Goal: Complete application form: Complete application form

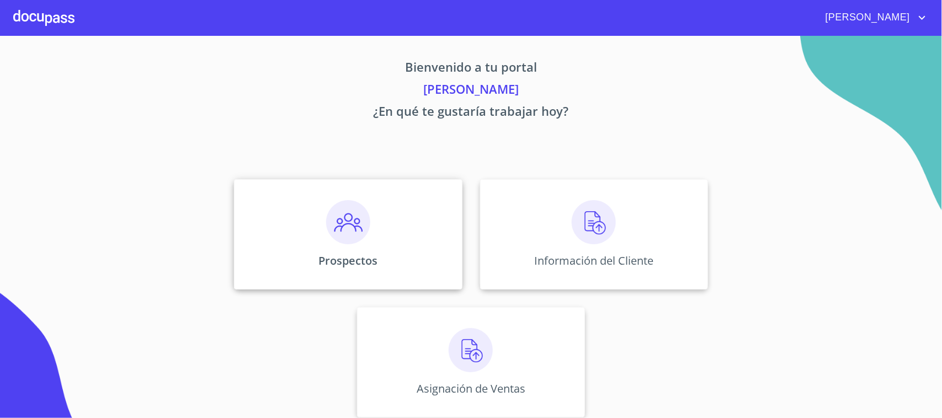
click at [355, 227] on img at bounding box center [348, 222] width 44 height 44
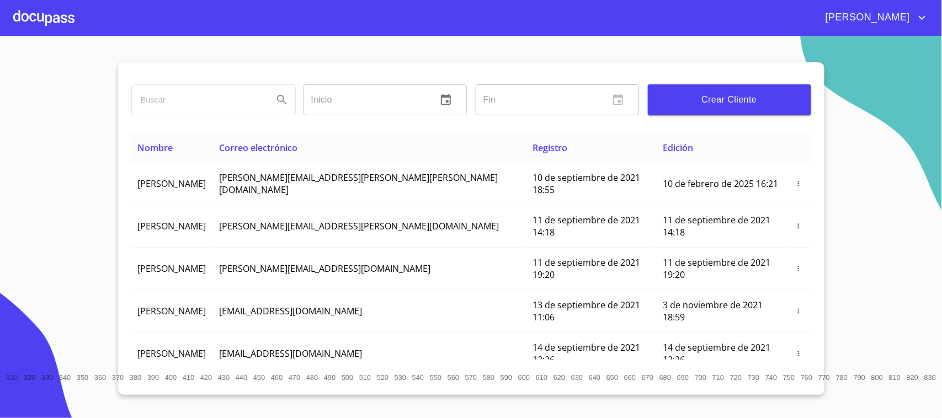
click at [679, 103] on span "Crear Cliente" at bounding box center [730, 99] width 146 height 15
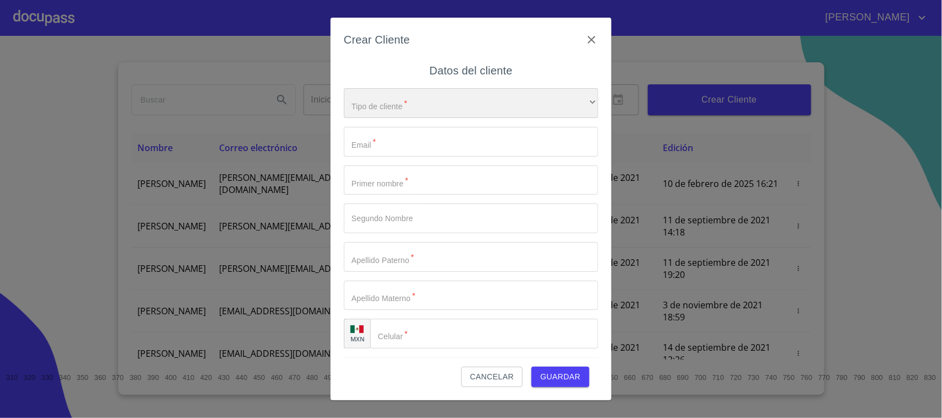
click at [402, 103] on div "​" at bounding box center [471, 103] width 254 height 30
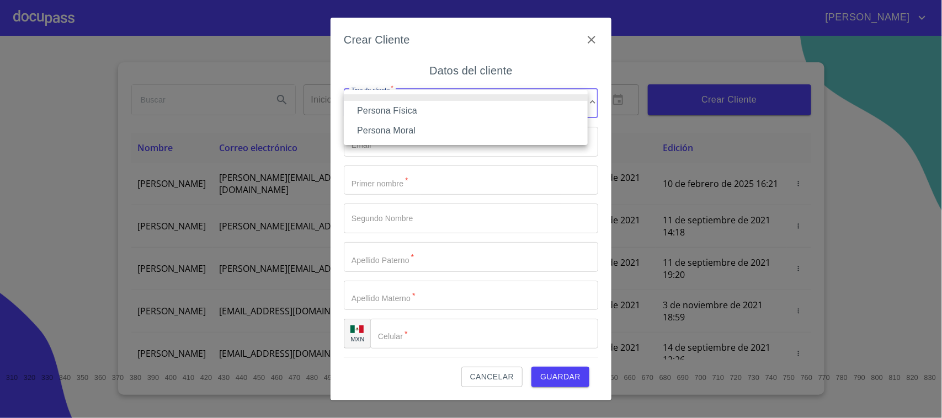
click at [396, 111] on li "Persona Física" at bounding box center [466, 111] width 244 height 20
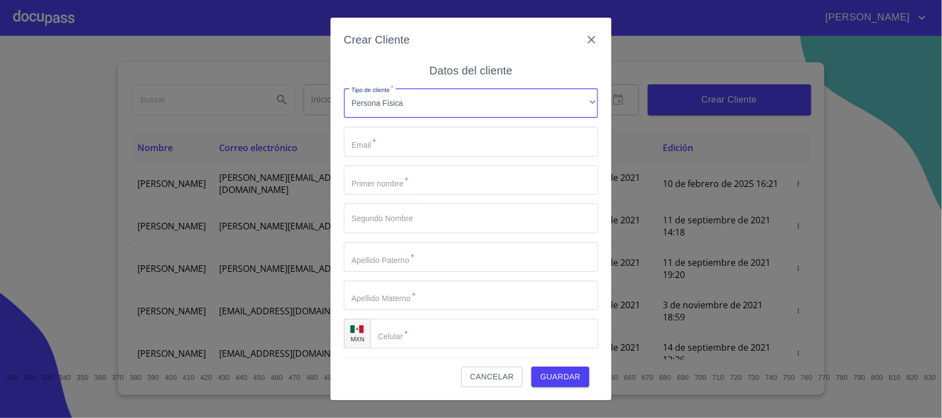
click at [407, 136] on input "Tipo de cliente   *" at bounding box center [471, 142] width 254 height 30
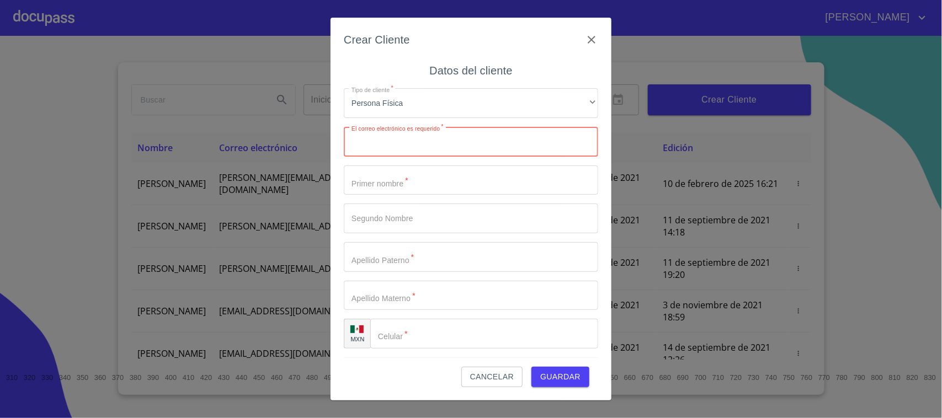
paste input "[EMAIL_ADDRESS][DOMAIN_NAME]"
type input "[EMAIL_ADDRESS][DOMAIN_NAME]"
click at [396, 178] on input "Tipo de cliente   *" at bounding box center [471, 181] width 254 height 30
type input "c"
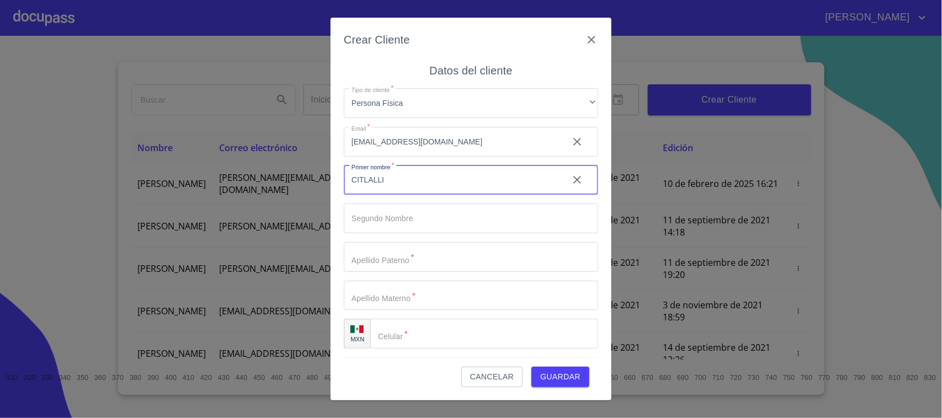
type input "CITLALLI"
type input "GUADALUPE"
type input "FLORES"
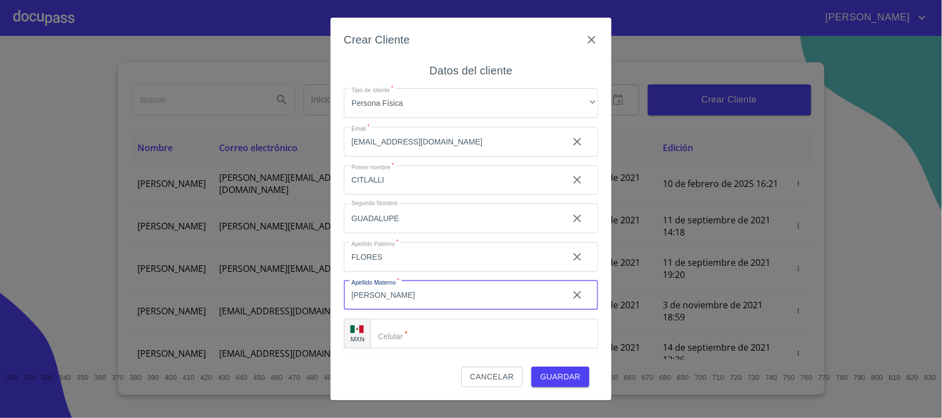
type input "[PERSON_NAME]"
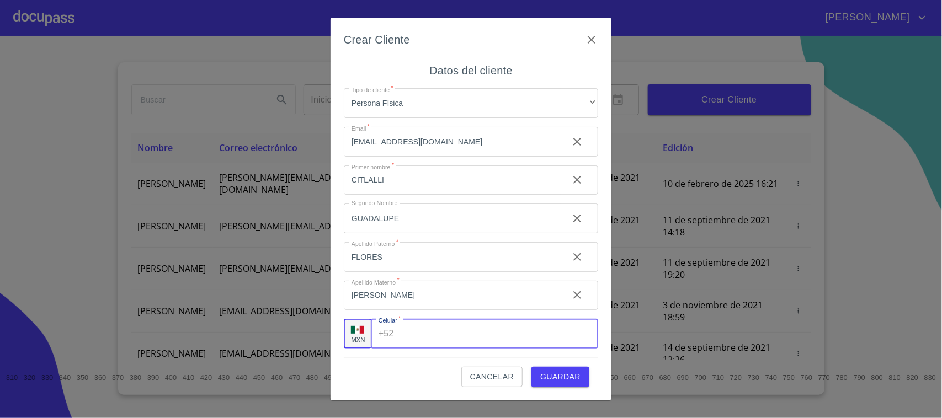
click at [419, 338] on input "Tipo de cliente   *" at bounding box center [499, 334] width 200 height 30
paste input "[PHONE_NUMBER]"
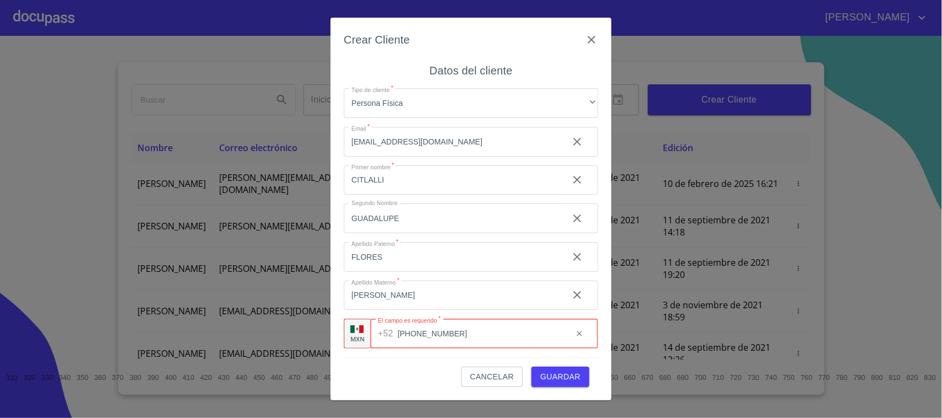
type input "[PHONE_NUMBER]"
click at [546, 375] on span "Guardar" at bounding box center [560, 377] width 40 height 14
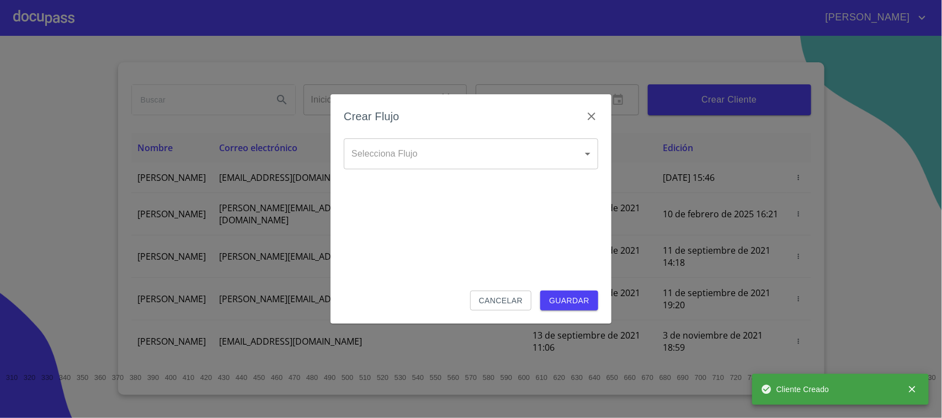
click at [484, 164] on body "[PERSON_NAME] ​ Fin ​ Crear Cliente Nombre Correo electrónico Registro Edición …" at bounding box center [471, 209] width 942 height 418
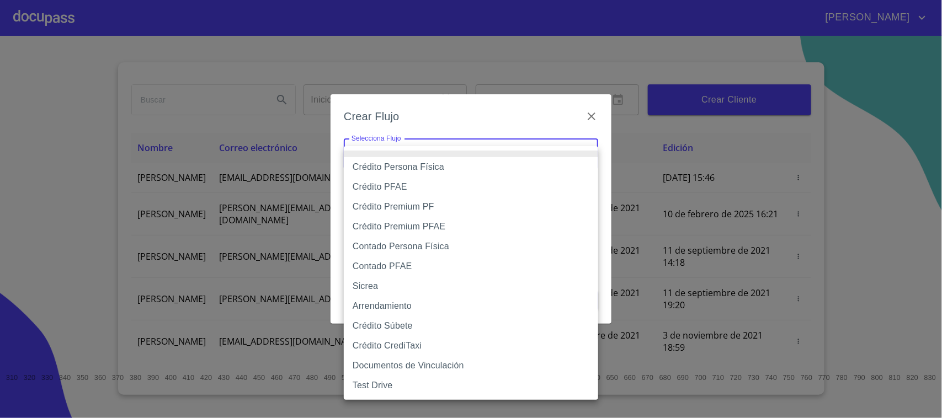
click at [417, 171] on li "Crédito Persona Física" at bounding box center [471, 167] width 254 height 20
type input "6009fb3c7d1714eb8809aa97"
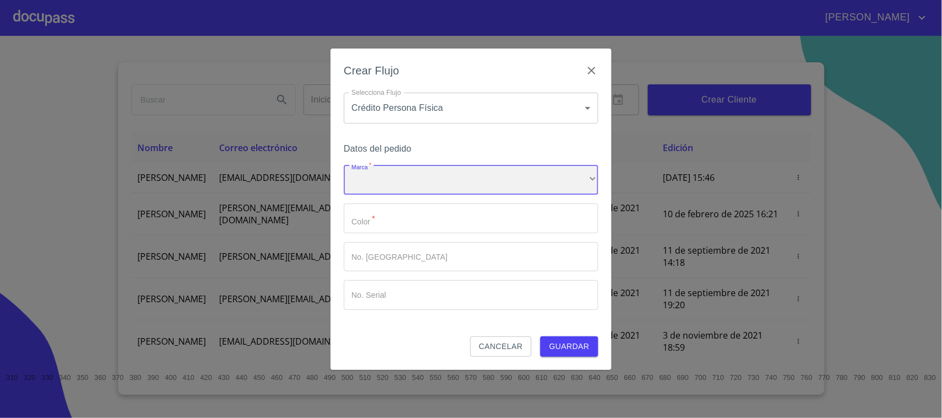
click at [420, 178] on div "​" at bounding box center [471, 181] width 254 height 30
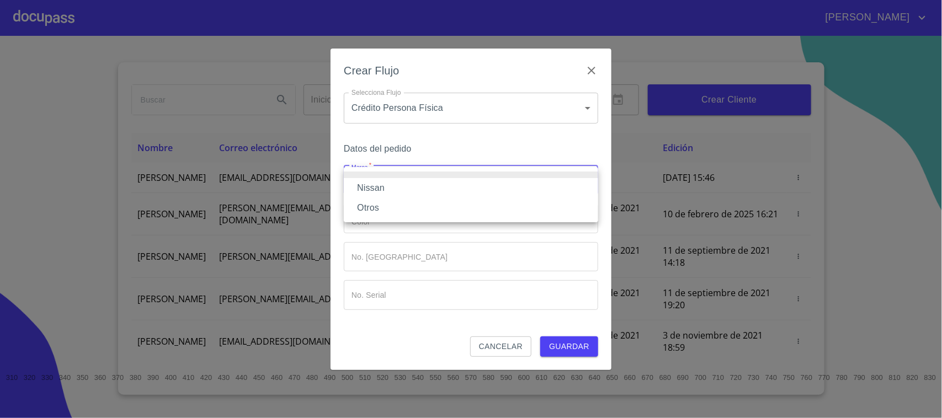
click at [404, 188] on li "Nissan" at bounding box center [471, 188] width 254 height 20
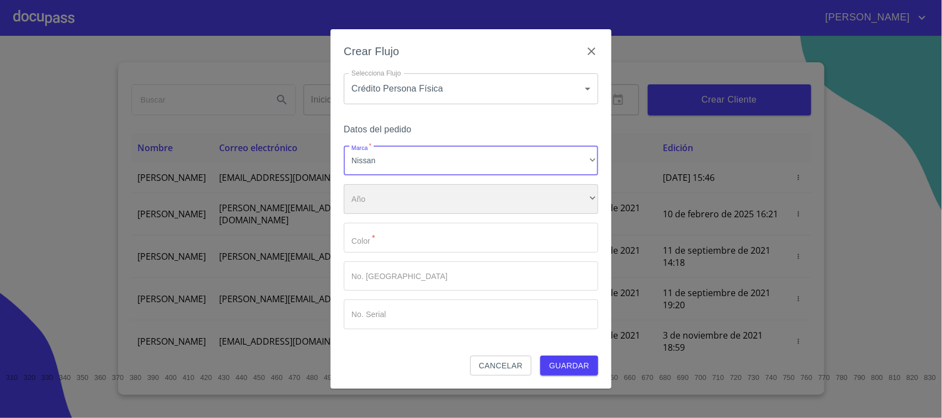
click at [396, 199] on div "​" at bounding box center [471, 199] width 254 height 30
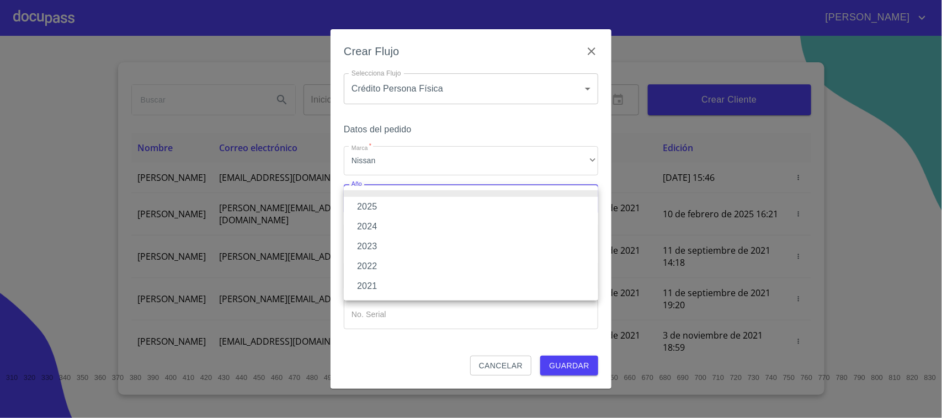
click at [386, 208] on li "2025" at bounding box center [471, 207] width 254 height 20
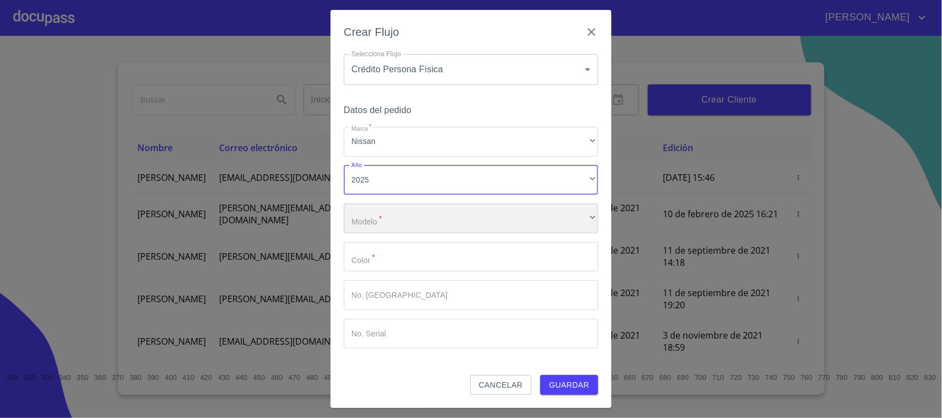
click at [386, 213] on div "​" at bounding box center [471, 219] width 254 height 30
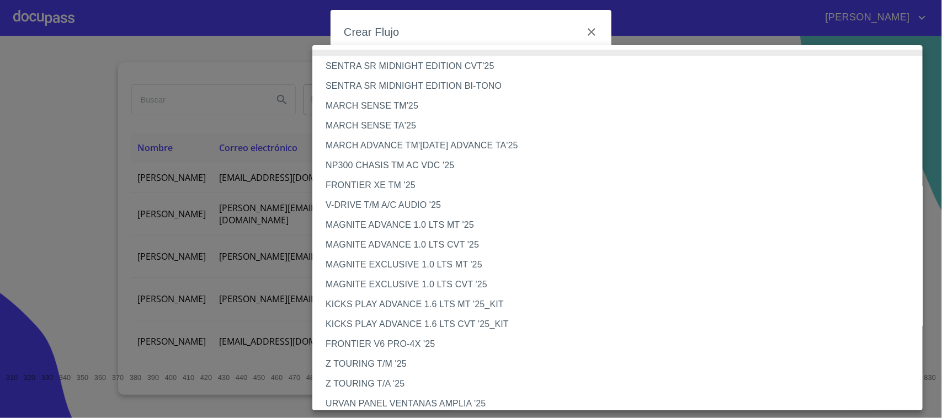
click at [407, 281] on li "MAGNITE EXCLUSIVE 1.0 LTS CVT '25" at bounding box center [622, 285] width 621 height 20
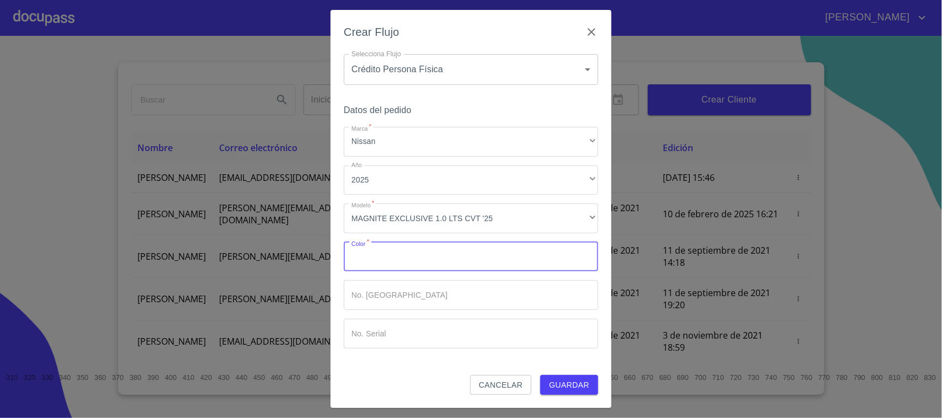
click at [395, 263] on input "Marca   *" at bounding box center [471, 257] width 254 height 30
type input "BLANCO"
click at [564, 385] on span "Guardar" at bounding box center [569, 386] width 40 height 14
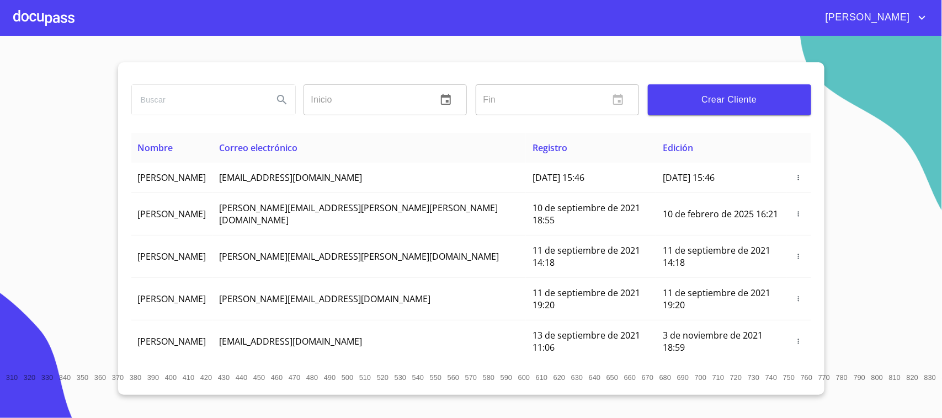
click at [45, 18] on div at bounding box center [43, 17] width 61 height 35
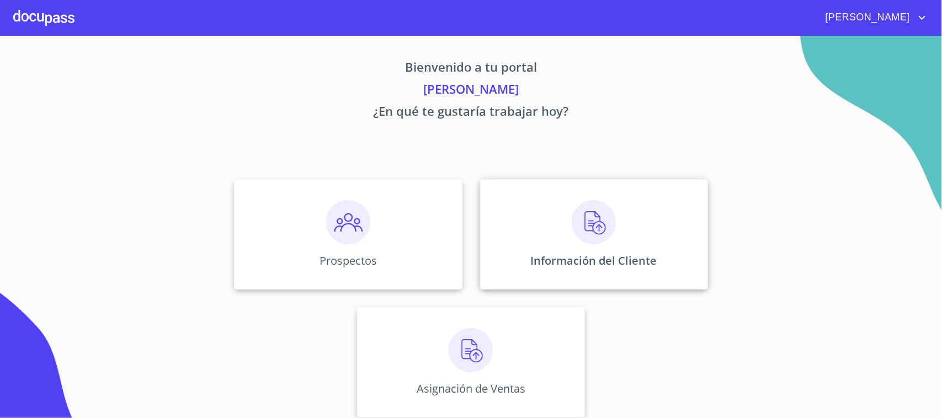
click at [597, 246] on div "Información del Cliente" at bounding box center [594, 234] width 228 height 110
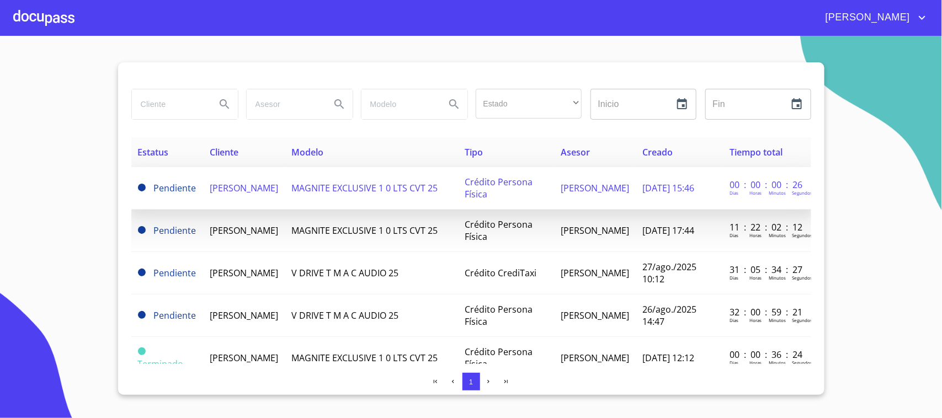
click at [254, 189] on span "[PERSON_NAME]" at bounding box center [244, 188] width 68 height 12
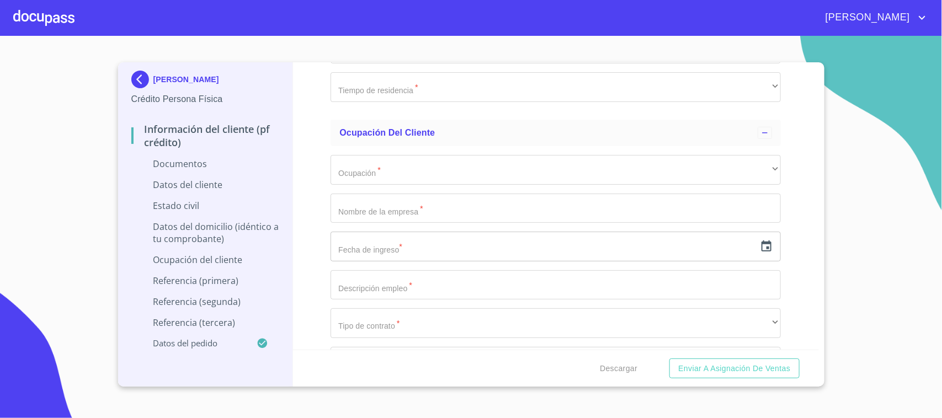
scroll to position [2414, 0]
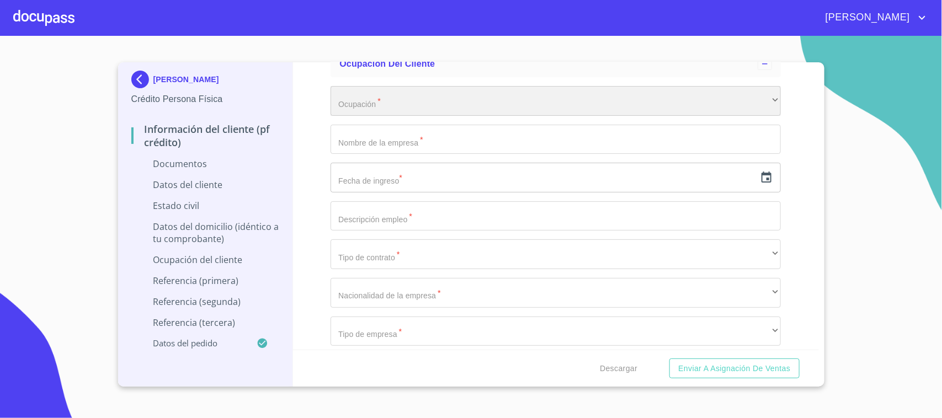
click at [385, 92] on div "​" at bounding box center [556, 101] width 450 height 30
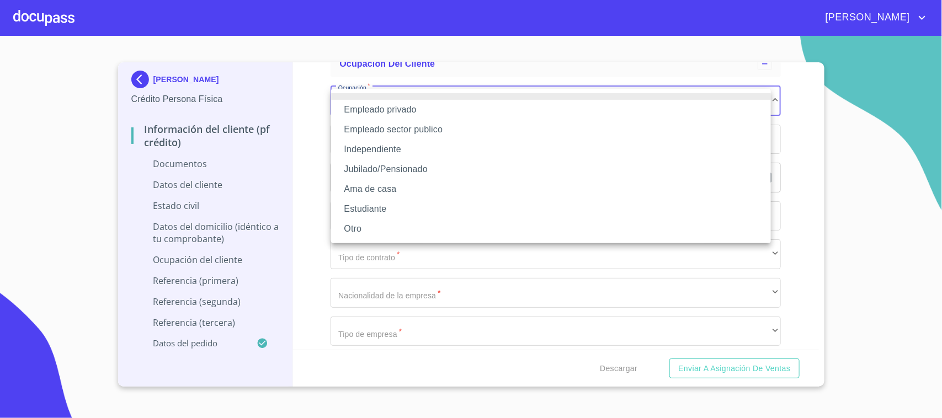
click at [390, 106] on li "Empleado privado" at bounding box center [551, 110] width 440 height 20
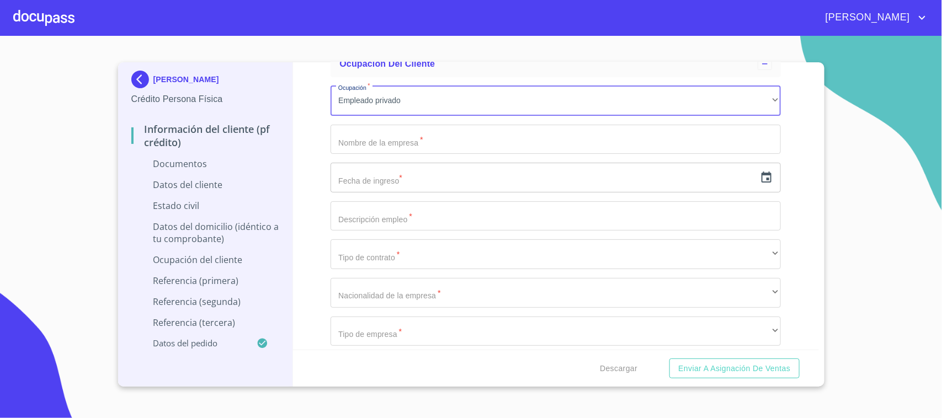
click at [386, 131] on input "Documento de identificación.   *" at bounding box center [556, 140] width 450 height 30
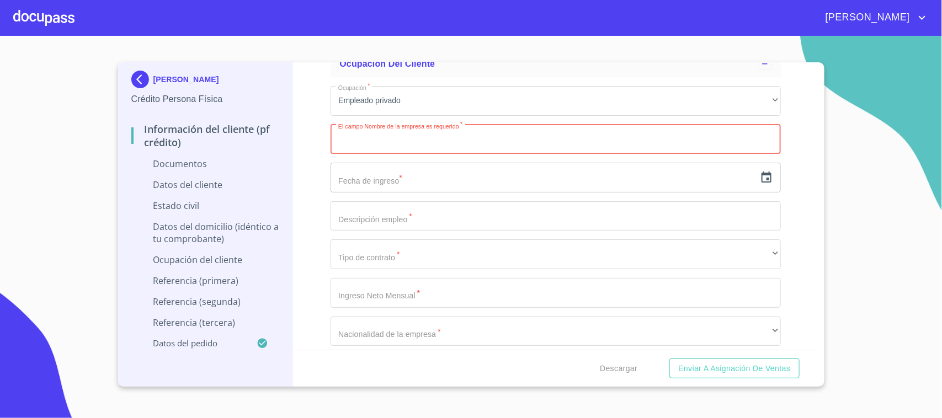
paste input "MEANINGFUL TRAVEL [GEOGRAPHIC_DATA]"
type input "MEANINGFUL TRAVEL [GEOGRAPHIC_DATA]"
click at [403, 174] on input "text" at bounding box center [543, 178] width 425 height 30
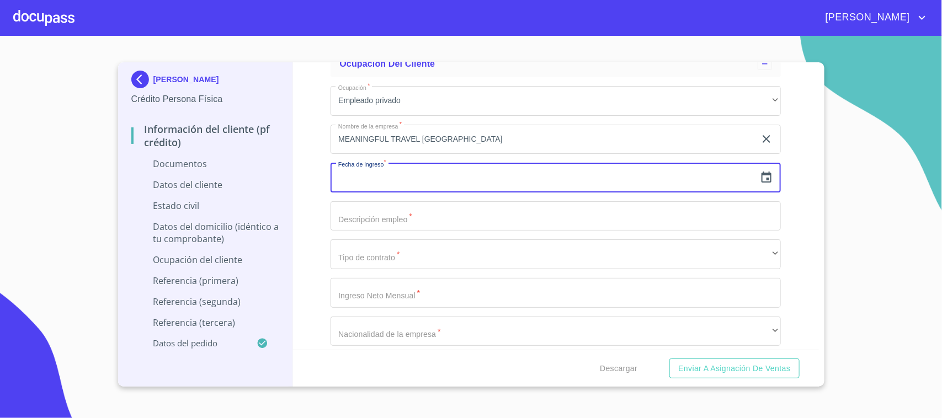
click at [385, 224] on input "Documento de identificación.   *" at bounding box center [556, 216] width 450 height 30
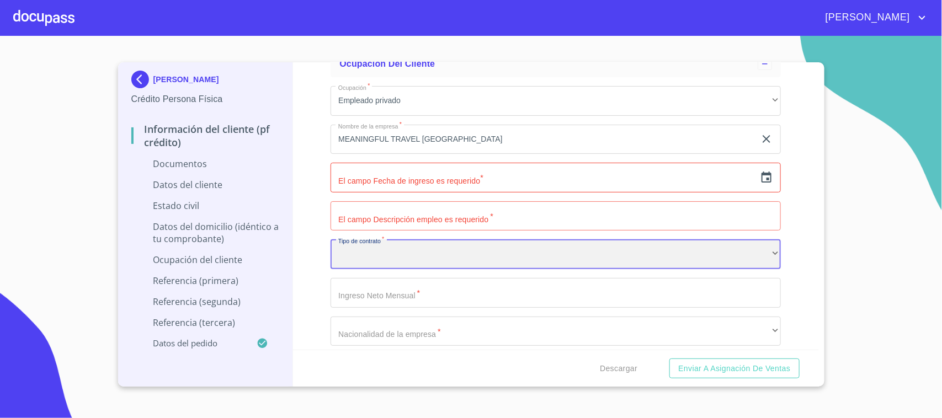
click at [387, 250] on div "​" at bounding box center [556, 255] width 450 height 30
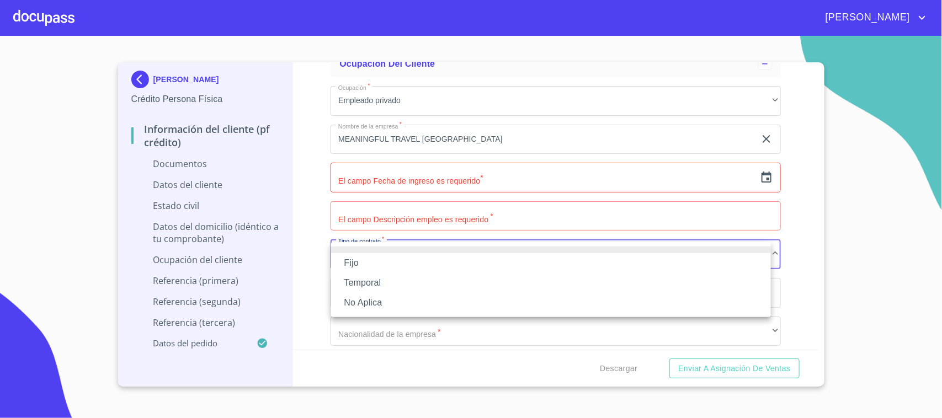
click at [376, 261] on li "Fijo" at bounding box center [551, 263] width 440 height 20
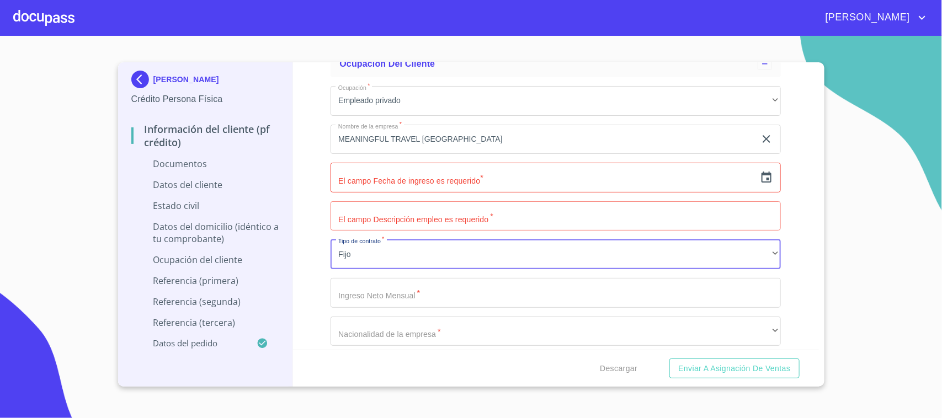
click at [412, 296] on input "Documento de identificación.   *" at bounding box center [556, 293] width 450 height 30
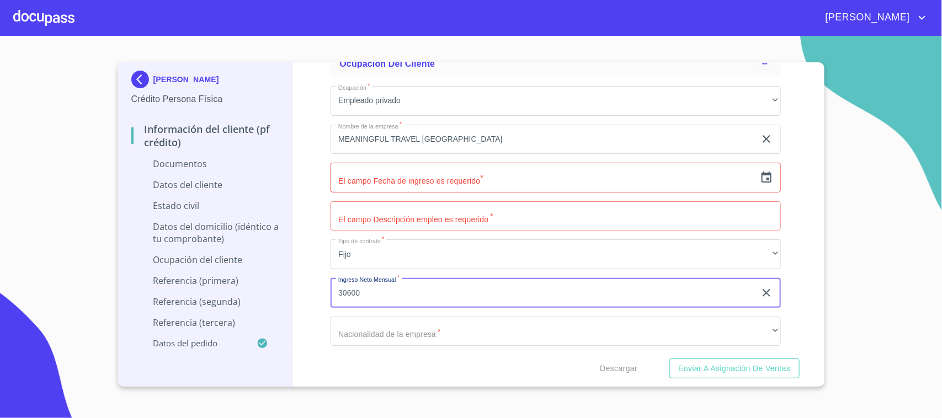
click at [325, 268] on div "Información del cliente (PF crédito) Documentos Documento de identificación.   …" at bounding box center [556, 206] width 526 height 288
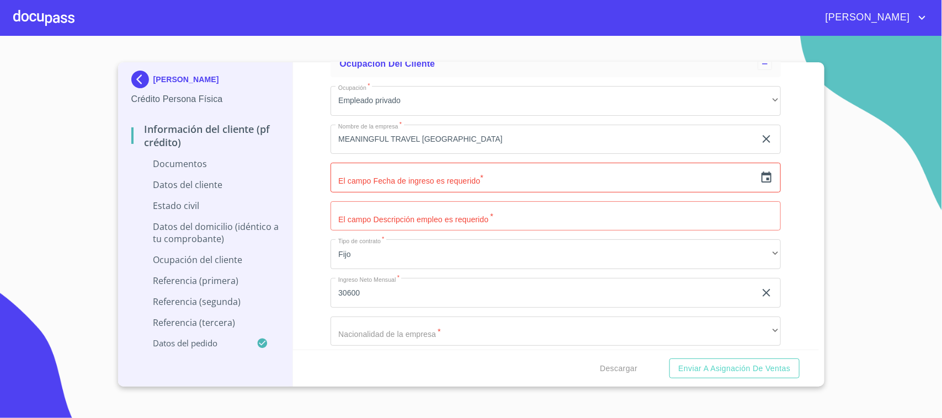
click at [355, 301] on input "30600" at bounding box center [543, 293] width 425 height 30
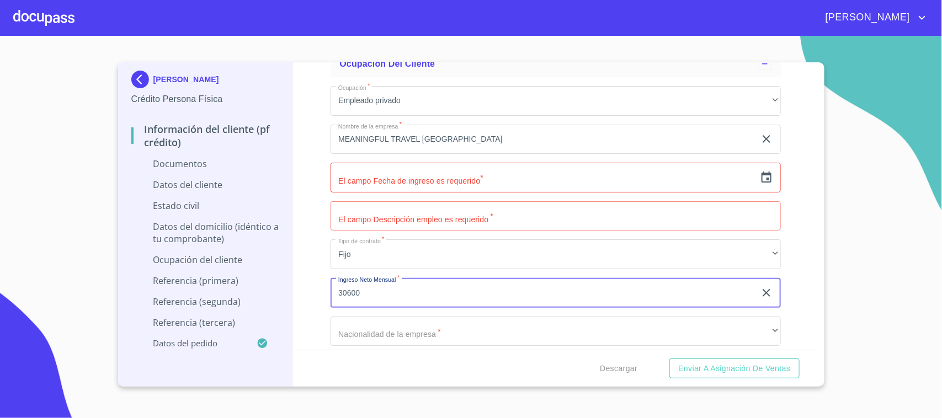
click at [368, 297] on input "30600" at bounding box center [543, 293] width 425 height 30
type input "30600"
click at [307, 209] on div "Información del cliente (PF crédito) Documentos Documento de identificación.   …" at bounding box center [556, 206] width 526 height 288
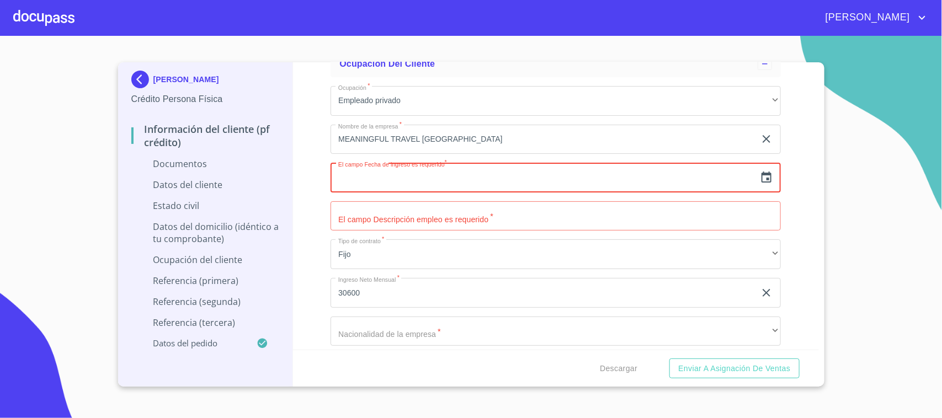
click at [354, 185] on input "text" at bounding box center [543, 178] width 425 height 30
click at [760, 182] on icon "button" at bounding box center [766, 177] width 13 height 13
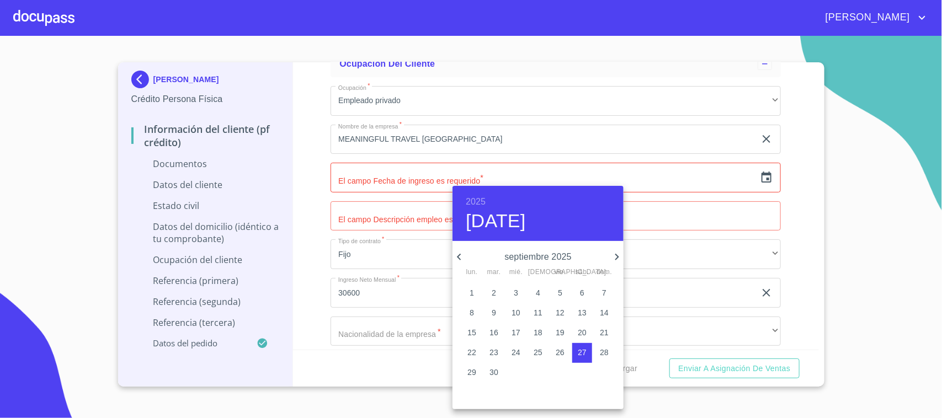
click at [476, 196] on h6 "2025" at bounding box center [476, 201] width 20 height 15
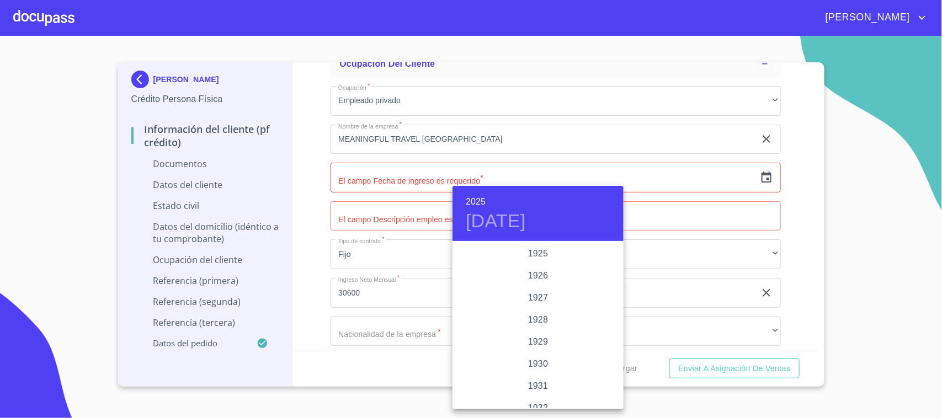
scroll to position [2142, 0]
click at [533, 269] on div "2023" at bounding box center [538, 276] width 171 height 22
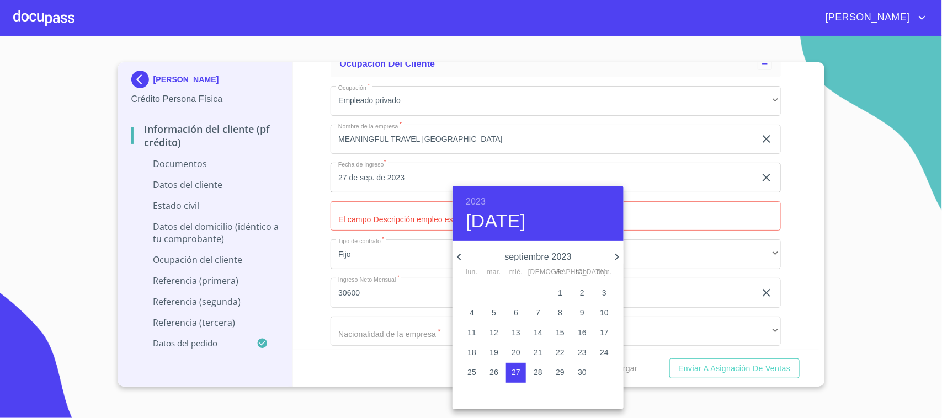
click at [461, 255] on icon "button" at bounding box center [459, 257] width 13 height 13
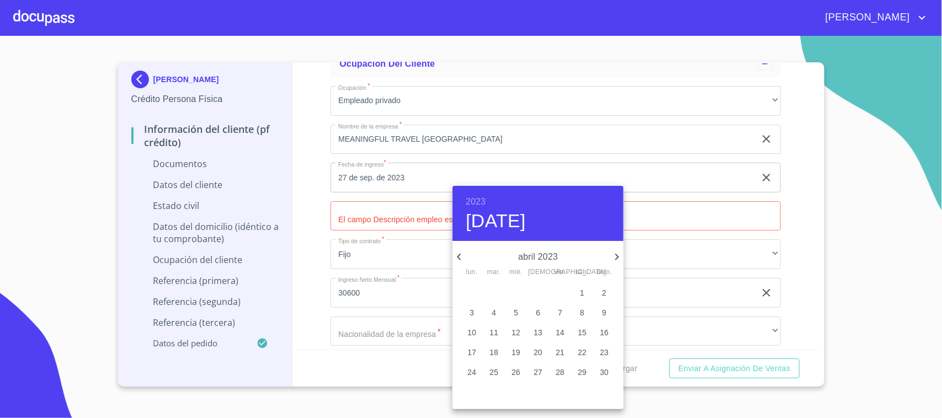
click at [461, 255] on icon "button" at bounding box center [459, 257] width 13 height 13
click at [514, 291] on p "1" at bounding box center [516, 293] width 4 height 11
type input "1 de mar. de 2023"
click at [323, 214] on div at bounding box center [471, 209] width 942 height 418
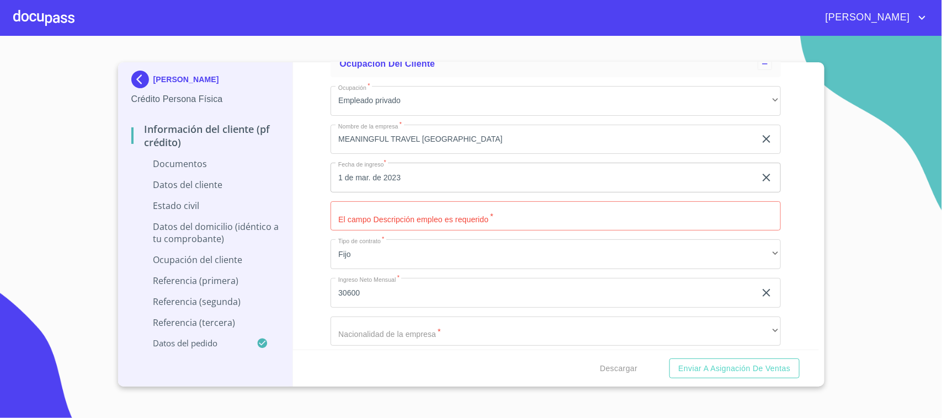
scroll to position [2483, 0]
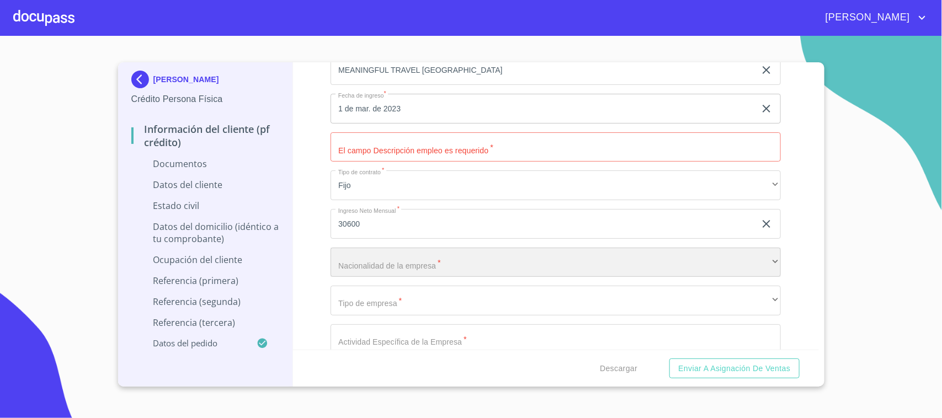
click at [393, 268] on div "​" at bounding box center [556, 263] width 450 height 30
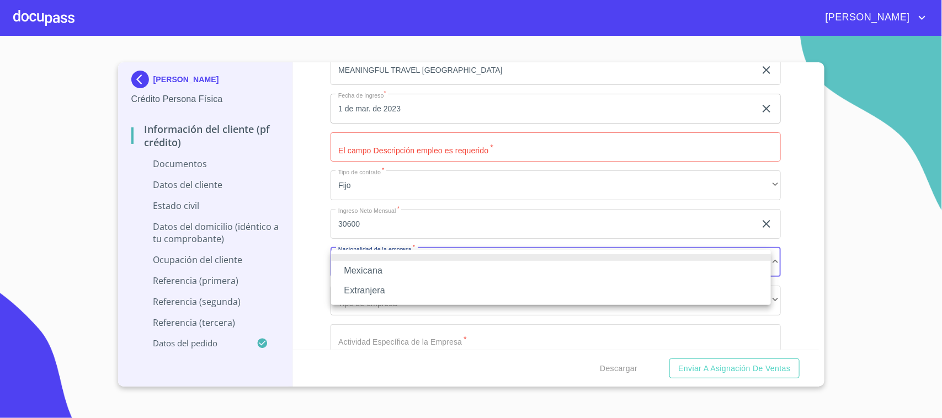
click at [371, 290] on li "Extranjera" at bounding box center [551, 291] width 440 height 20
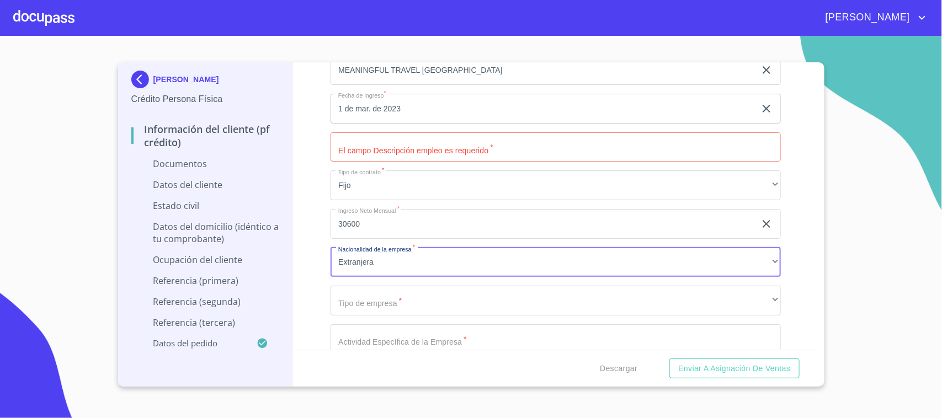
click at [324, 230] on div "Información del cliente (PF crédito) Documentos Documento de identificación.   …" at bounding box center [556, 206] width 526 height 288
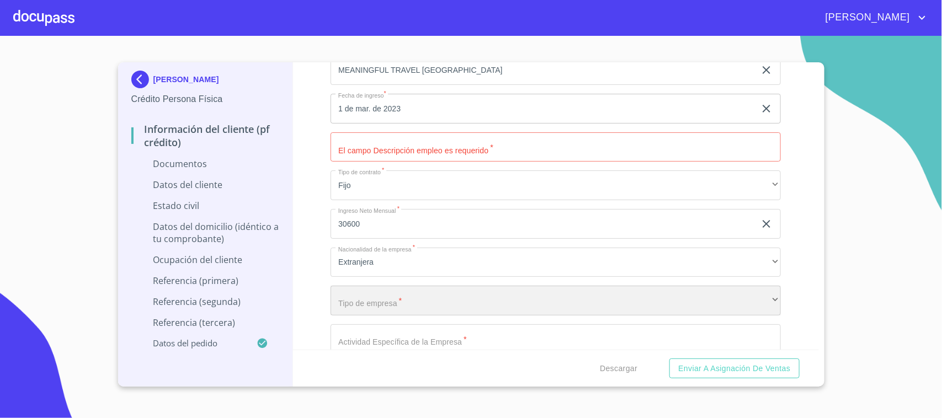
click at [379, 304] on div "​" at bounding box center [556, 301] width 450 height 30
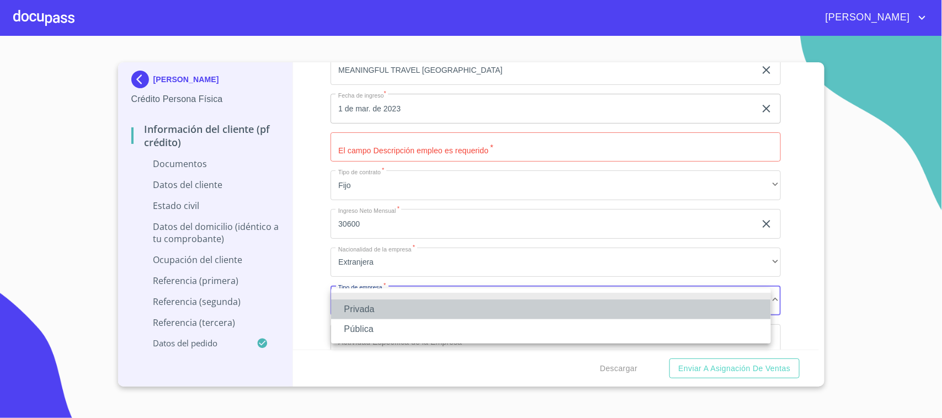
click at [374, 302] on li "Privada" at bounding box center [551, 310] width 440 height 20
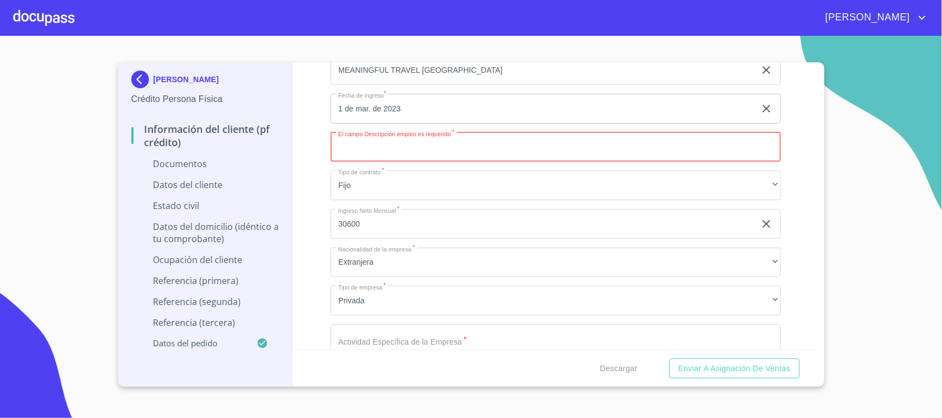
click at [359, 156] on input "Documento de identificación.   *" at bounding box center [556, 147] width 450 height 30
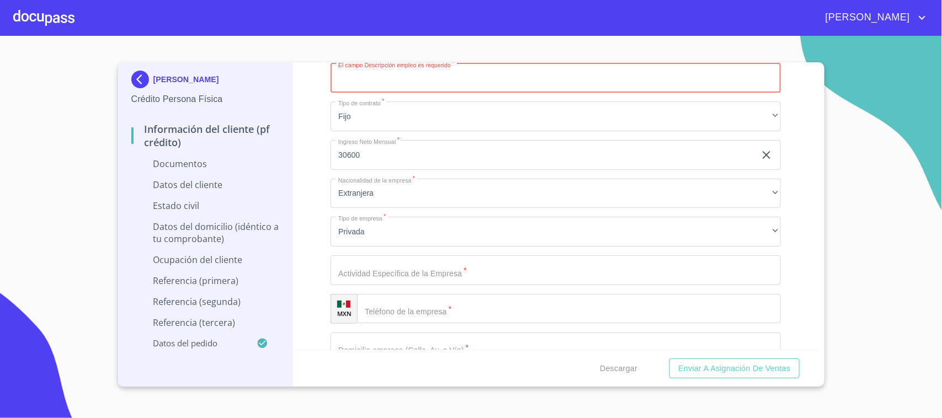
click at [373, 277] on input "Documento de identificación.   *" at bounding box center [556, 271] width 450 height 30
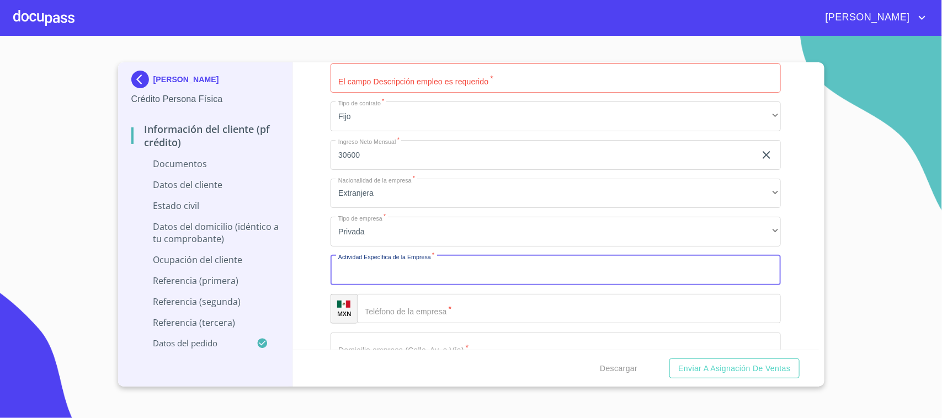
click at [381, 79] on input "Documento de identificación.   *" at bounding box center [556, 78] width 450 height 30
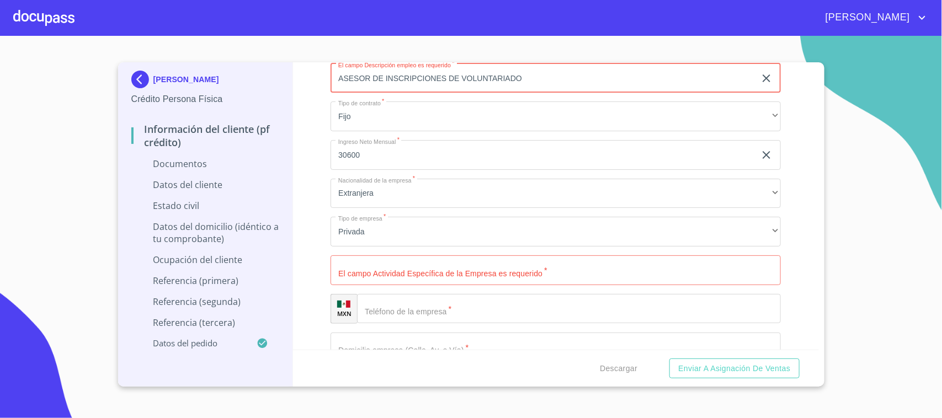
scroll to position [2621, 0]
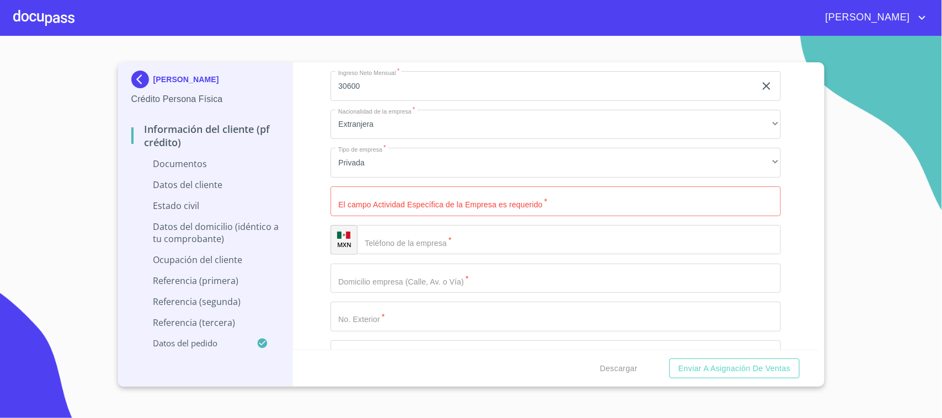
type input "ASESOR DE INSCRIPCIONES DE VOLUNTARIADO"
click at [408, 205] on input "Documento de identificación.   *" at bounding box center [556, 202] width 450 height 30
type input "VIAJES"
click at [316, 217] on div "Información del cliente (PF crédito) Documentos Documento de identificación.   …" at bounding box center [556, 206] width 526 height 288
click at [386, 237] on input "Documento de identificación.   *" at bounding box center [569, 240] width 424 height 30
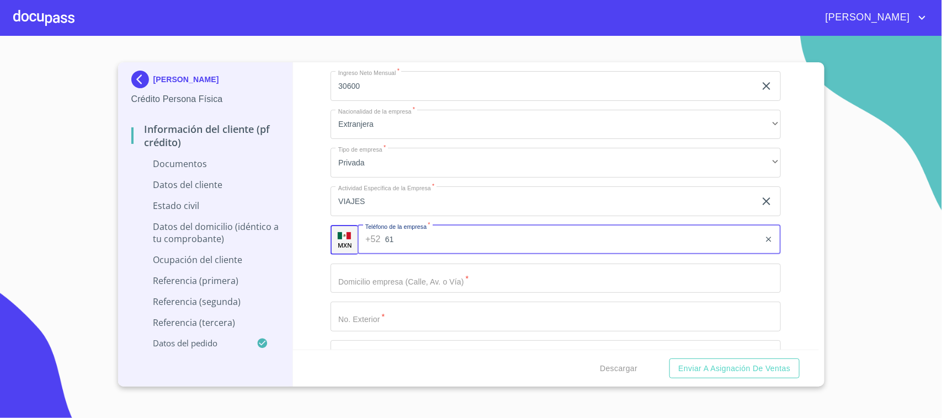
type input "6"
type input "[PHONE_NUMBER]"
click at [457, 277] on input "Documento de identificación.   *" at bounding box center [556, 279] width 450 height 30
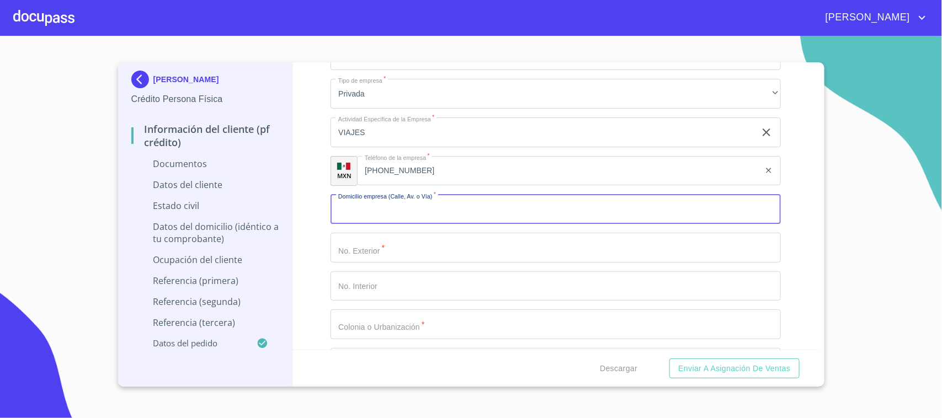
scroll to position [2759, 0]
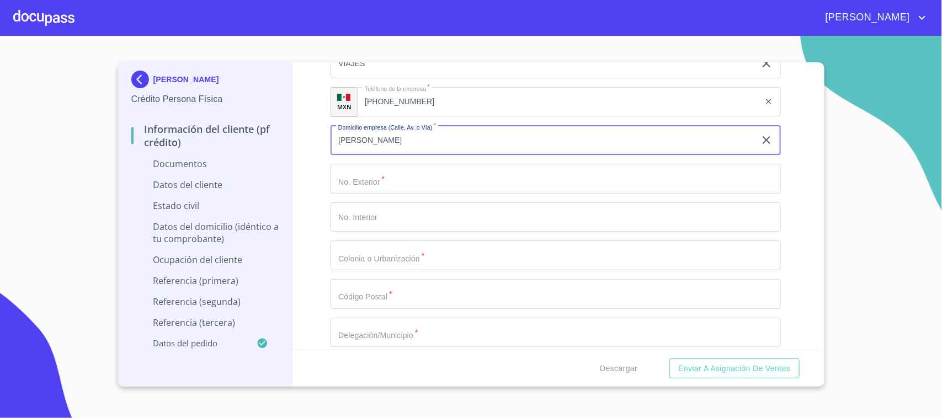
type input "[PERSON_NAME]"
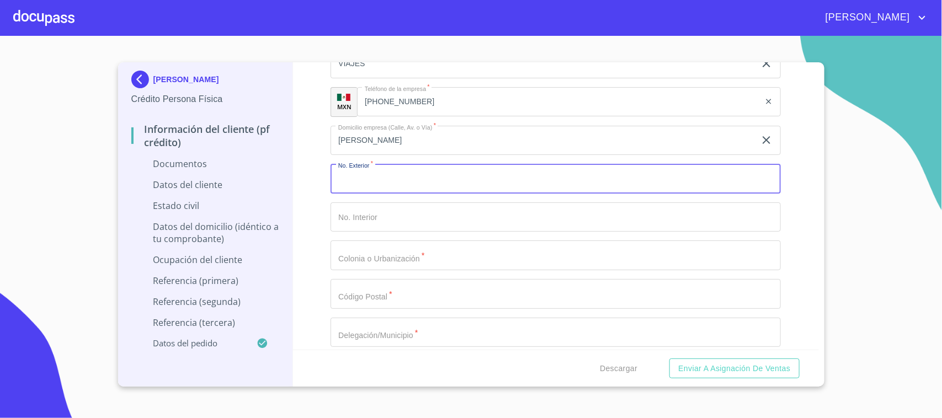
click at [375, 174] on input "Documento de identificación.   *" at bounding box center [556, 179] width 450 height 30
type input "2520"
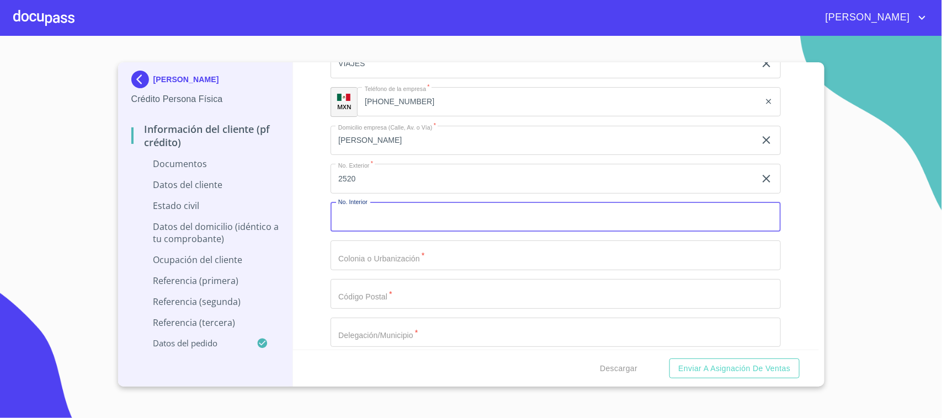
click at [404, 221] on input "Documento de identificación.   *" at bounding box center [556, 218] width 450 height 30
type input "20"
click at [396, 265] on input "Documento de identificación.   *" at bounding box center [556, 256] width 450 height 30
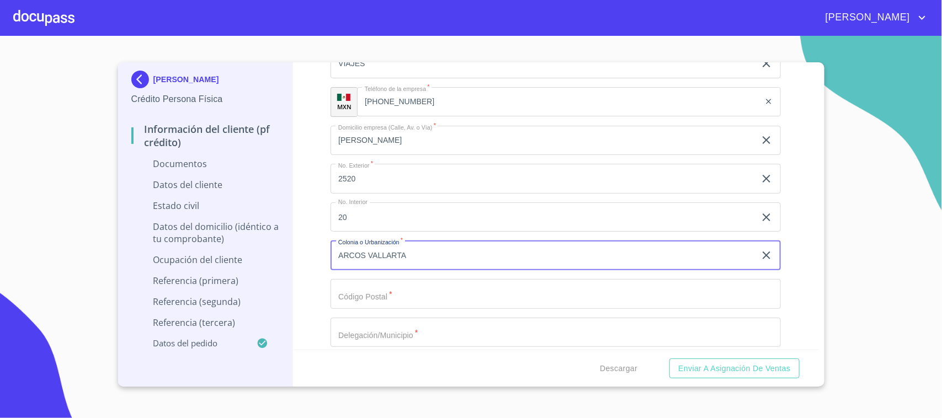
type input "ARCOS VALLARTA"
click at [417, 289] on input "Documento de identificación.   *" at bounding box center [556, 294] width 450 height 30
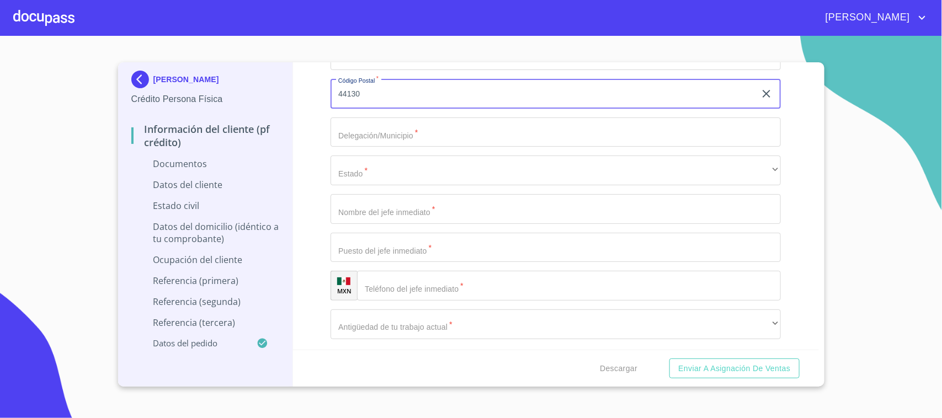
scroll to position [2966, 0]
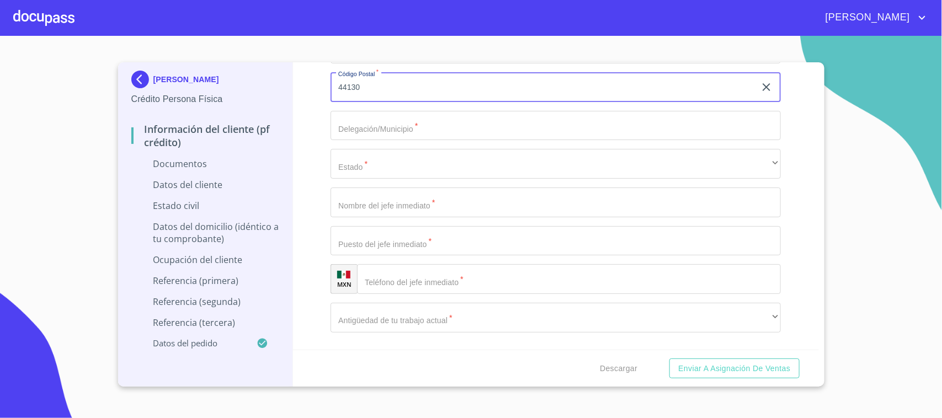
type input "44130"
click at [376, 136] on input "Documento de identificación.   *" at bounding box center [556, 126] width 450 height 30
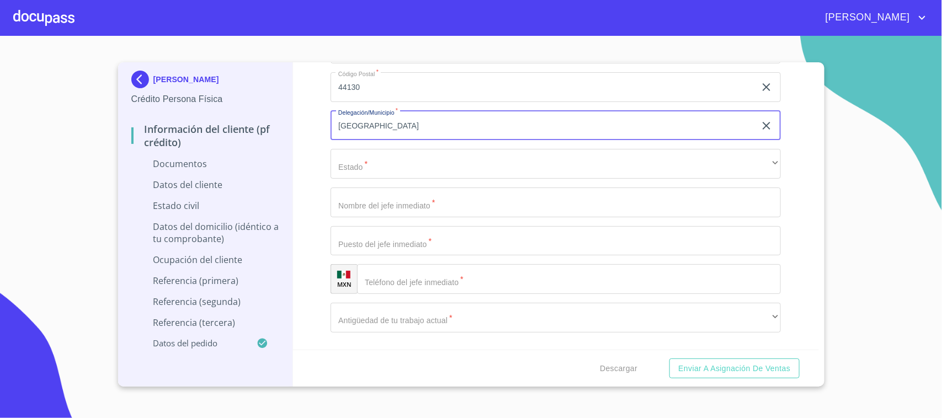
type input "[GEOGRAPHIC_DATA]"
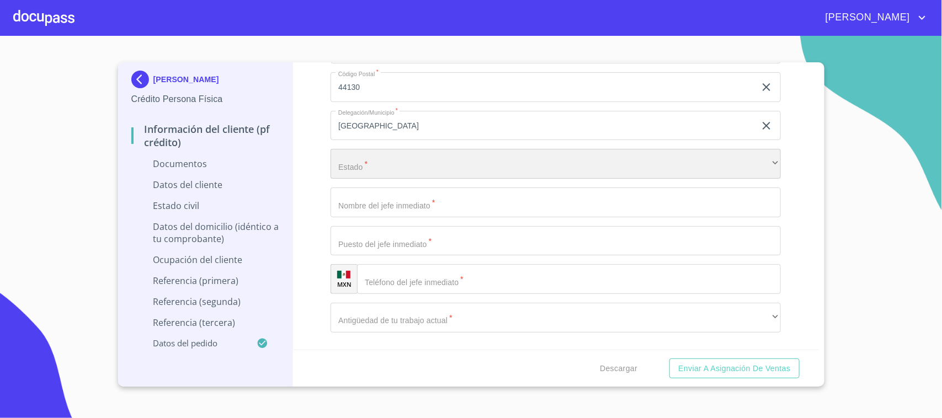
click at [373, 176] on div "​" at bounding box center [556, 164] width 450 height 30
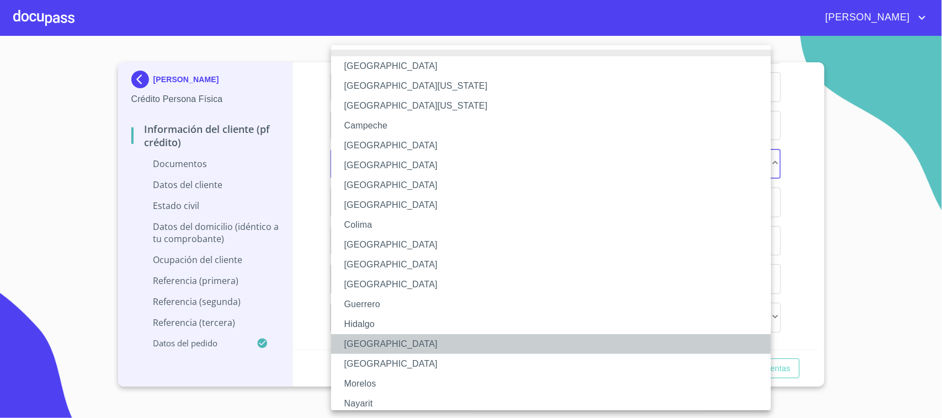
click at [374, 337] on li "[GEOGRAPHIC_DATA]" at bounding box center [556, 344] width 450 height 20
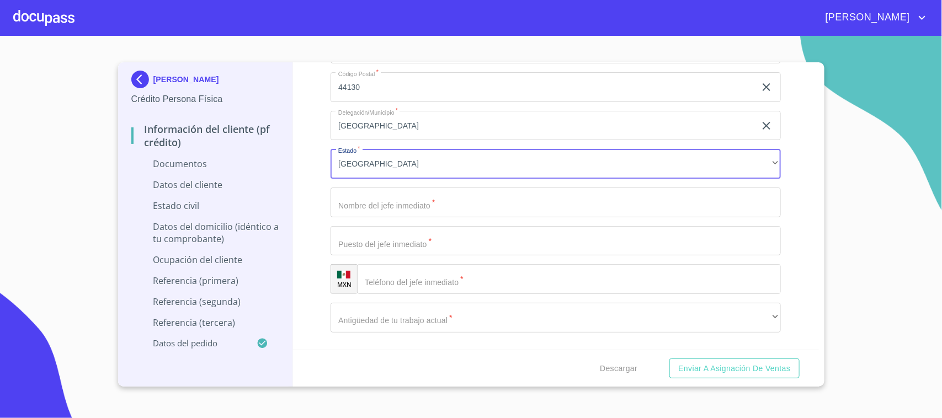
click at [381, 210] on input "Documento de identificación.   *" at bounding box center [556, 203] width 450 height 30
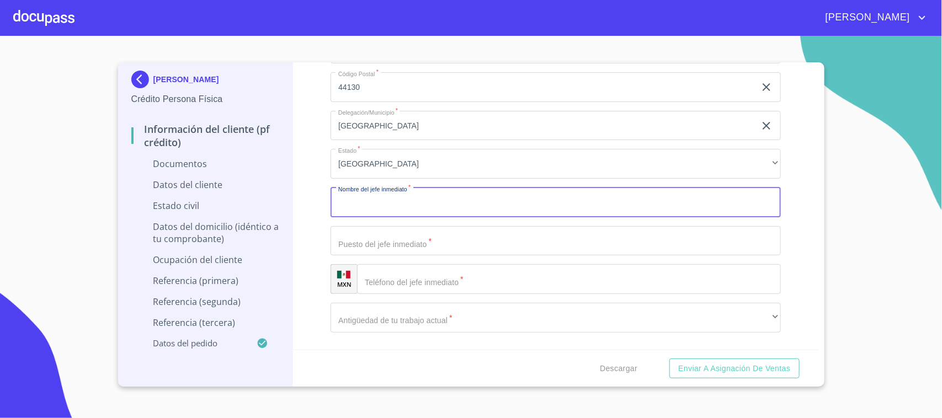
click at [367, 210] on input "Documento de identificación.   *" at bounding box center [556, 203] width 450 height 30
type input "[PERSON_NAME]"
click at [378, 251] on input "Documento de identificación.   *" at bounding box center [556, 241] width 450 height 30
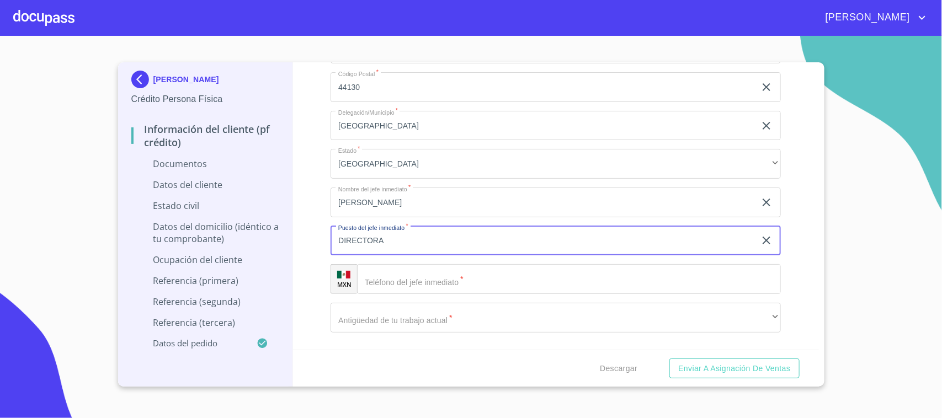
type input "DIRECTORA"
click at [401, 278] on input "Documento de identificación.   *" at bounding box center [569, 279] width 424 height 30
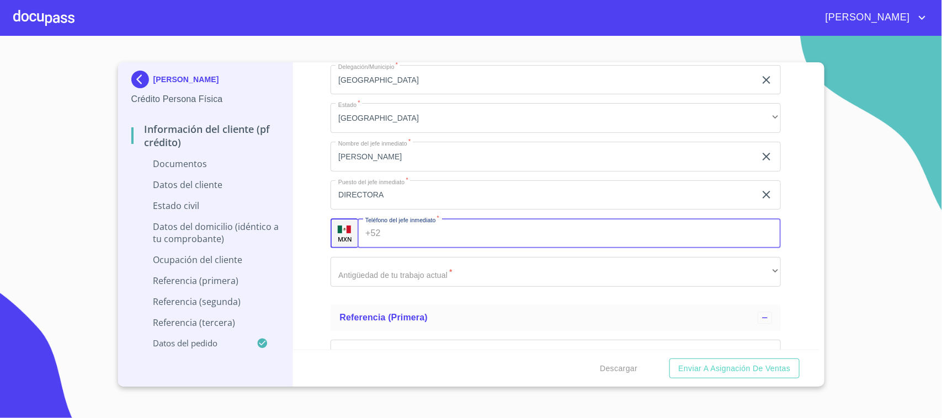
scroll to position [3035, 0]
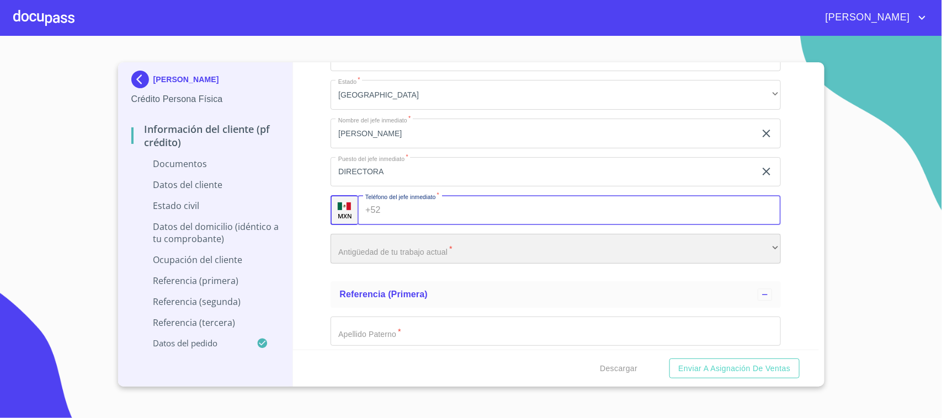
click at [423, 254] on div "​" at bounding box center [556, 249] width 450 height 30
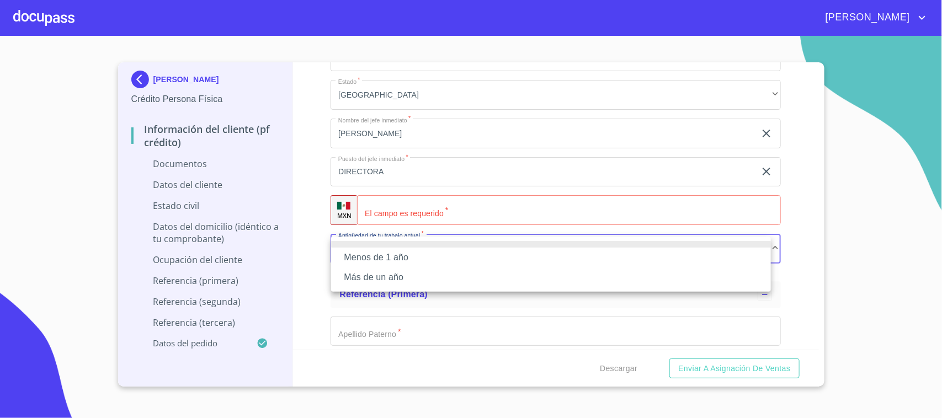
click at [408, 274] on li "Más de un año" at bounding box center [551, 278] width 440 height 20
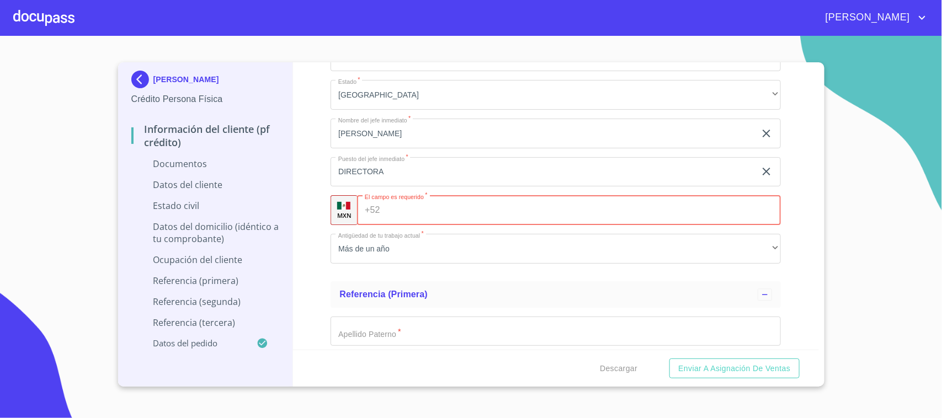
click at [401, 218] on input "Documento de identificación.   *" at bounding box center [583, 210] width 396 height 30
type input "[PHONE_NUMBER]"
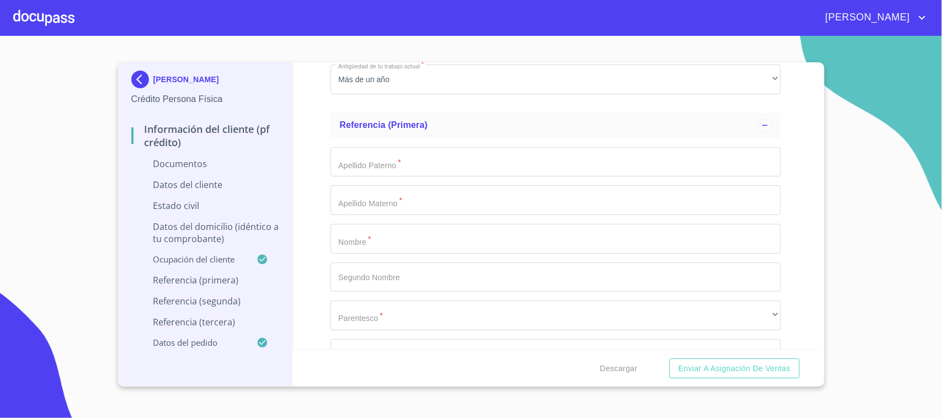
scroll to position [3173, 0]
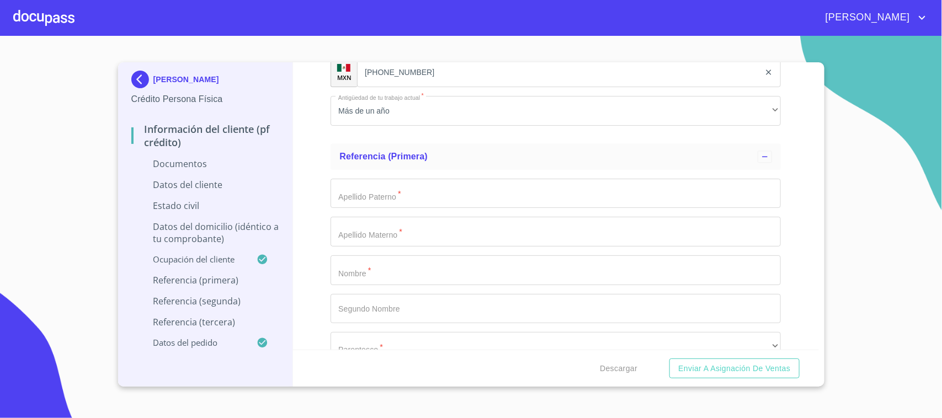
click at [382, 271] on input "Documento de identificación.   *" at bounding box center [556, 271] width 450 height 30
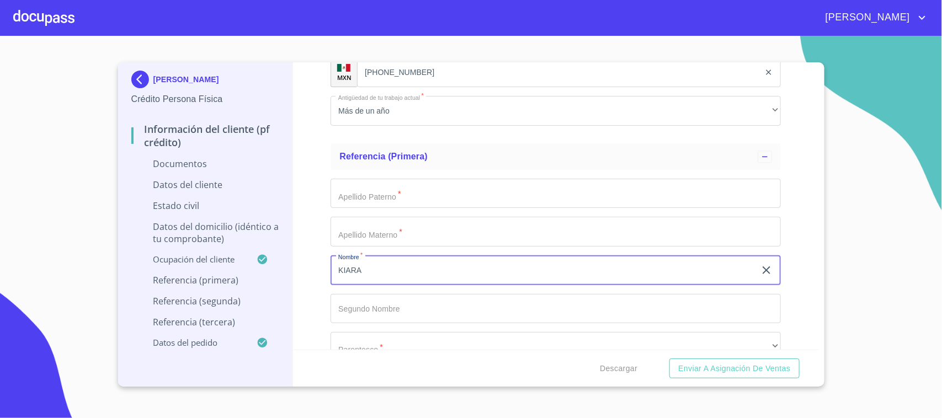
type input "KIARA"
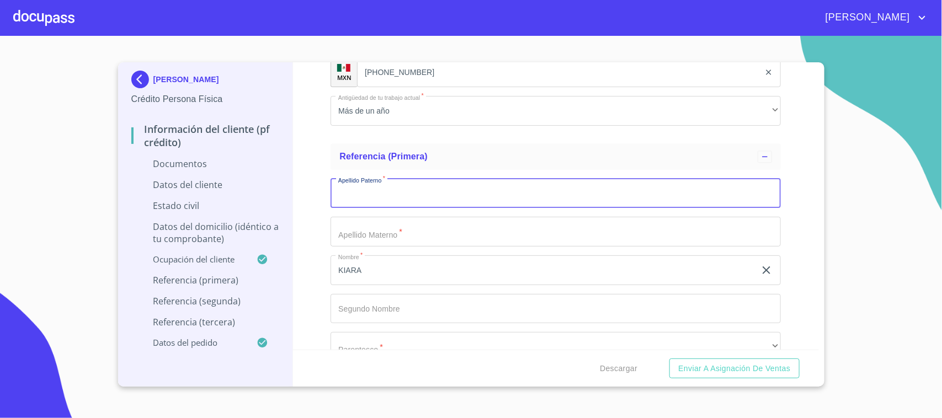
click at [376, 204] on input "Documento de identificación.   *" at bounding box center [556, 194] width 450 height 30
type input "Z"
type input "SARENS"
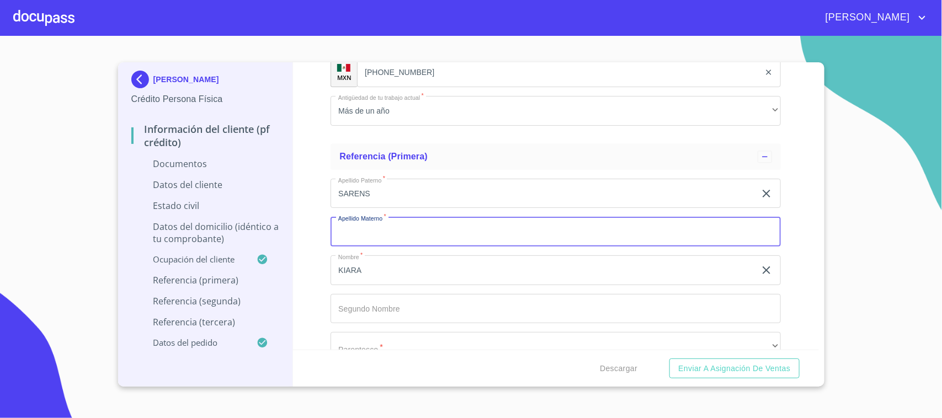
click at [376, 226] on input "Documento de identificación.   *" at bounding box center [556, 232] width 450 height 30
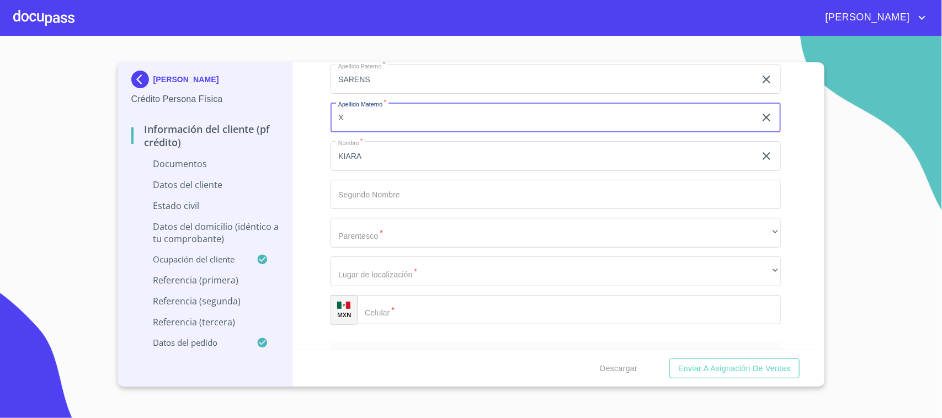
scroll to position [3311, 0]
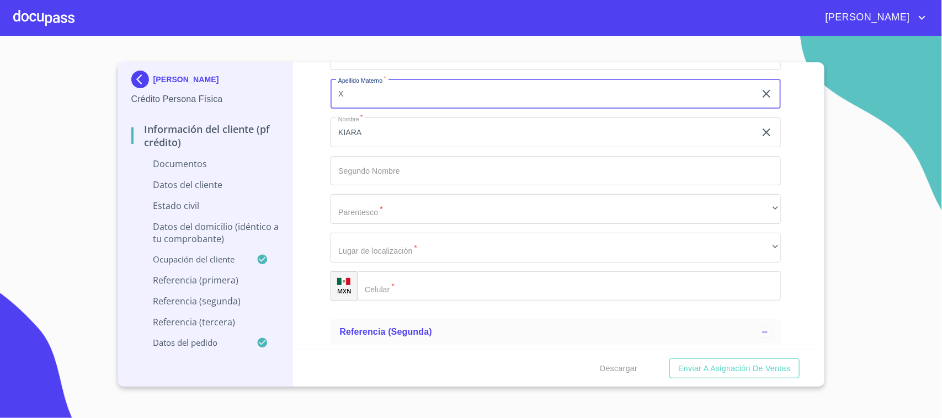
type input "X"
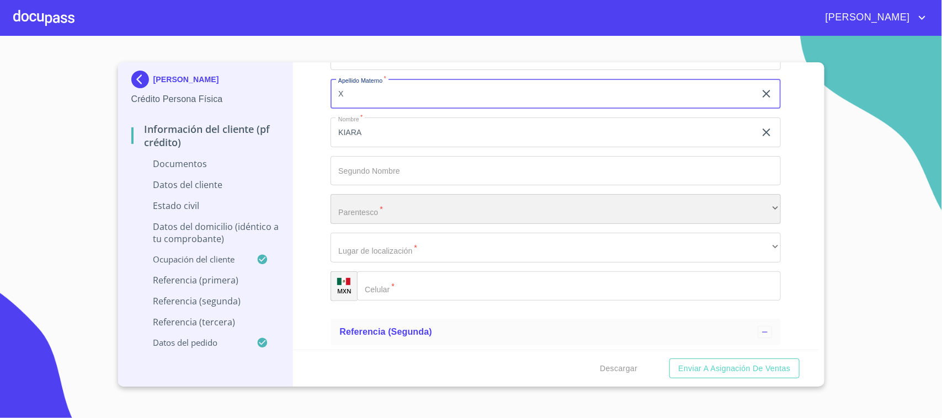
click at [384, 213] on div "​" at bounding box center [556, 209] width 450 height 30
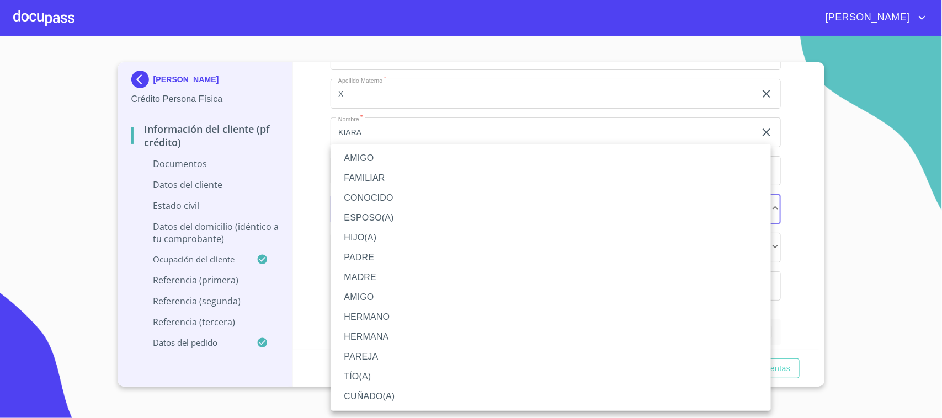
click at [375, 161] on li "AMIGO" at bounding box center [551, 158] width 440 height 20
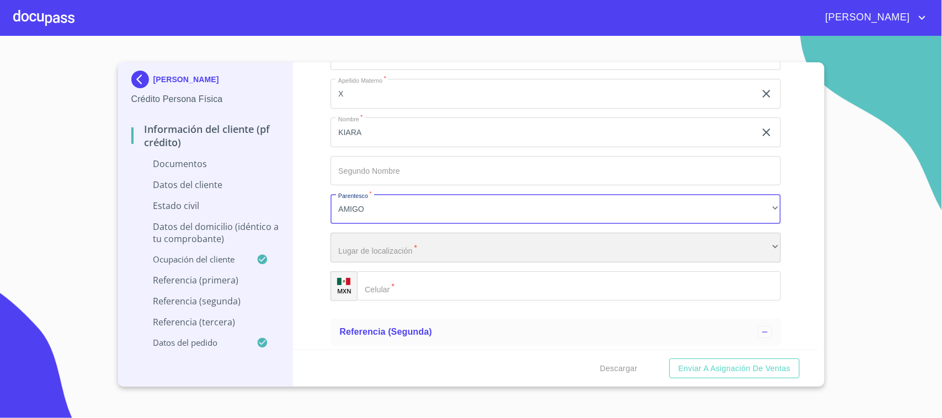
click at [379, 255] on div "​" at bounding box center [556, 248] width 450 height 30
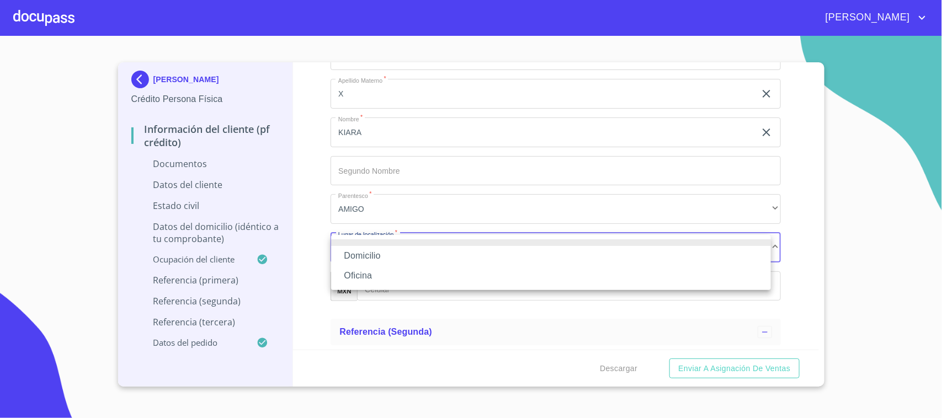
click at [377, 255] on li "Domicilio" at bounding box center [551, 256] width 440 height 20
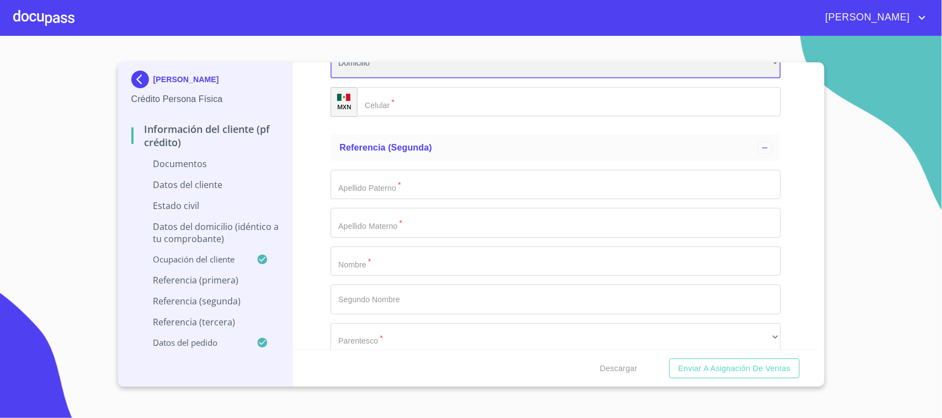
scroll to position [3518, 0]
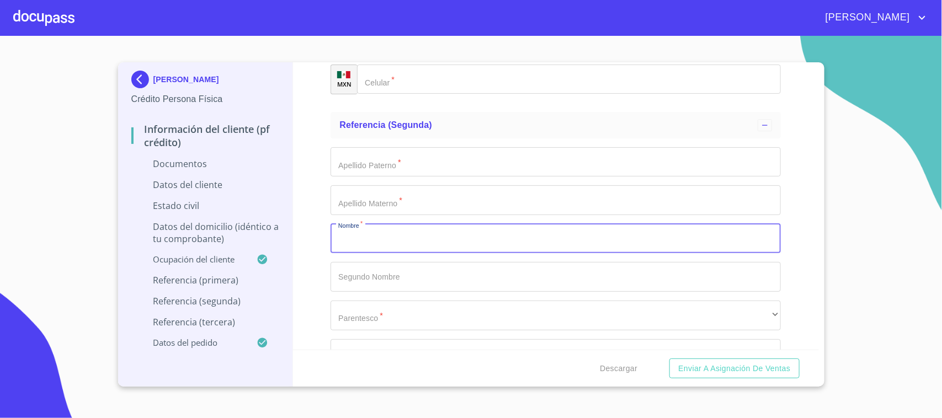
click at [369, 238] on input "Documento de identificación.   *" at bounding box center [556, 239] width 450 height 30
type input "[PERSON_NAME]"
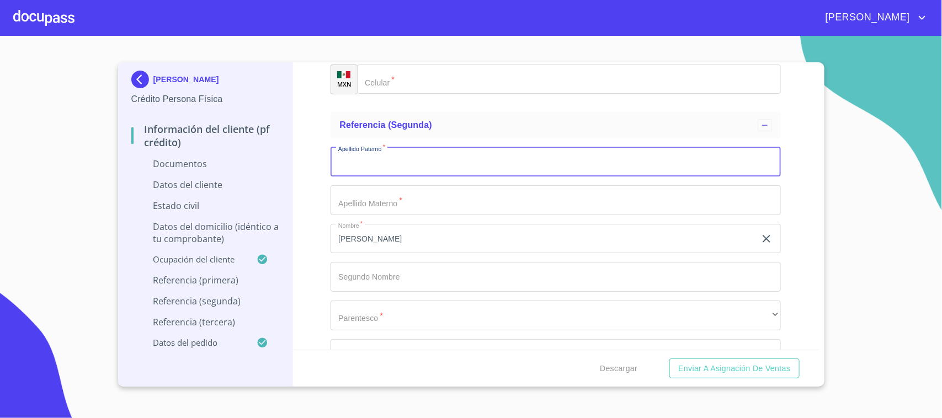
click at [371, 172] on input "Documento de identificación.   *" at bounding box center [556, 162] width 450 height 30
type input "FLORES"
click at [371, 200] on input "Documento de identificación.   *" at bounding box center [556, 200] width 450 height 30
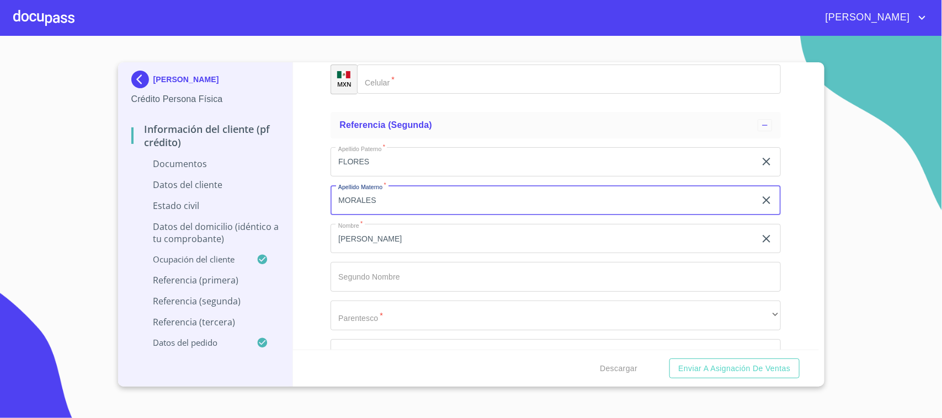
type input "MORALES"
click at [373, 239] on input "[PERSON_NAME]" at bounding box center [543, 239] width 425 height 30
type input "[PERSON_NAME]"
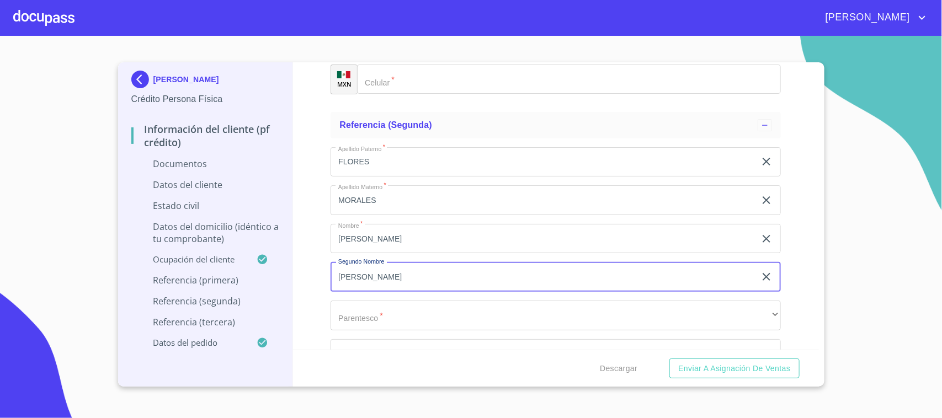
scroll to position [3587, 0]
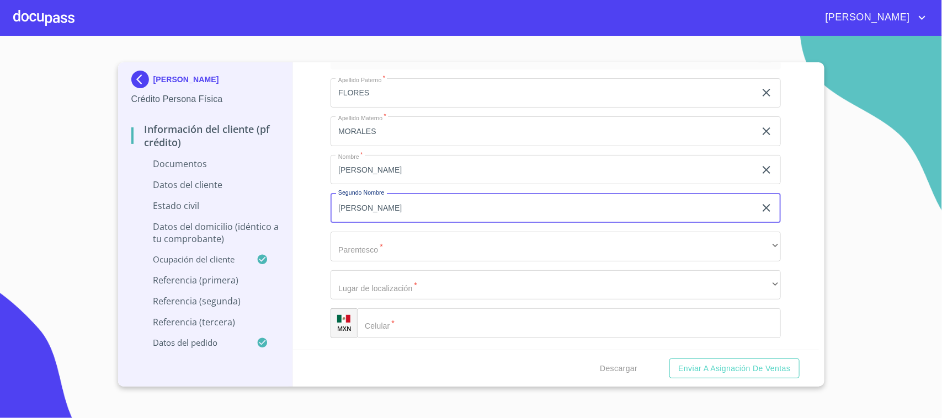
type input "[PERSON_NAME]"
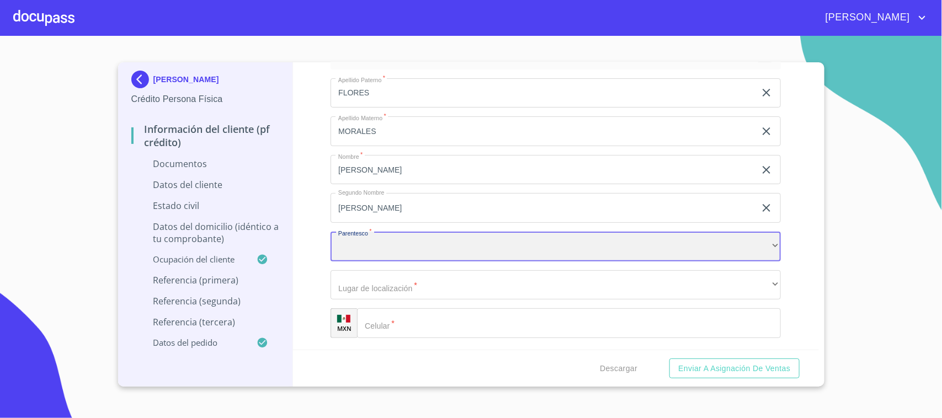
click at [367, 248] on div "​" at bounding box center [556, 247] width 450 height 30
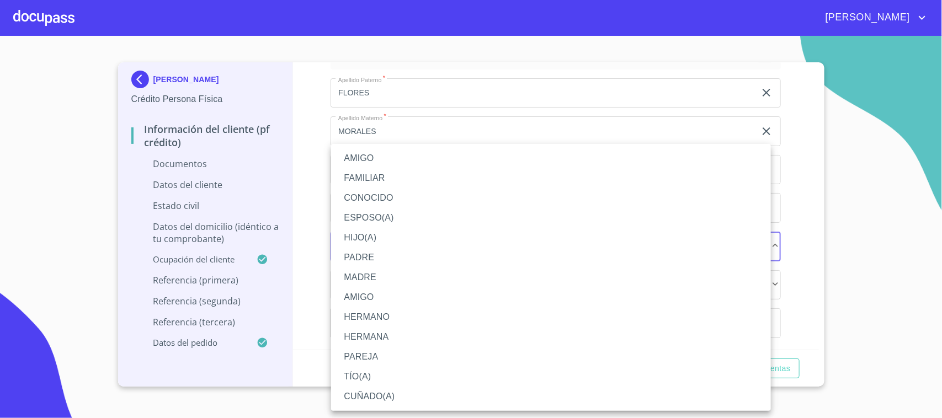
click at [371, 252] on li "PADRE" at bounding box center [551, 258] width 440 height 20
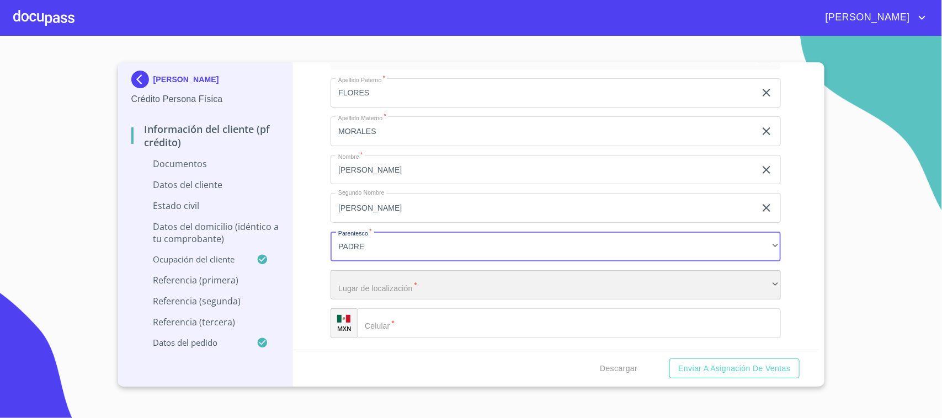
click at [403, 277] on div "​" at bounding box center [556, 285] width 450 height 30
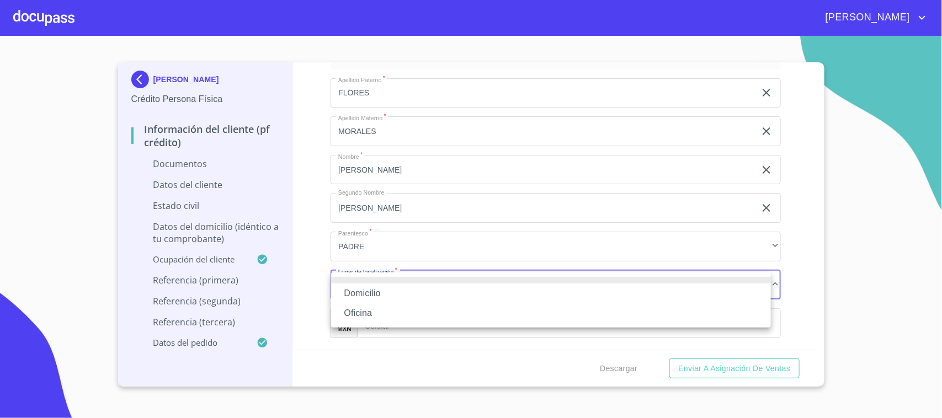
click at [380, 293] on li "Domicilio" at bounding box center [551, 294] width 440 height 20
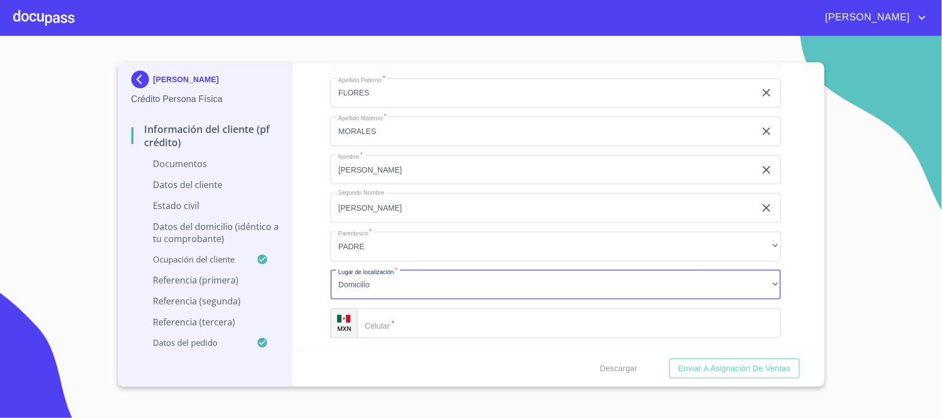
click at [402, 321] on input "Documento de identificación.   *" at bounding box center [569, 324] width 424 height 30
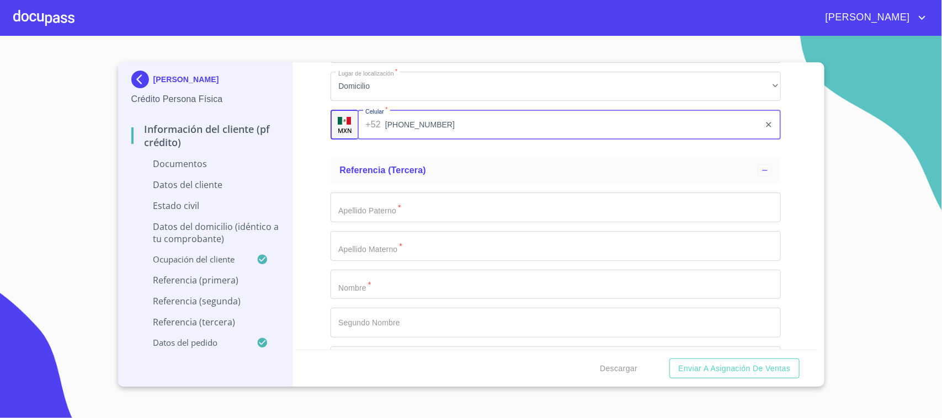
scroll to position [3862, 0]
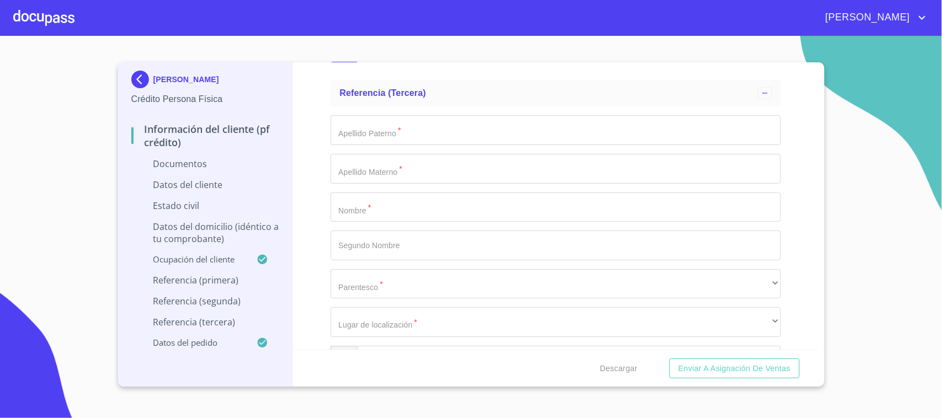
type input "[PHONE_NUMBER]"
click at [369, 216] on input "Documento de identificación.   *" at bounding box center [556, 208] width 450 height 30
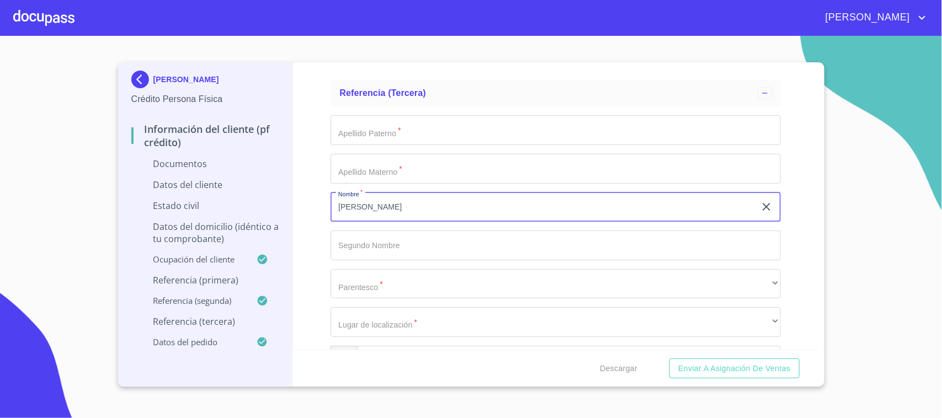
type input "[PERSON_NAME]"
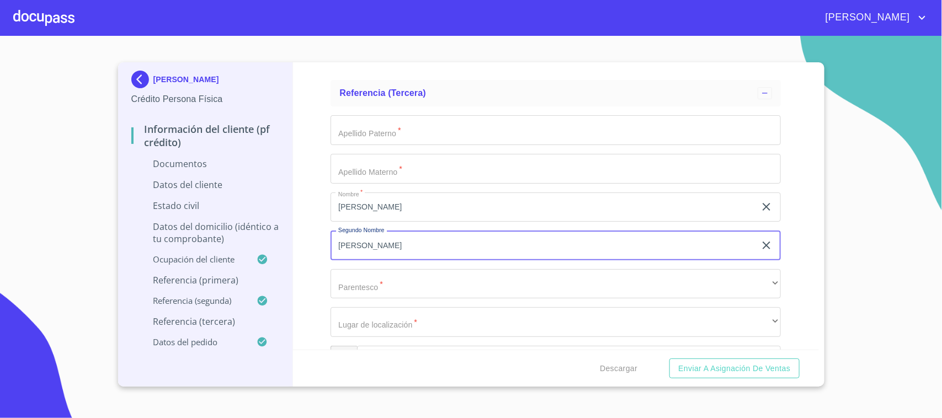
type input "[PERSON_NAME]"
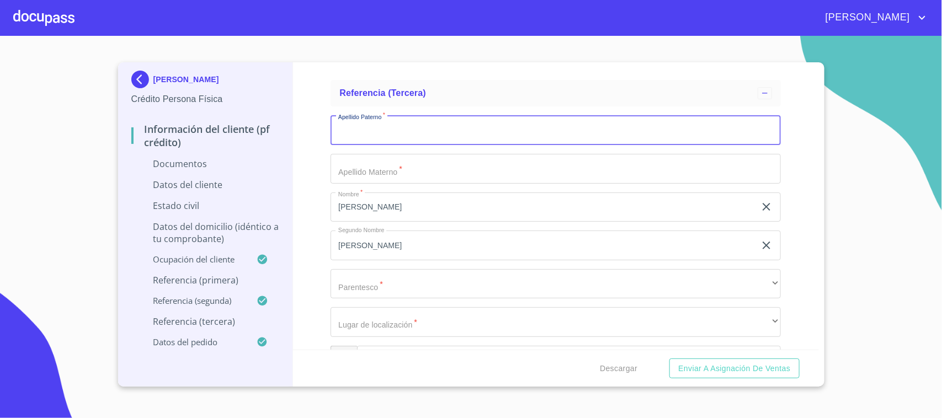
click at [376, 136] on input "Documento de identificación.   *" at bounding box center [556, 130] width 450 height 30
type input "FLORES"
click at [360, 172] on input "Documento de identificación.   *" at bounding box center [556, 169] width 450 height 30
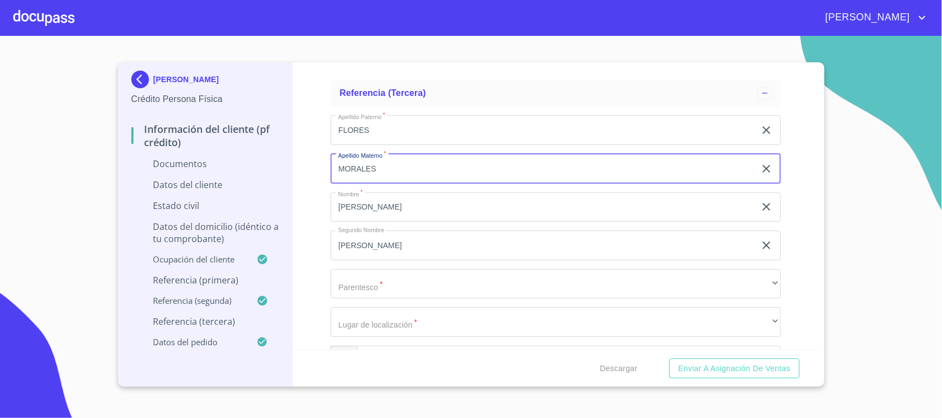
scroll to position [3931, 0]
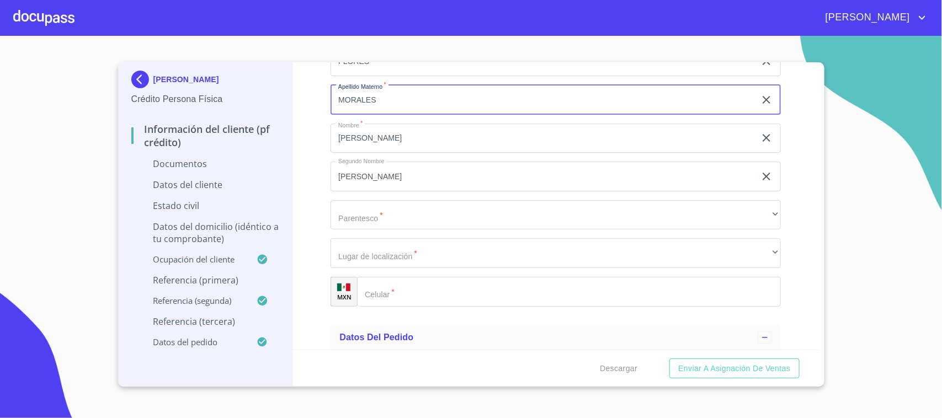
type input "MORALES"
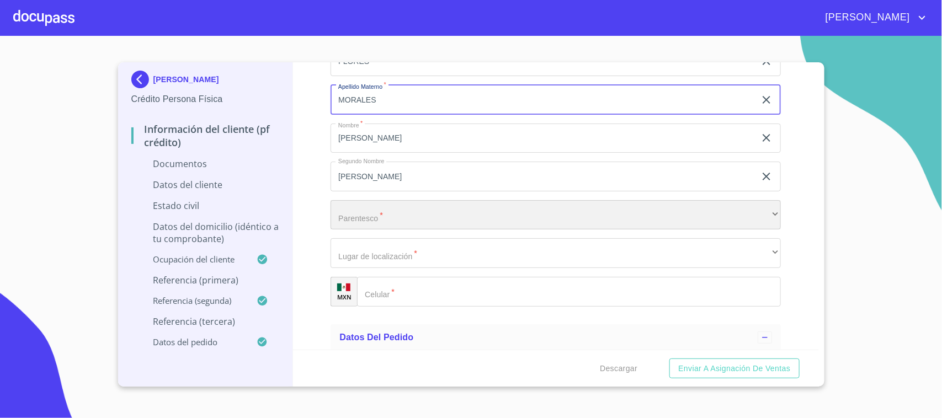
click at [353, 220] on div "​" at bounding box center [556, 215] width 450 height 30
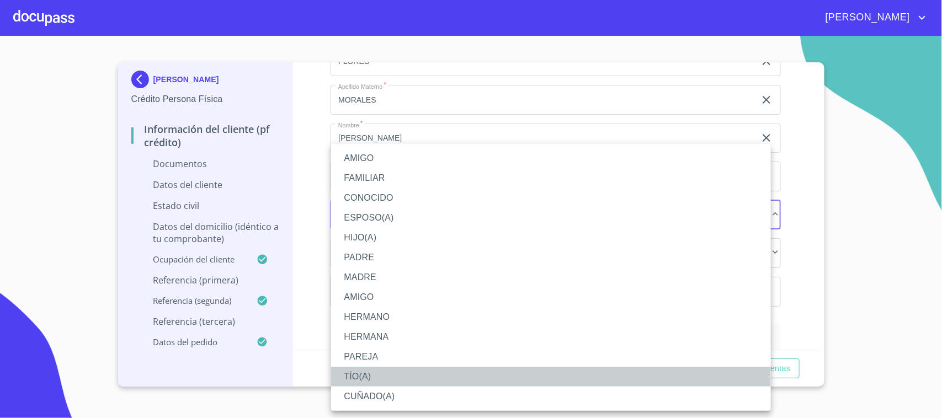
click at [384, 370] on li "TÍO(A)" at bounding box center [551, 377] width 440 height 20
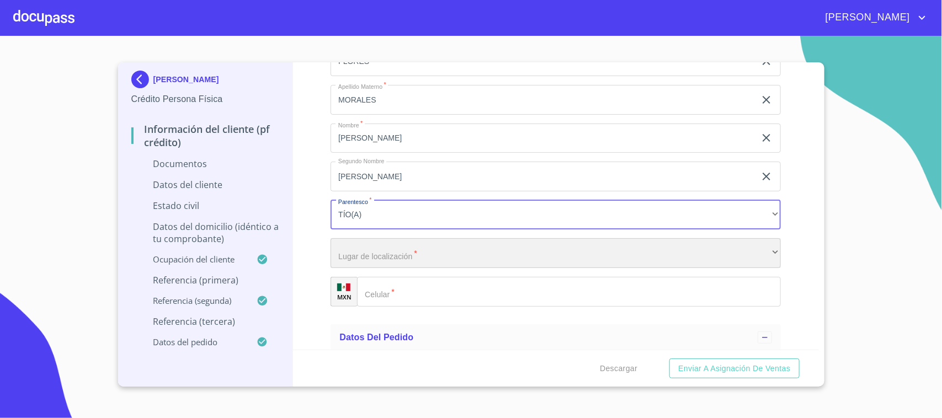
click at [376, 257] on div "​" at bounding box center [556, 253] width 450 height 30
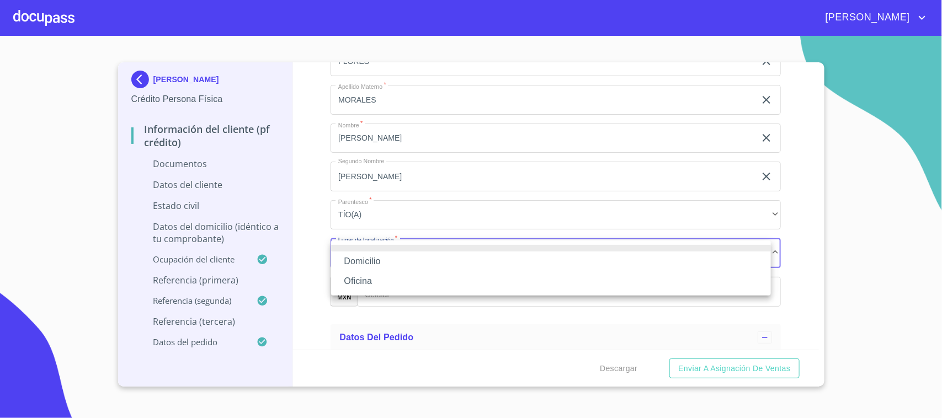
click at [367, 266] on li "Domicilio" at bounding box center [551, 262] width 440 height 20
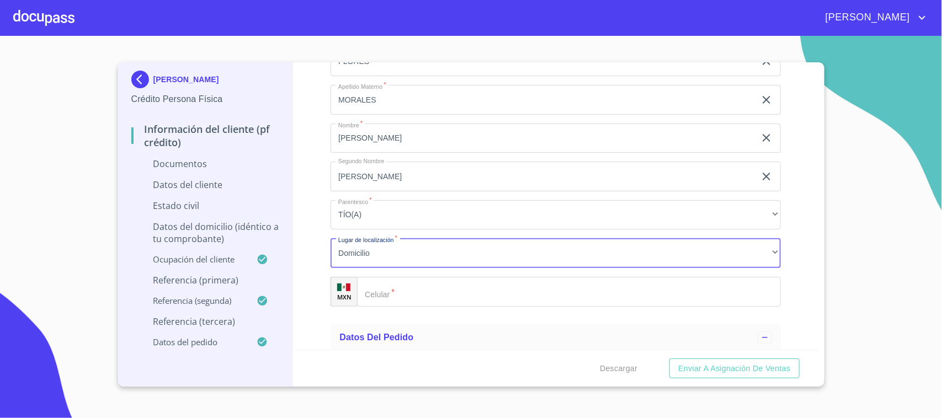
click at [386, 288] on input "Documento de identificación.   *" at bounding box center [569, 292] width 424 height 30
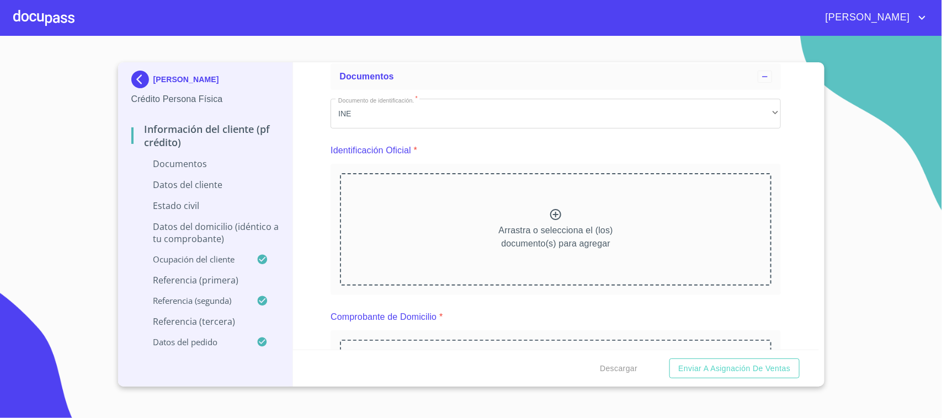
scroll to position [0, 0]
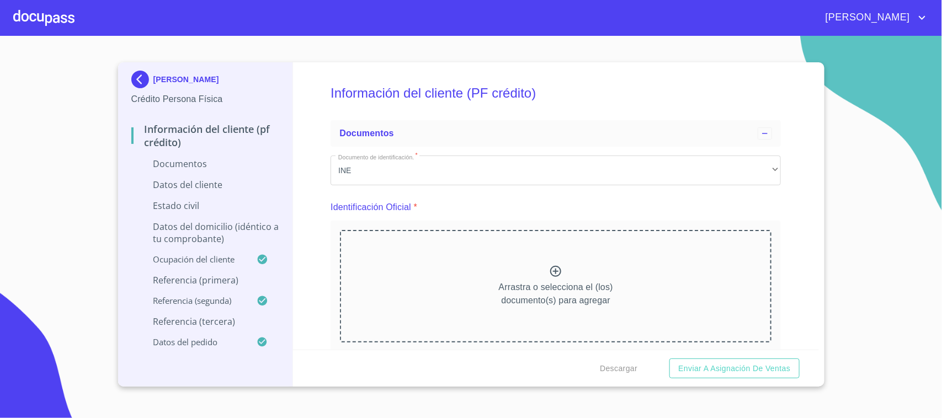
type input "[PHONE_NUMBER]"
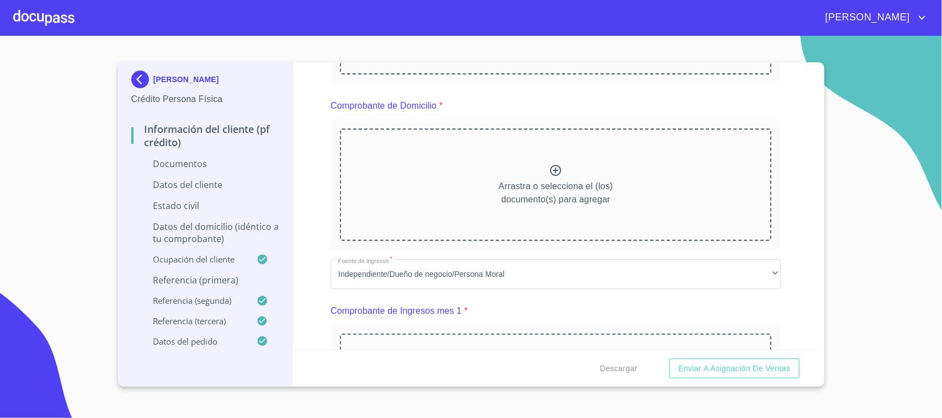
scroll to position [302, 0]
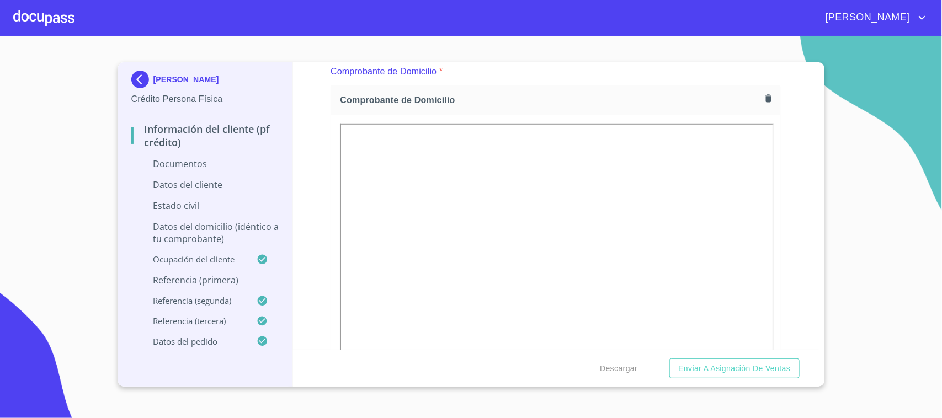
click at [761, 91] on button "button" at bounding box center [768, 98] width 15 height 15
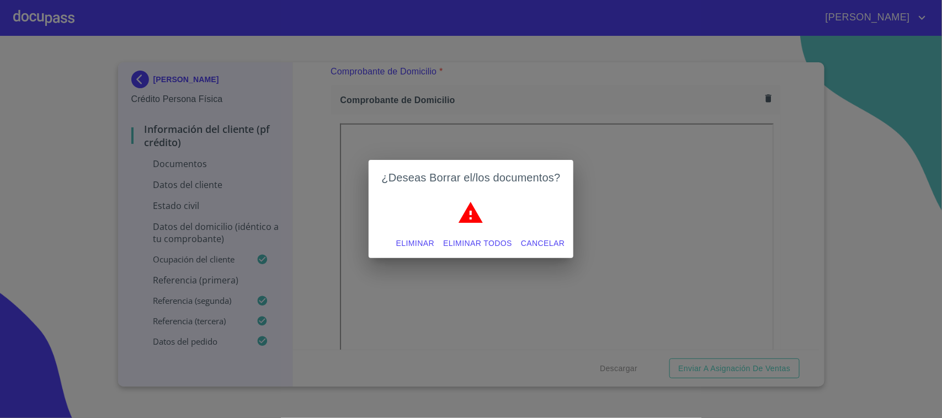
click at [475, 246] on span "Eliminar todos" at bounding box center [477, 244] width 69 height 14
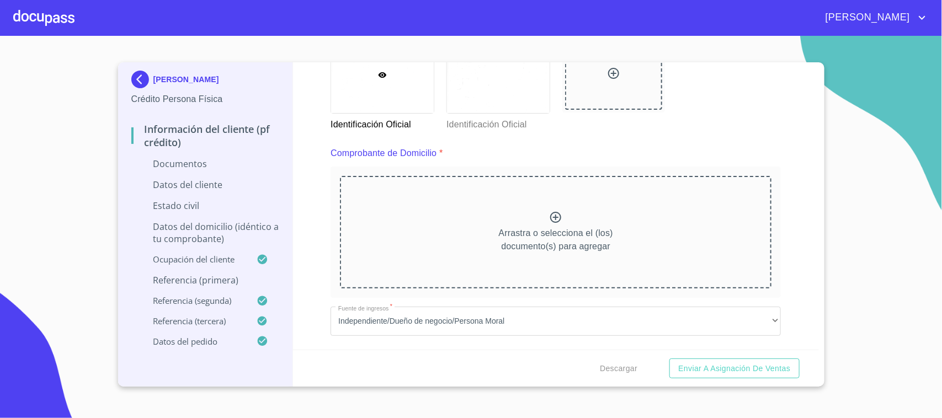
scroll to position [552, 0]
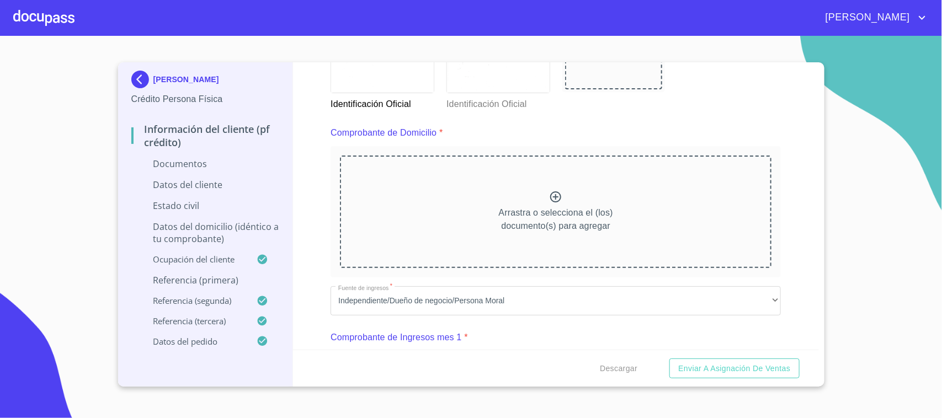
drag, startPoint x: 850, startPoint y: 120, endPoint x: 730, endPoint y: 94, distance: 122.7
click at [850, 120] on section "[PERSON_NAME] Persona Física Información del cliente (PF crédito) Documentos Da…" at bounding box center [471, 227] width 942 height 382
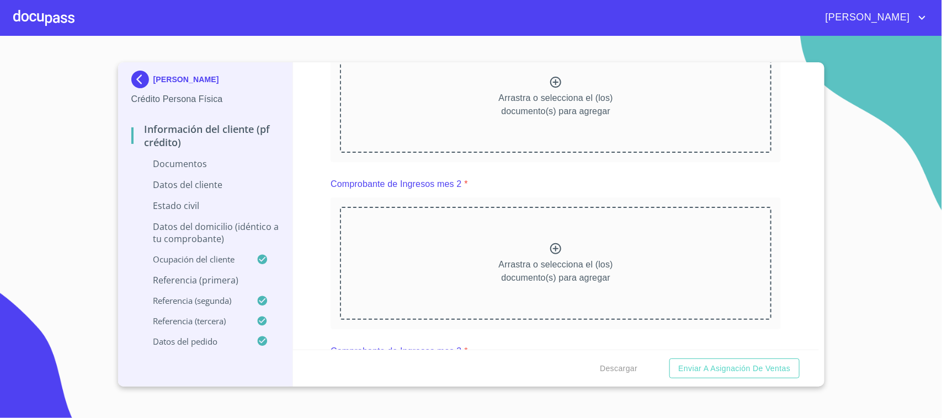
scroll to position [1173, 0]
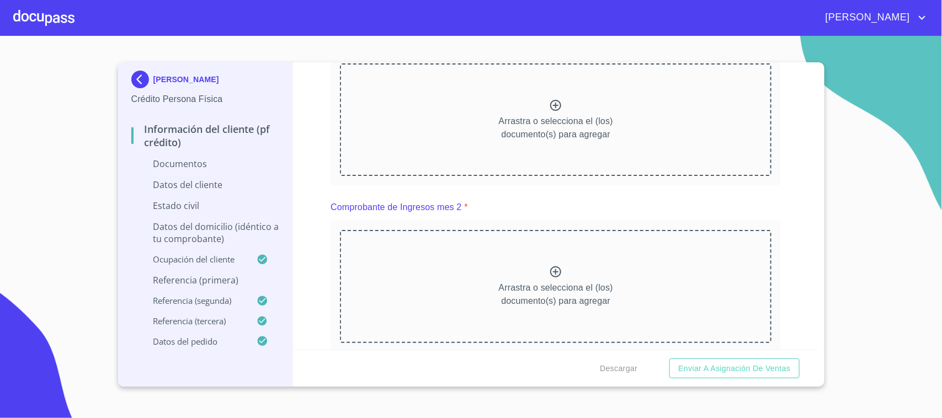
click at [793, 221] on div "Información del cliente (PF crédito) Documentos Documento de identificación.   …" at bounding box center [556, 206] width 526 height 288
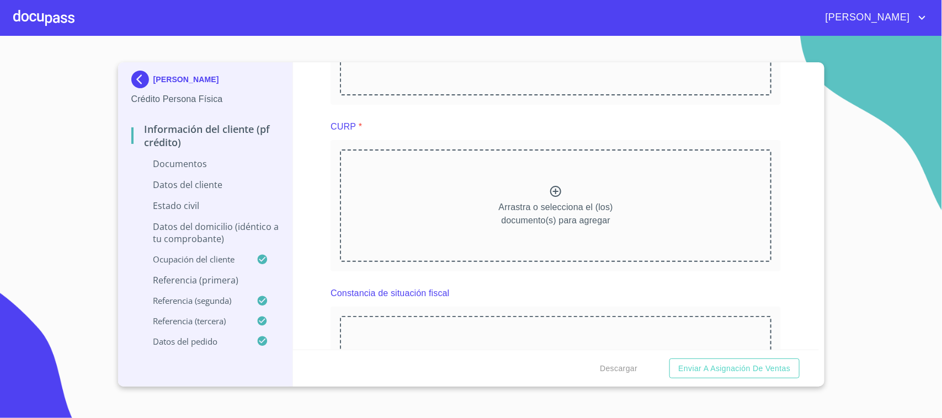
scroll to position [1587, 0]
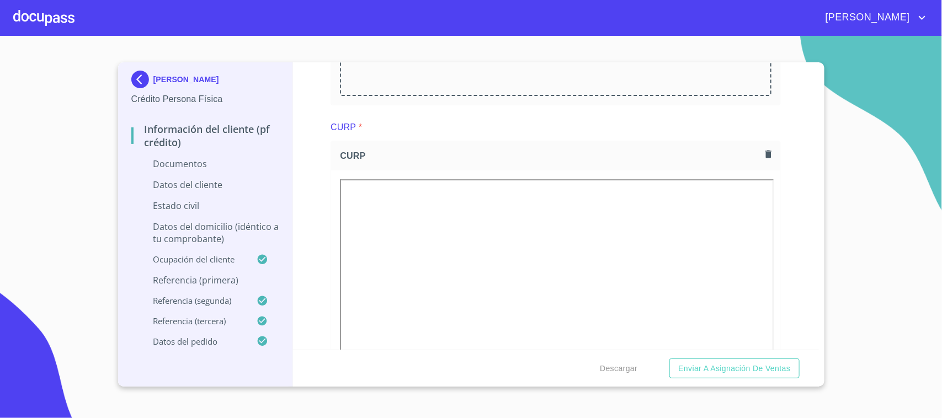
click at [784, 196] on div "Información del cliente (PF crédito) Documentos Documento de identificación.   …" at bounding box center [556, 206] width 526 height 288
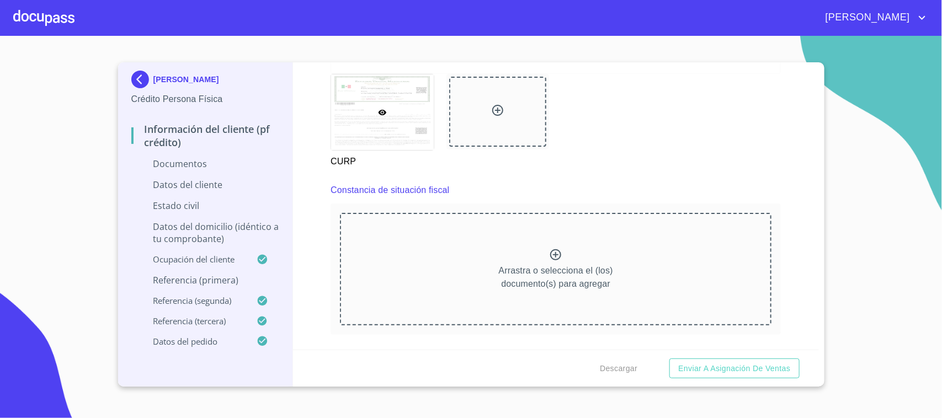
scroll to position [2070, 0]
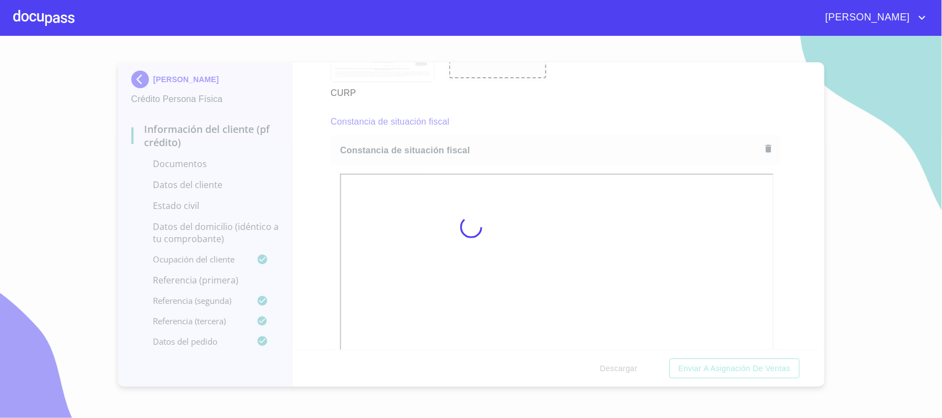
click at [779, 208] on div "Información del cliente (PF crédito) Documentos Documento de identificación.   …" at bounding box center [556, 206] width 526 height 288
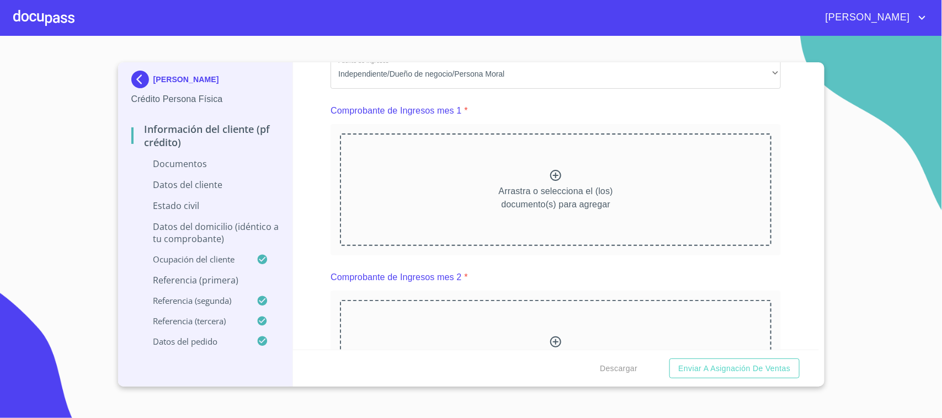
scroll to position [1104, 0]
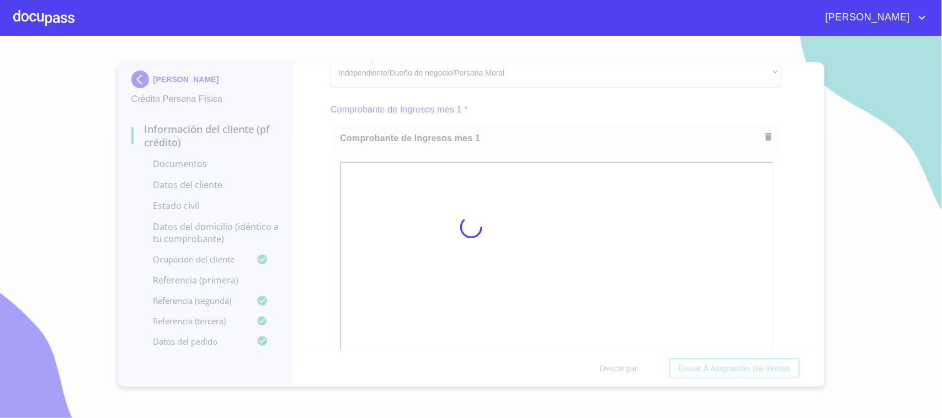
click at [773, 181] on div at bounding box center [471, 227] width 942 height 382
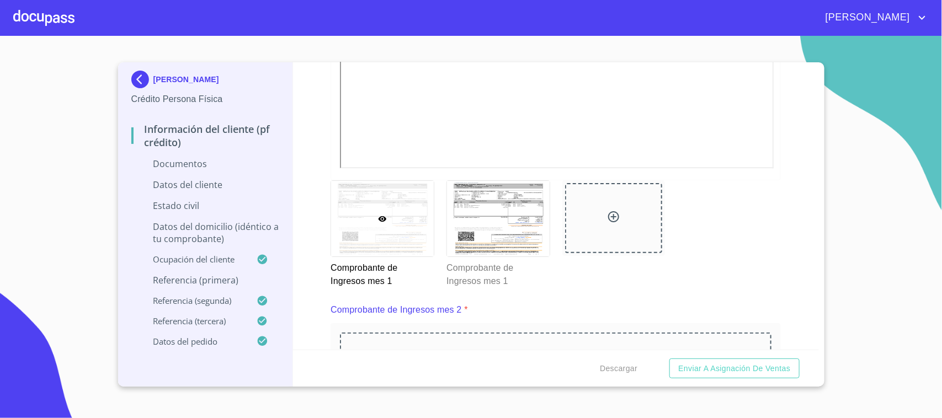
scroll to position [1587, 0]
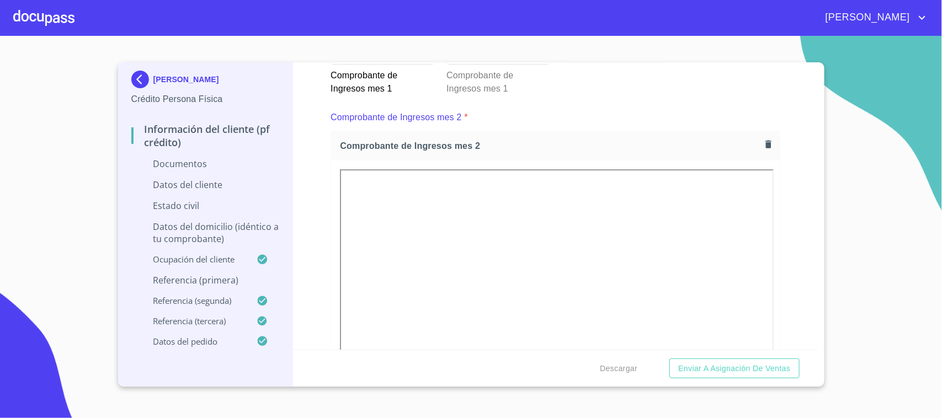
click at [783, 215] on div "Información del cliente (PF crédito) Documentos Documento de identificación.   …" at bounding box center [556, 206] width 526 height 288
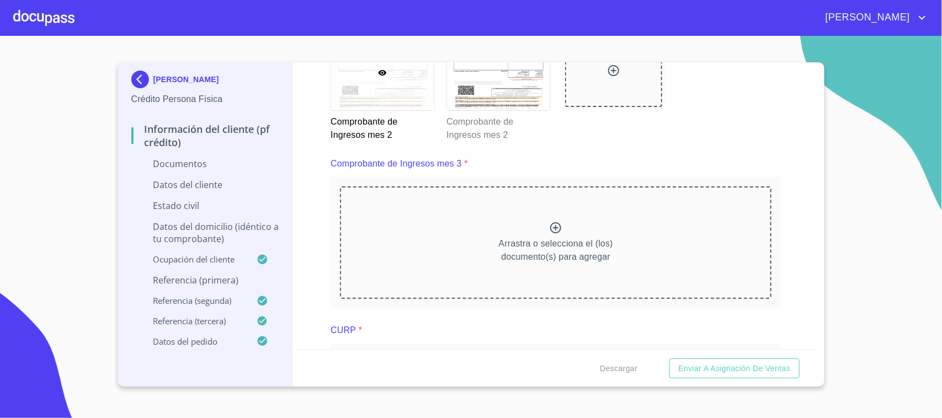
scroll to position [2001, 0]
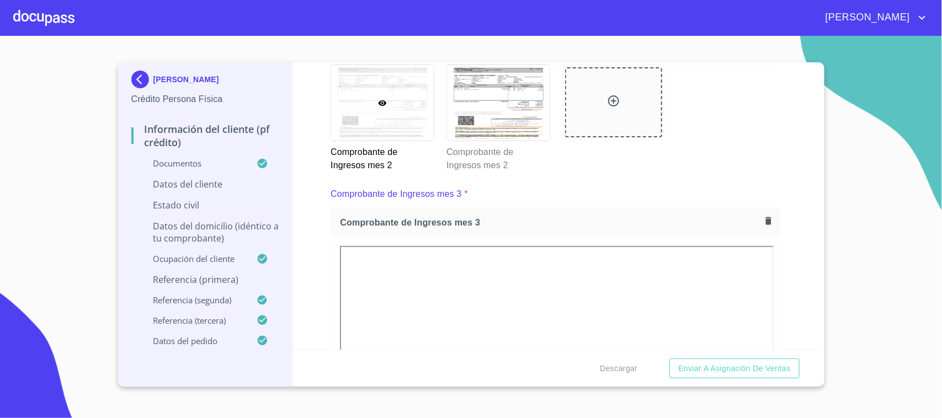
click at [767, 215] on div "Comprobante de Ingresos mes 3" at bounding box center [555, 222] width 449 height 29
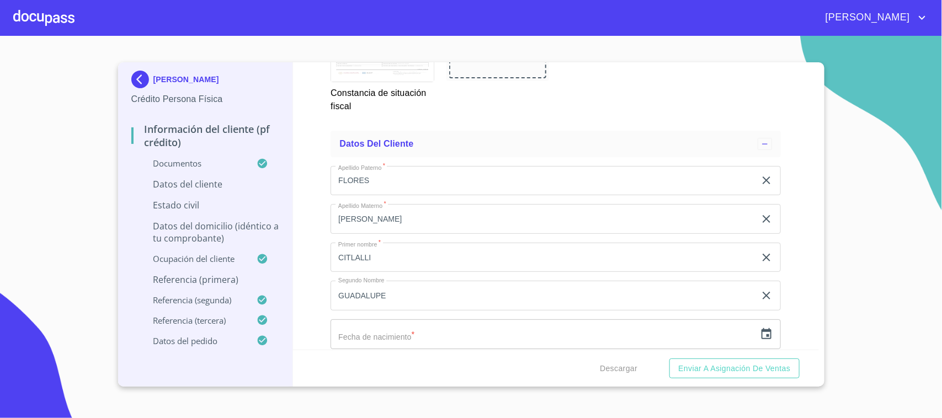
scroll to position [3588, 0]
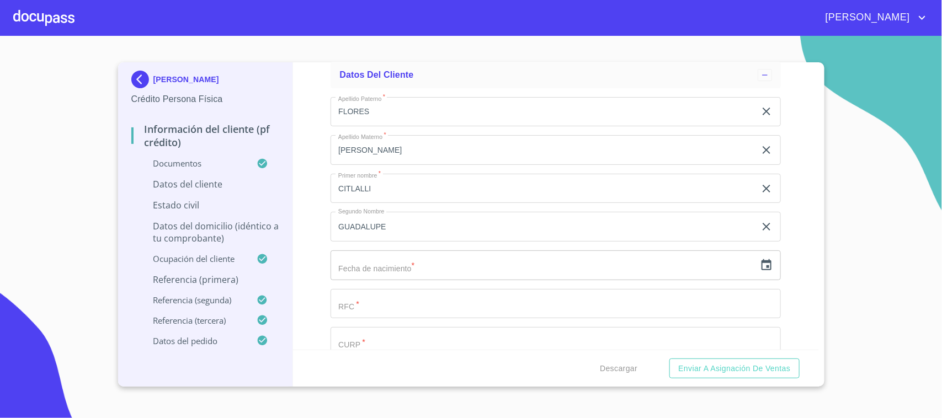
click at [354, 261] on input "text" at bounding box center [543, 266] width 425 height 30
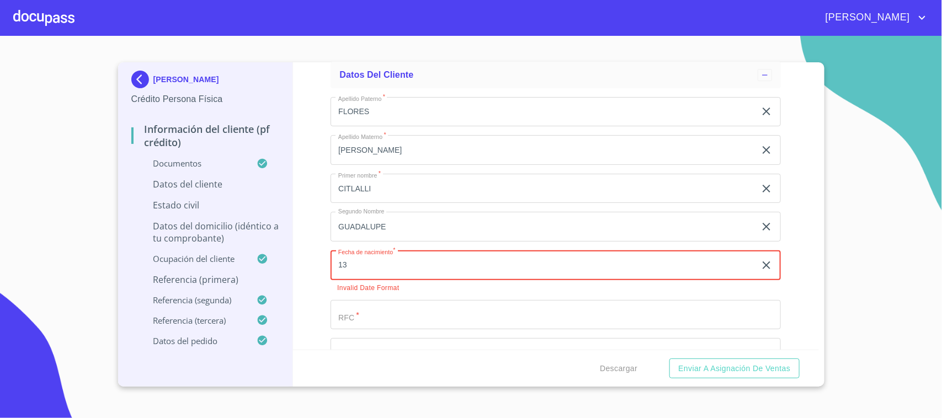
type input "1_"
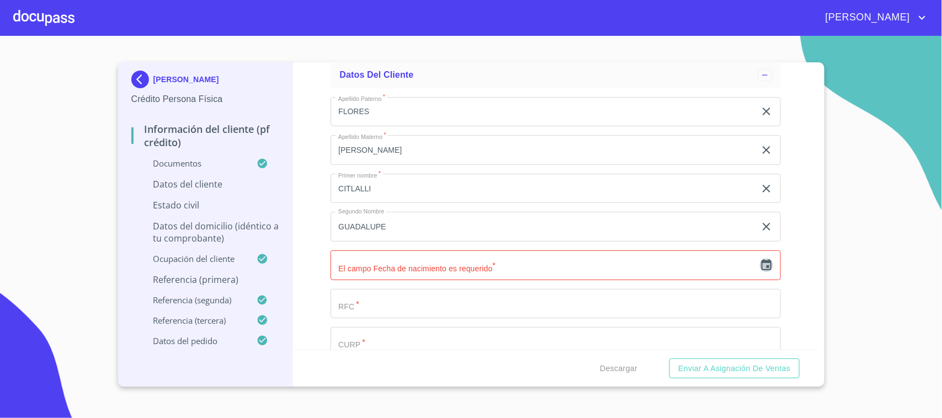
click at [760, 262] on icon "button" at bounding box center [766, 265] width 13 height 13
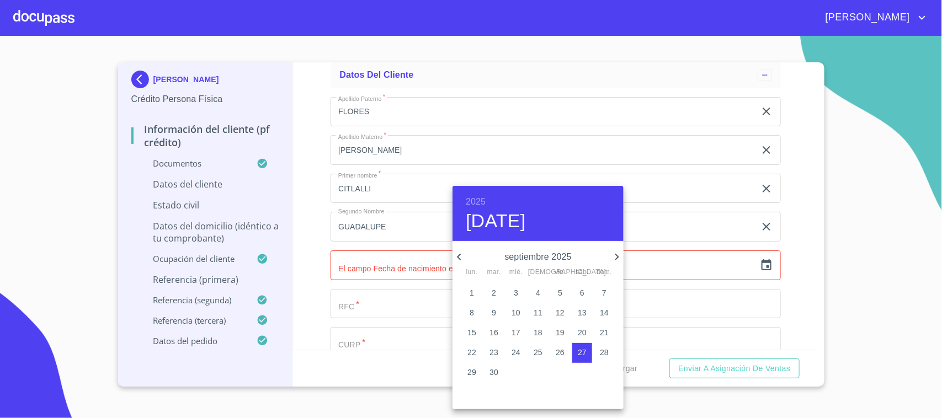
click at [474, 199] on h6 "2025" at bounding box center [476, 201] width 20 height 15
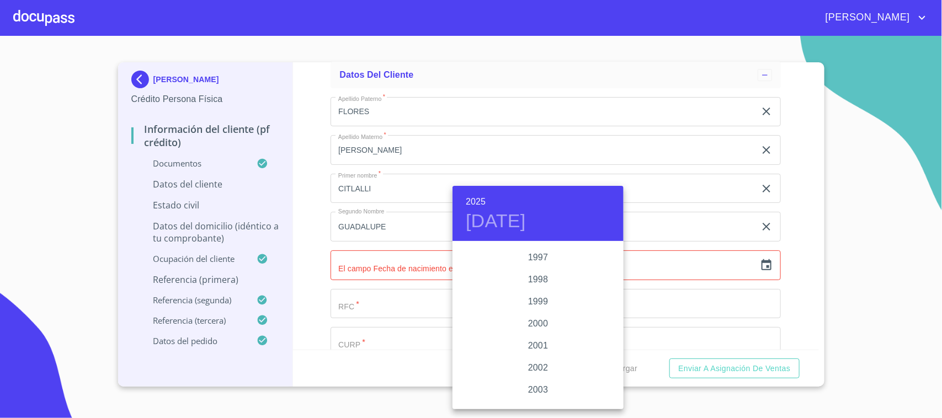
scroll to position [1527, 0]
click at [542, 315] on div "1997" at bounding box center [538, 317] width 171 height 22
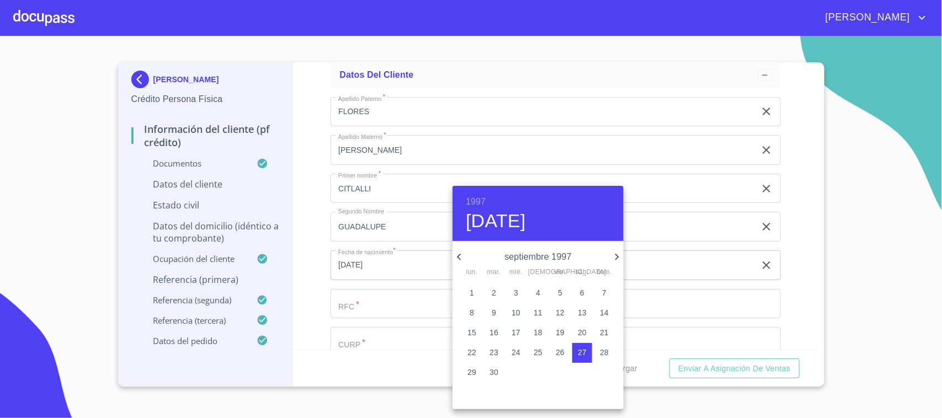
click at [457, 256] on icon "button" at bounding box center [459, 257] width 13 height 13
click at [495, 333] on p "13" at bounding box center [494, 332] width 9 height 11
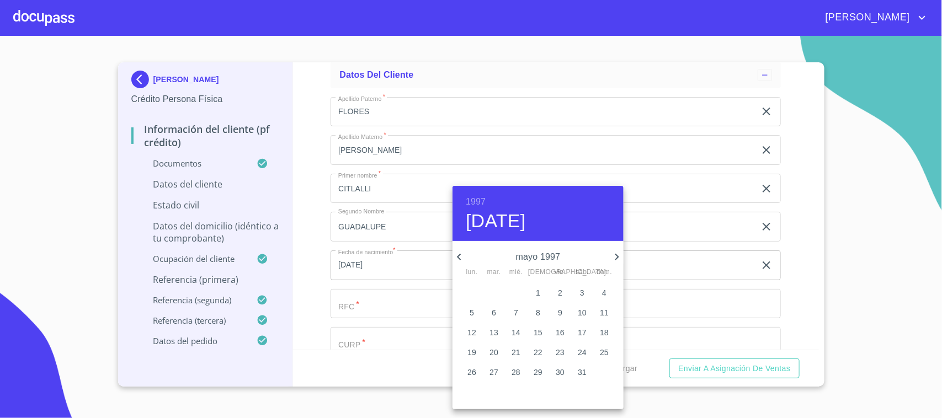
type input "13 de may. de 1997"
click at [788, 244] on div at bounding box center [471, 209] width 942 height 418
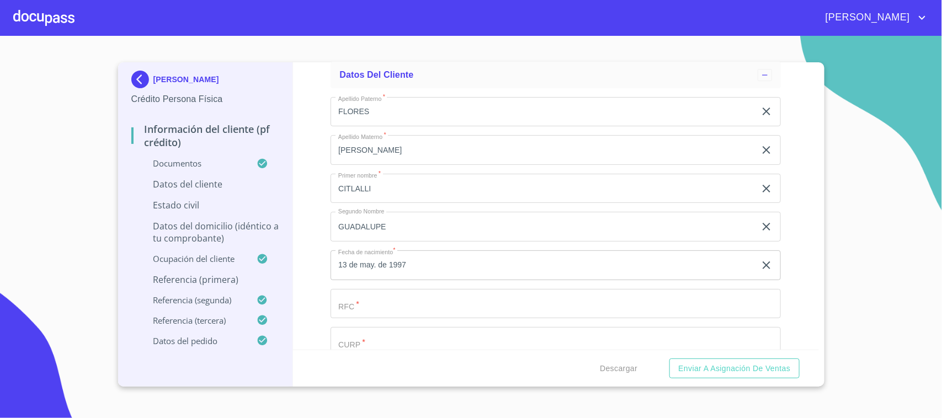
scroll to position [3657, 0]
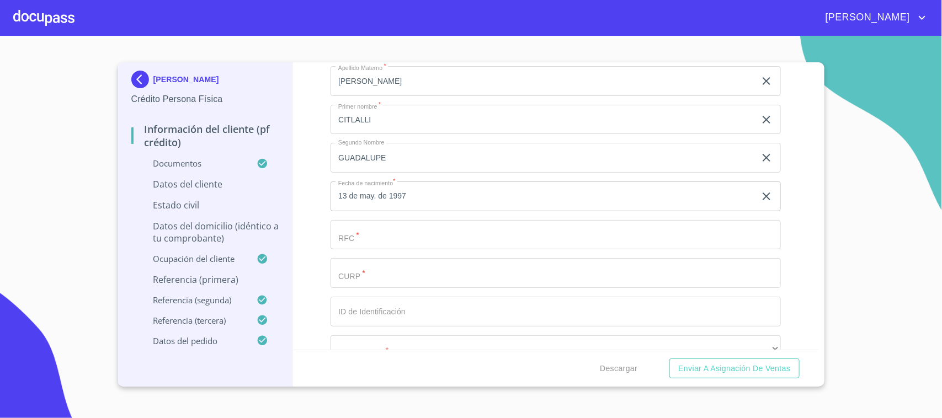
click at [365, 240] on input "Documento de identificación.   *" at bounding box center [556, 235] width 450 height 30
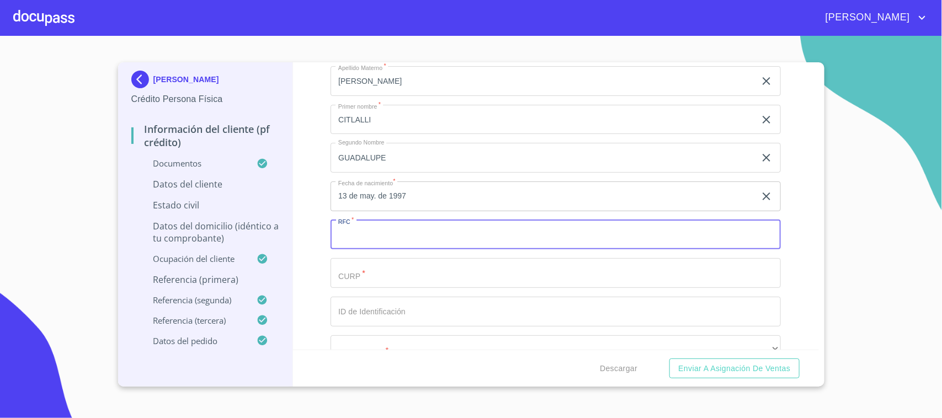
paste input "FOAC970513"
paste input "1R0"
type input "FOAC9705131R0"
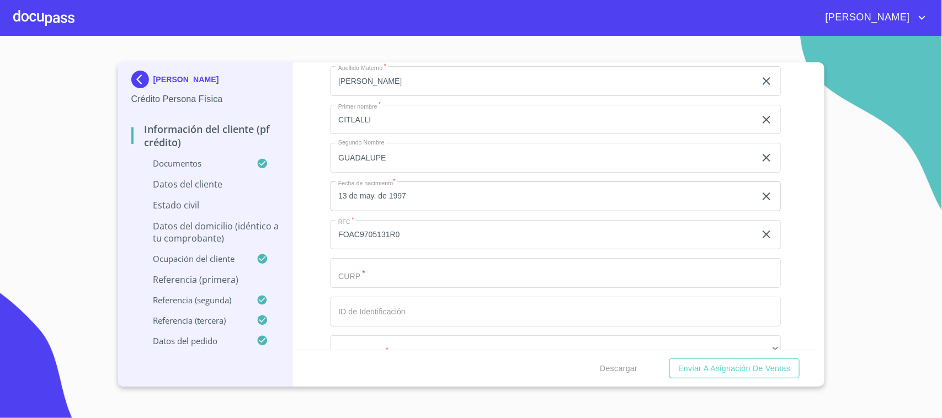
click at [831, 73] on section "[PERSON_NAME] Persona Física Información del cliente (PF crédito) Documentos Da…" at bounding box center [471, 227] width 942 height 382
click at [434, 269] on input "Documento de identificación.   *" at bounding box center [556, 273] width 450 height 30
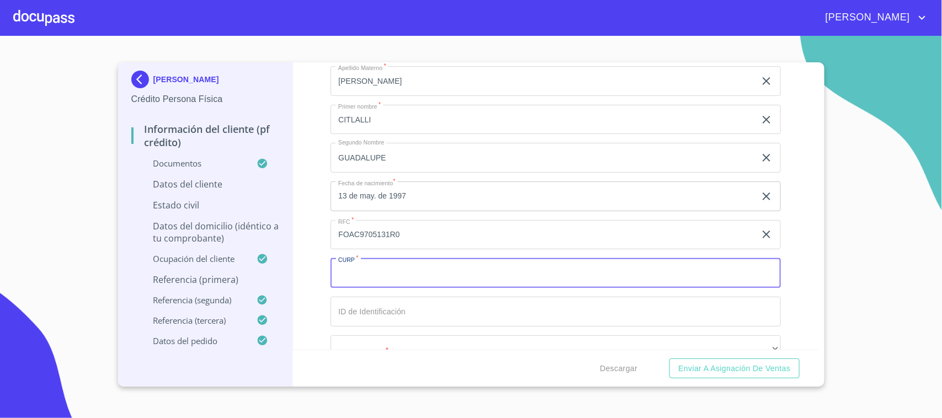
paste input "FOAC970513MMNLLT09"
type input "FOAC970513MMNLLT09"
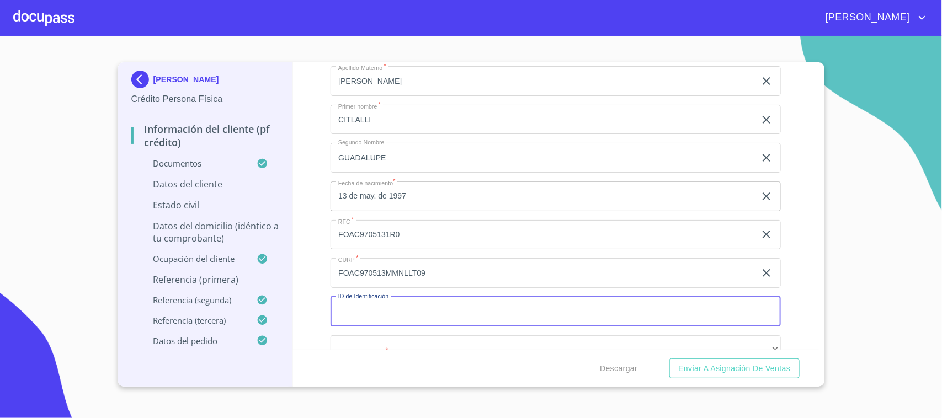
click at [414, 314] on input "Documento de identificación.   *" at bounding box center [556, 312] width 450 height 30
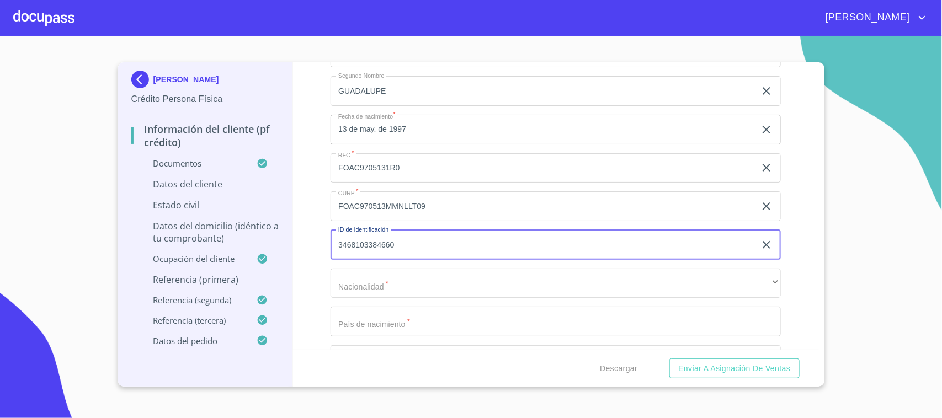
scroll to position [3795, 0]
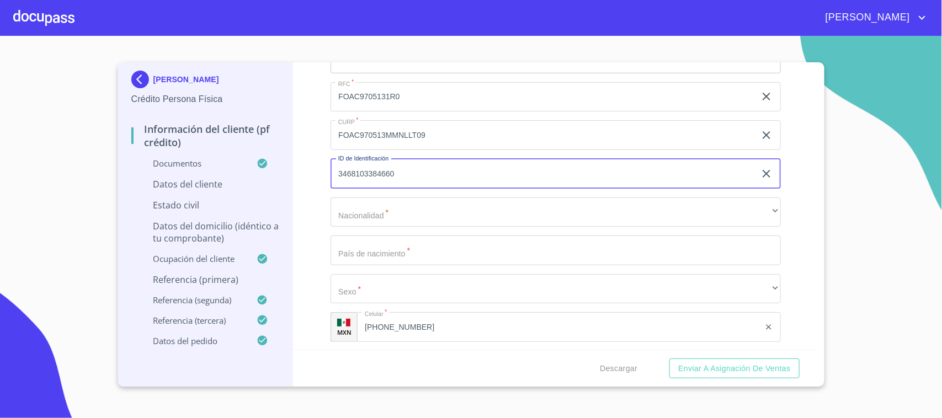
type input "3468103384660"
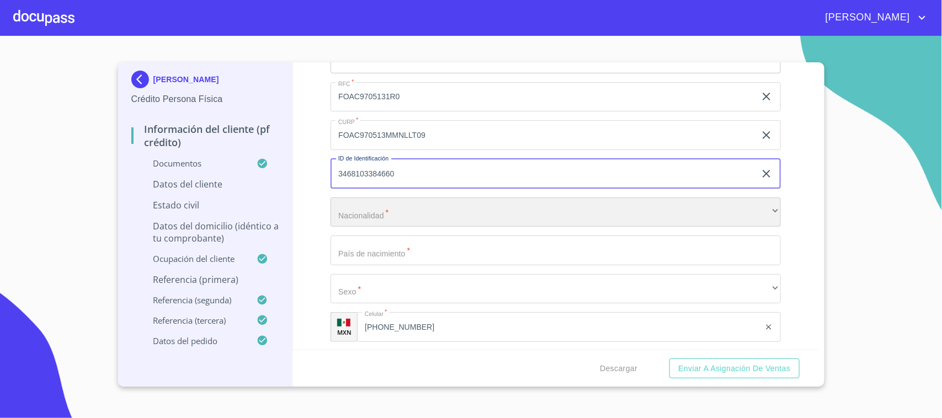
click at [371, 209] on div "​" at bounding box center [556, 213] width 450 height 30
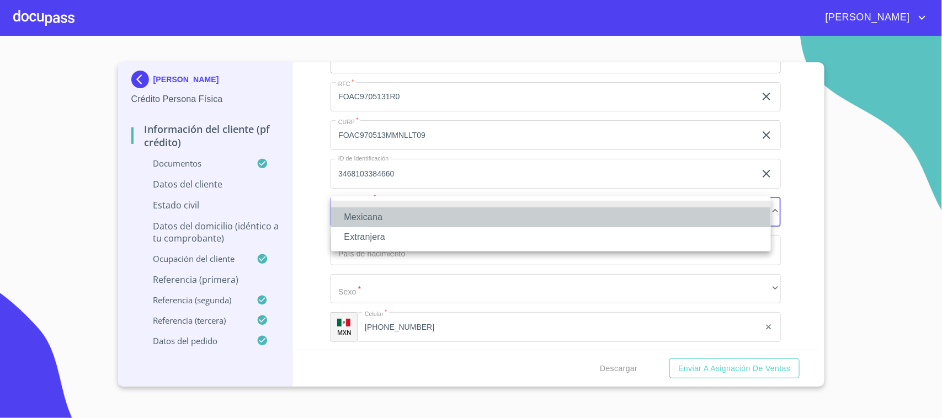
click at [370, 221] on li "Mexicana" at bounding box center [551, 218] width 440 height 20
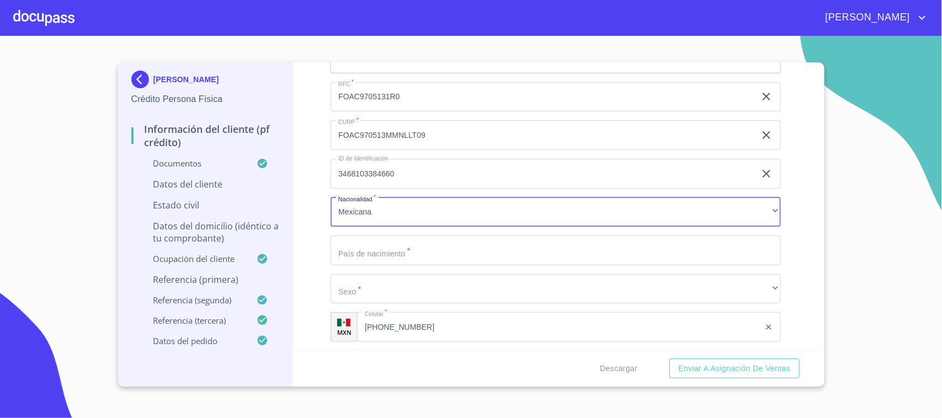
click at [380, 252] on input "Documento de identificación.   *" at bounding box center [556, 251] width 450 height 30
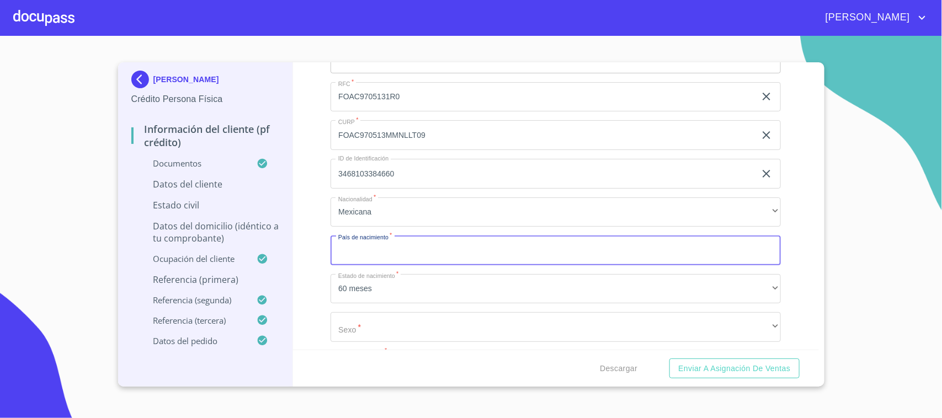
click at [380, 252] on input "Documento de identificación.   *" at bounding box center [556, 251] width 450 height 30
type input "M"
click at [384, 254] on input "[GEOGRAPHIC_DATA]" at bounding box center [543, 251] width 425 height 30
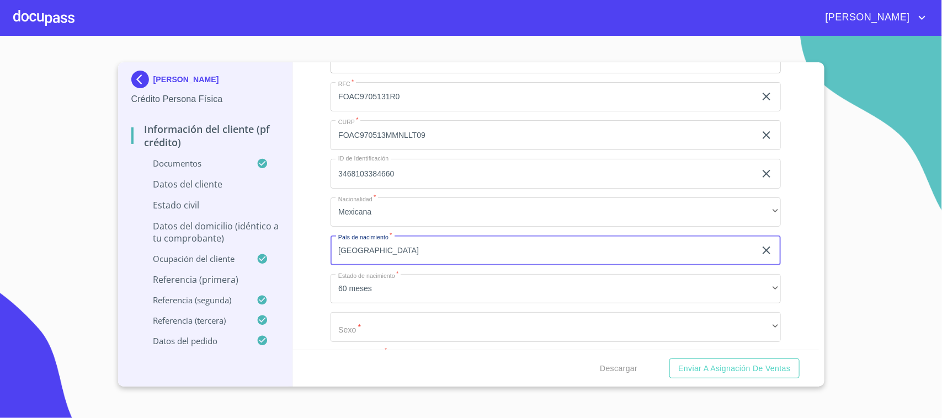
type input "[GEOGRAPHIC_DATA]"
click at [324, 269] on div "Información del cliente (PF crédito) Documentos Documento de identificación.   …" at bounding box center [556, 206] width 526 height 288
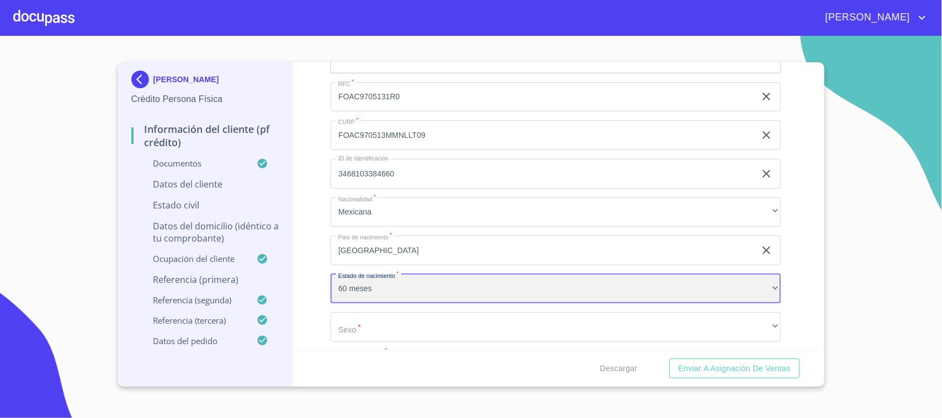
click at [360, 279] on div "60 meses" at bounding box center [556, 289] width 450 height 30
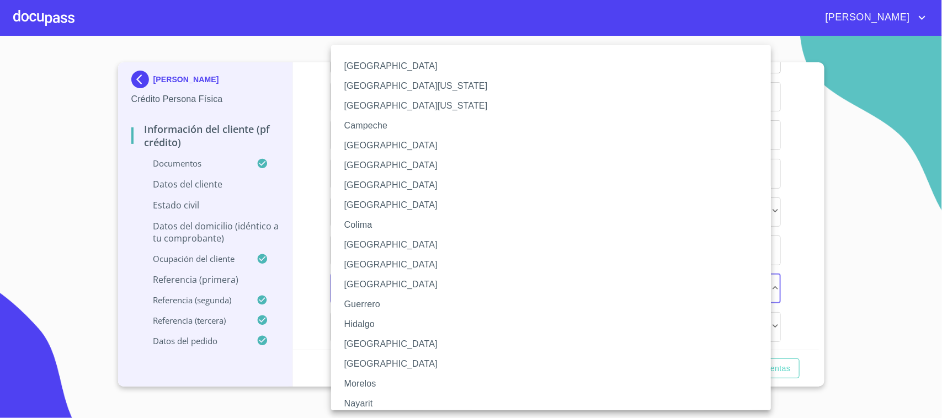
click at [374, 338] on li "[GEOGRAPHIC_DATA]" at bounding box center [556, 344] width 450 height 20
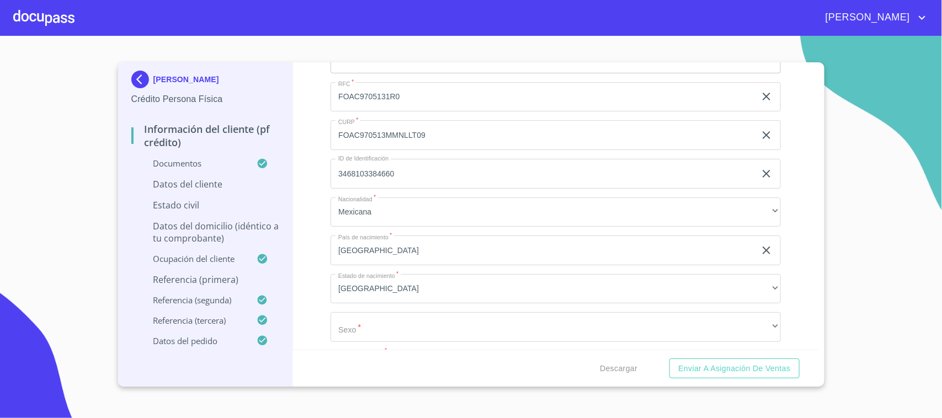
click at [318, 283] on div "Información del cliente (PF crédito) Documentos Documento de identificación.   …" at bounding box center [556, 206] width 526 height 288
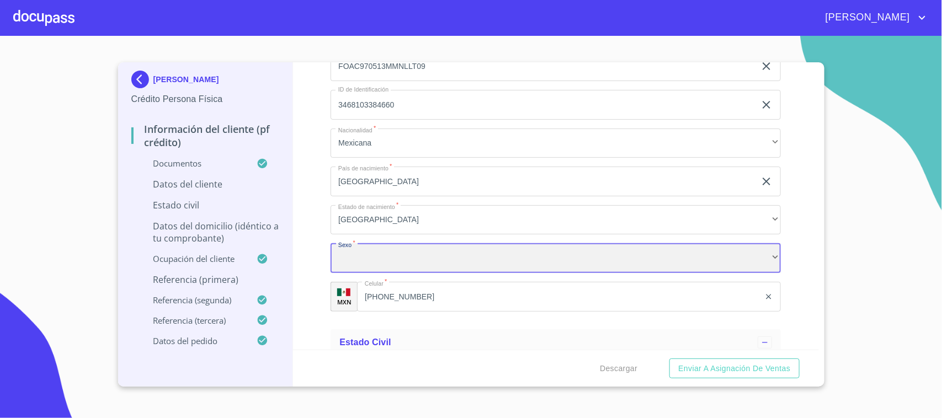
click at [366, 261] on div "​" at bounding box center [556, 258] width 450 height 30
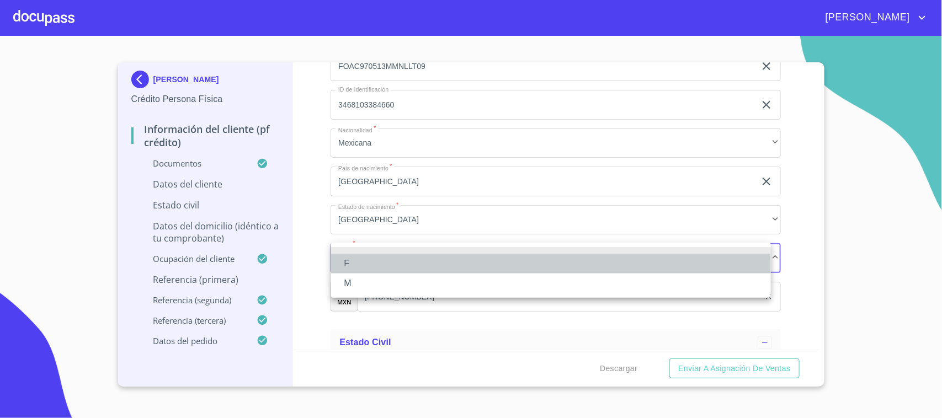
click at [359, 265] on li "F" at bounding box center [551, 264] width 440 height 20
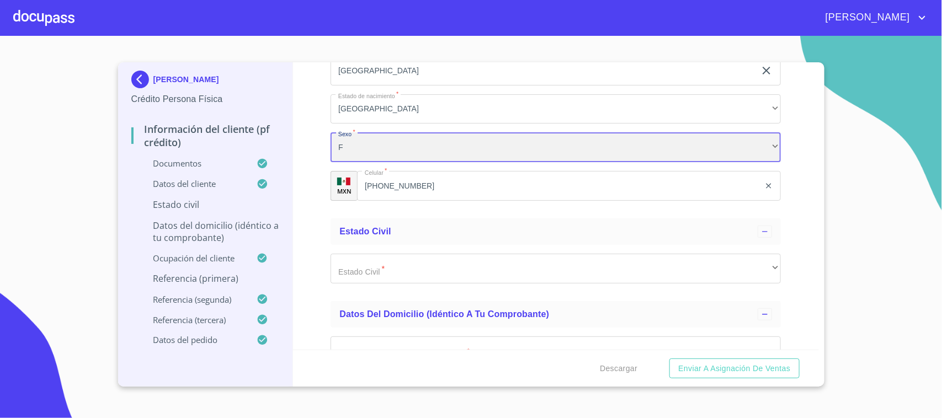
scroll to position [4002, 0]
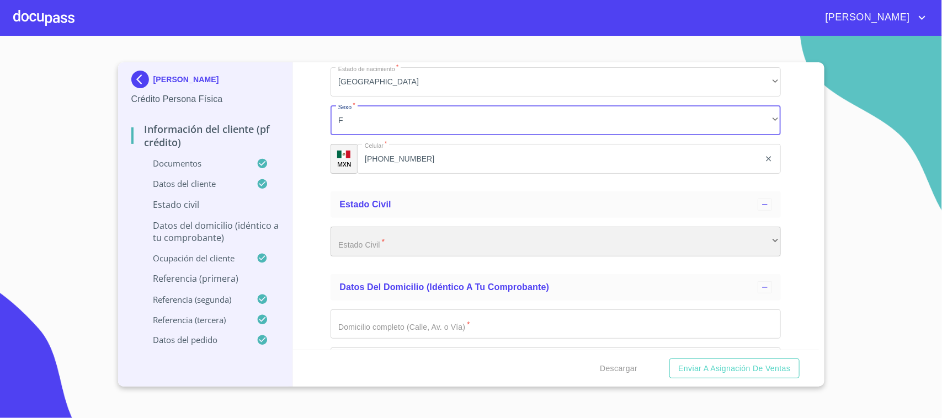
click at [412, 246] on div "​" at bounding box center [556, 242] width 450 height 30
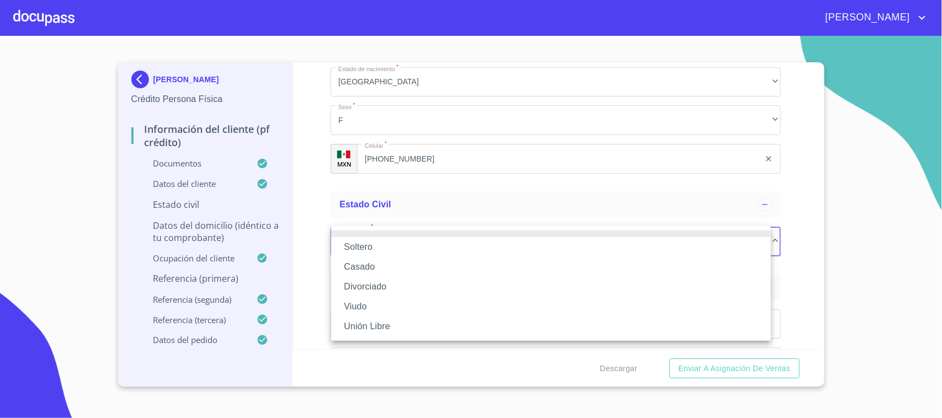
click at [376, 252] on li "Soltero" at bounding box center [551, 247] width 440 height 20
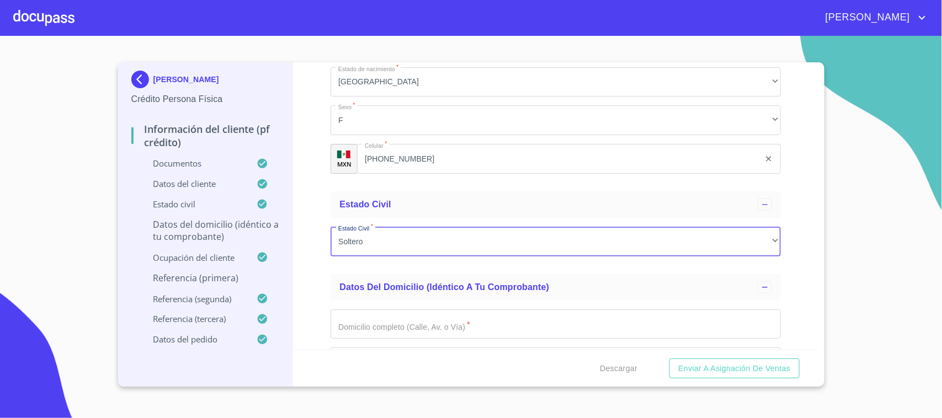
click at [323, 224] on div "Información del cliente (PF crédito) Documentos Documento de identificación.   …" at bounding box center [556, 206] width 526 height 288
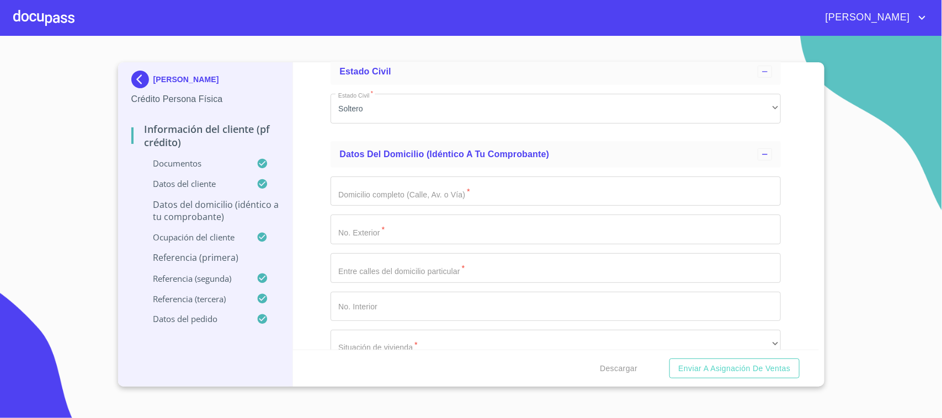
scroll to position [4140, 0]
click at [381, 192] on input "Documento de identificación.   *" at bounding box center [556, 187] width 450 height 30
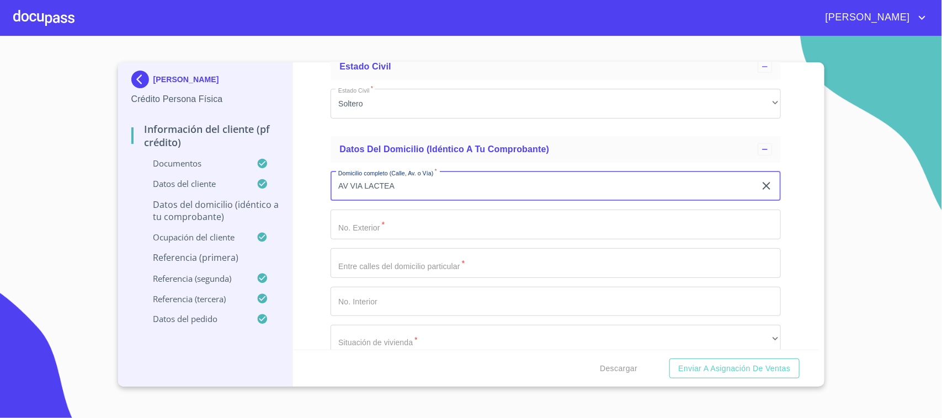
type input "AV VIA LACTEA"
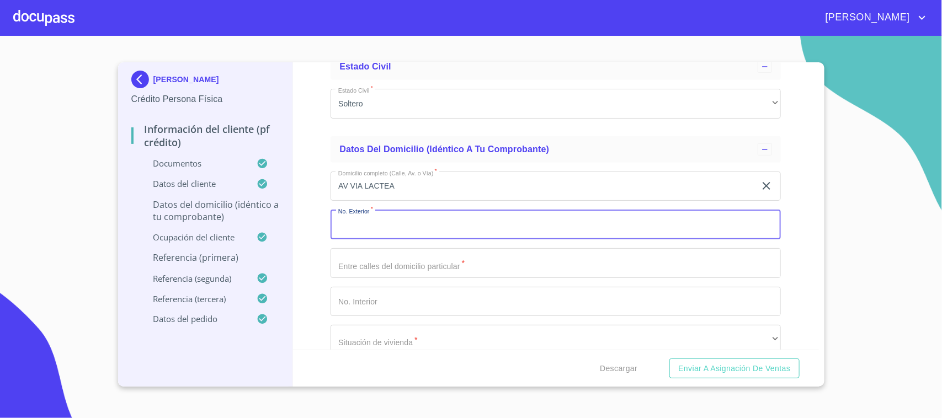
click at [348, 222] on input "Documento de identificación.   *" at bounding box center [556, 225] width 450 height 30
type input "13"
click at [377, 304] on input "Documento de identificación.   *" at bounding box center [556, 302] width 450 height 30
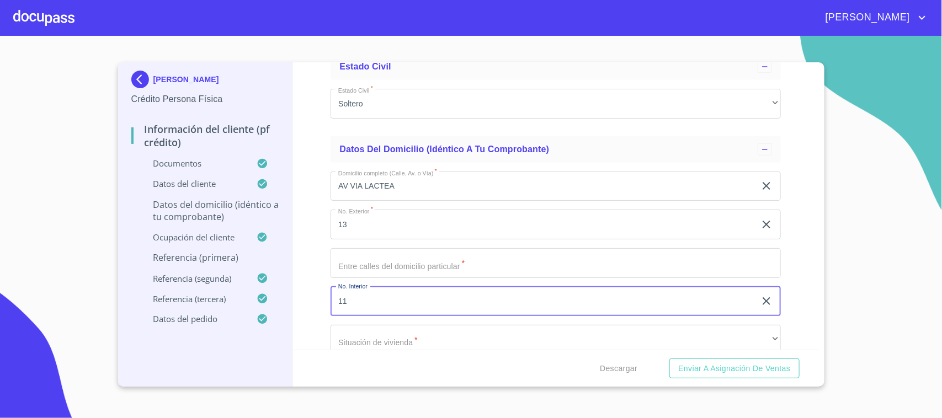
type input "11"
click at [393, 258] on input "Documento de identificación.   *" at bounding box center [556, 263] width 450 height 30
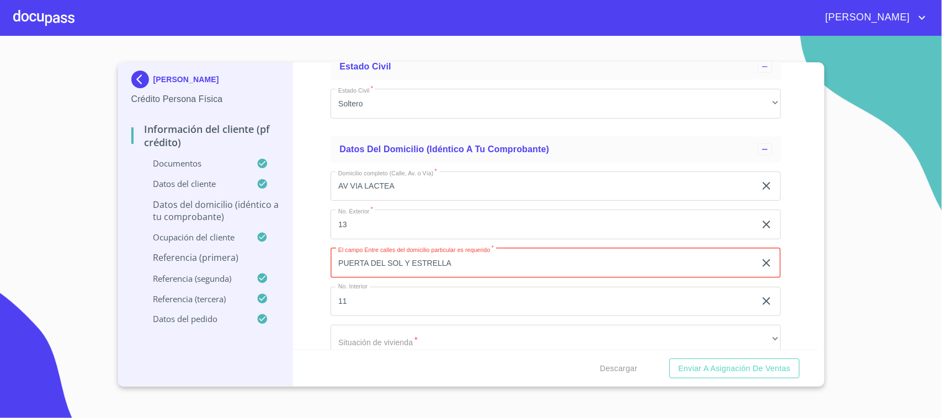
type input "PUERTA DEL SOL Y ESTRELLA"
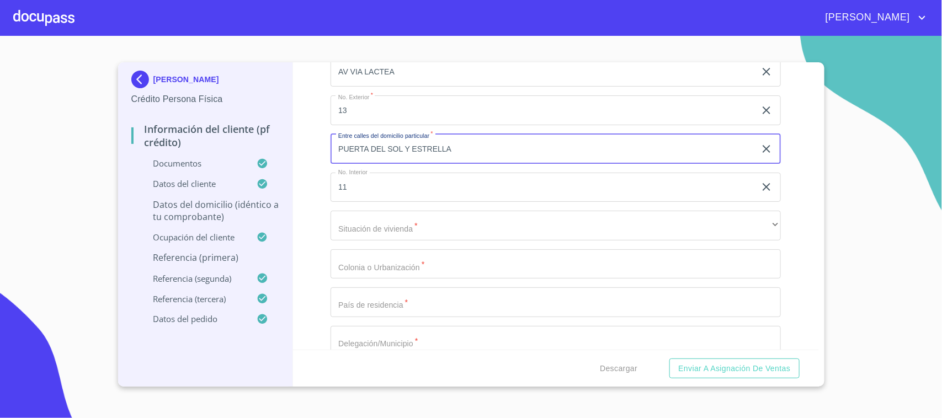
scroll to position [4278, 0]
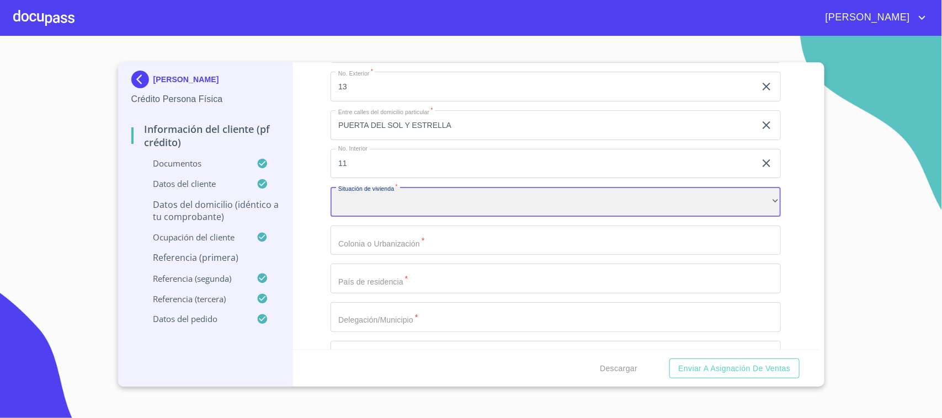
click at [403, 204] on div "​" at bounding box center [556, 202] width 450 height 30
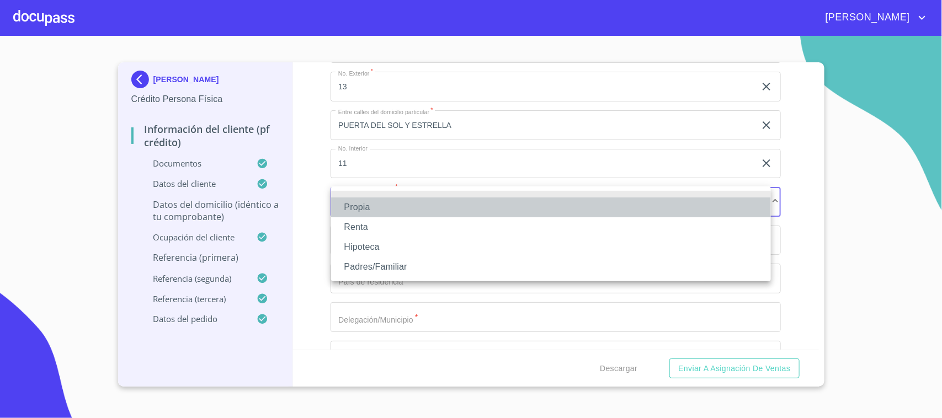
click at [396, 205] on li "Propia" at bounding box center [551, 208] width 440 height 20
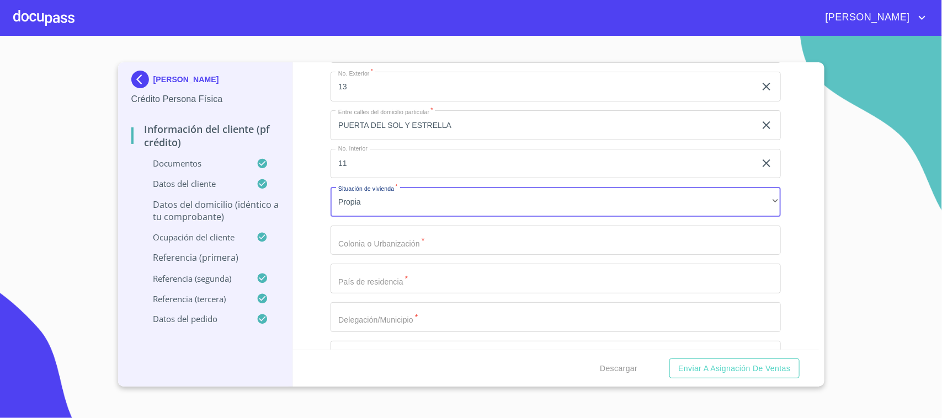
click at [384, 235] on div "Domicilio completo (Calle, Av. o Vía)   * [STREET_ADDRESS] Exterior   * 13 ​ E…" at bounding box center [556, 241] width 450 height 432
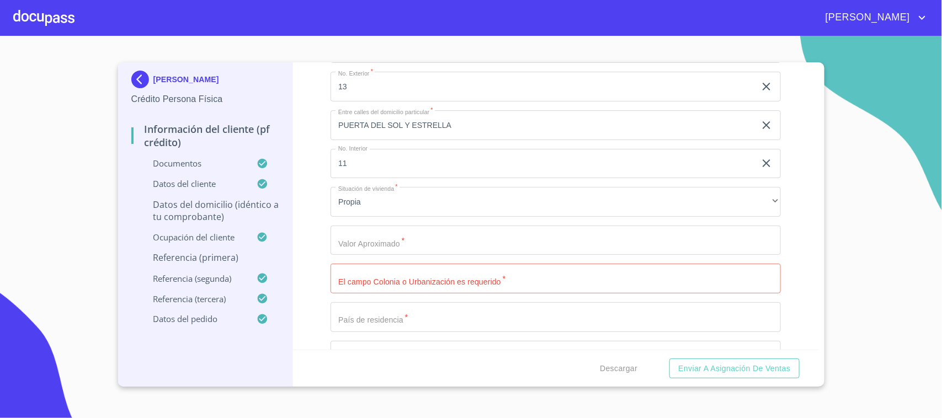
click at [325, 238] on div "Información del cliente (PF crédito) Documentos Documento de identificación.   …" at bounding box center [556, 206] width 526 height 288
click at [378, 270] on input "Documento de identificación.   *" at bounding box center [556, 279] width 450 height 30
type input "REAL DEL SOL"
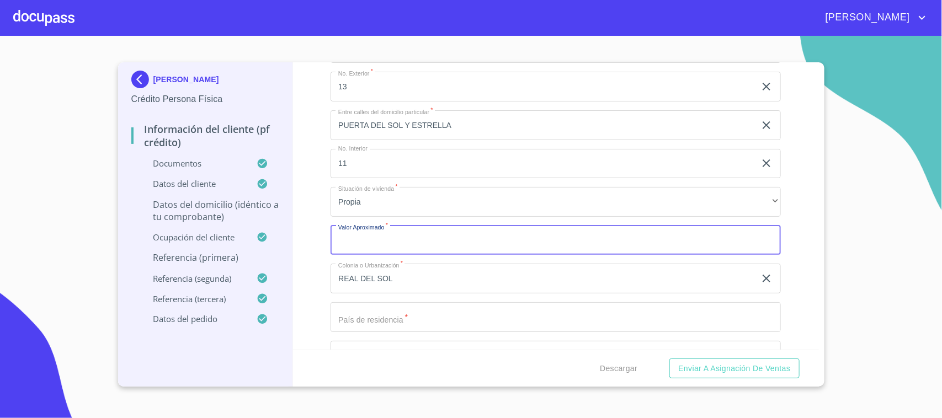
click at [381, 235] on input "Documento de identificación.   *" at bounding box center [556, 241] width 450 height 30
type input "$2,000,000"
click at [318, 221] on div "Información del cliente (PF crédito) Documentos Documento de identificación.   …" at bounding box center [556, 206] width 526 height 288
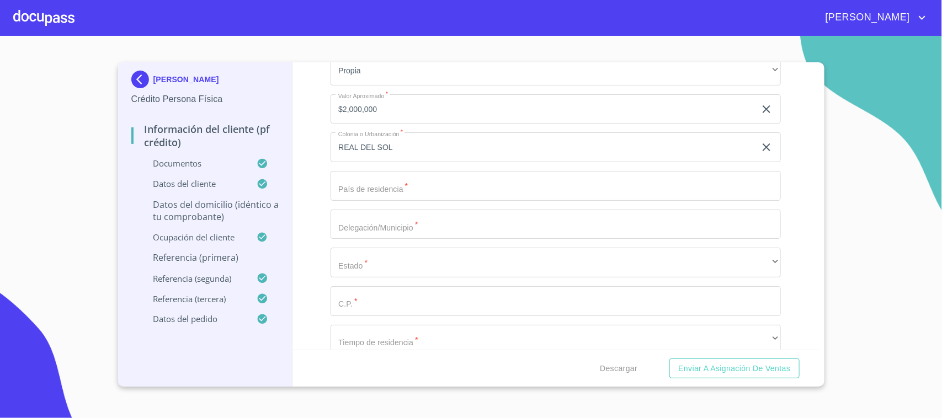
scroll to position [4416, 0]
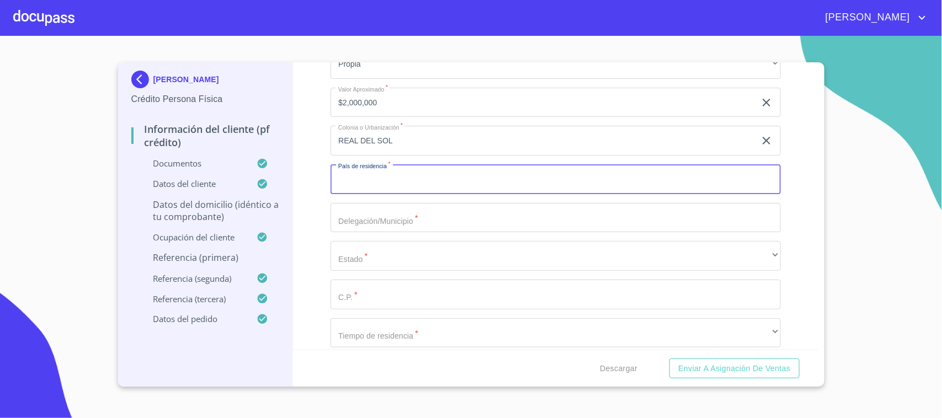
click at [365, 185] on input "Documento de identificación.   *" at bounding box center [556, 179] width 450 height 30
type input "[GEOGRAPHIC_DATA]"
click at [310, 210] on div "Información del cliente (PF crédito) Documentos Documento de identificación.   …" at bounding box center [556, 206] width 526 height 288
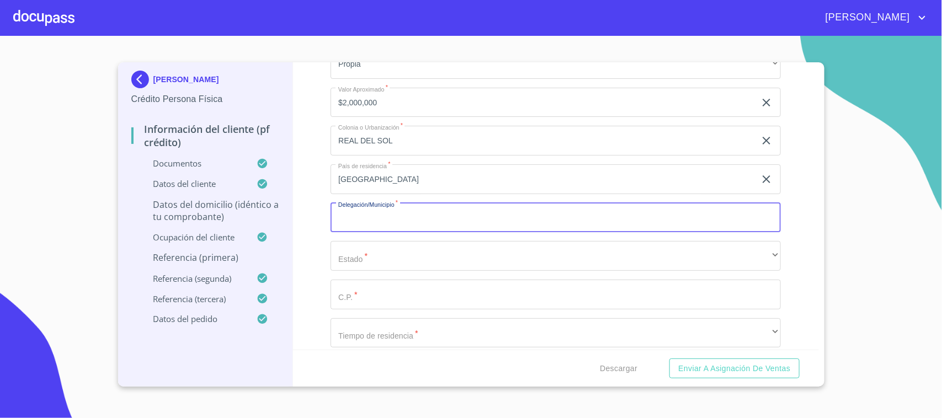
click at [368, 219] on input "Documento de identificación.   *" at bounding box center [556, 218] width 450 height 30
type input "TLAJOMULCO [PERSON_NAME]"
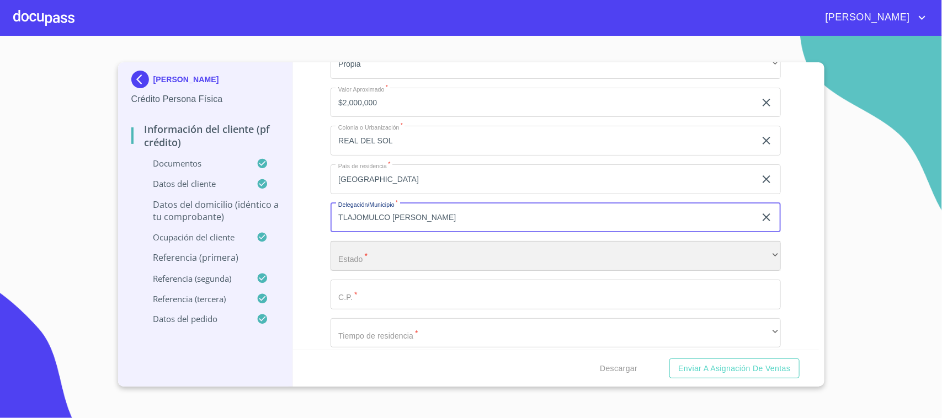
click at [363, 255] on div "​" at bounding box center [556, 256] width 450 height 30
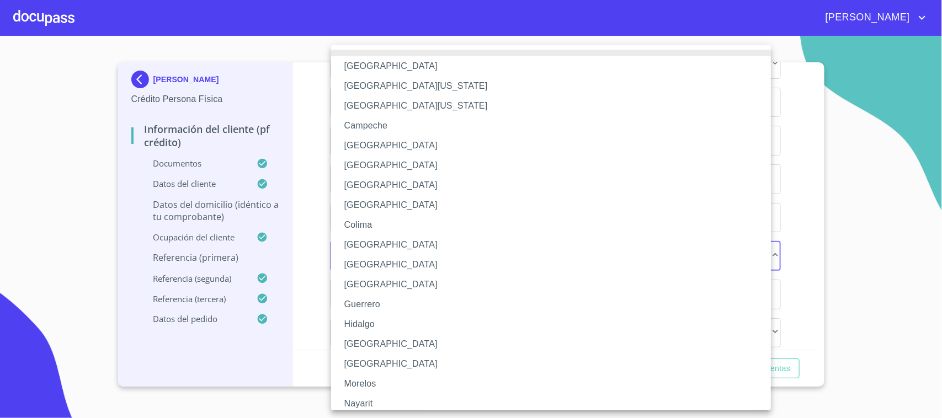
click at [359, 341] on li "[GEOGRAPHIC_DATA]" at bounding box center [556, 344] width 450 height 20
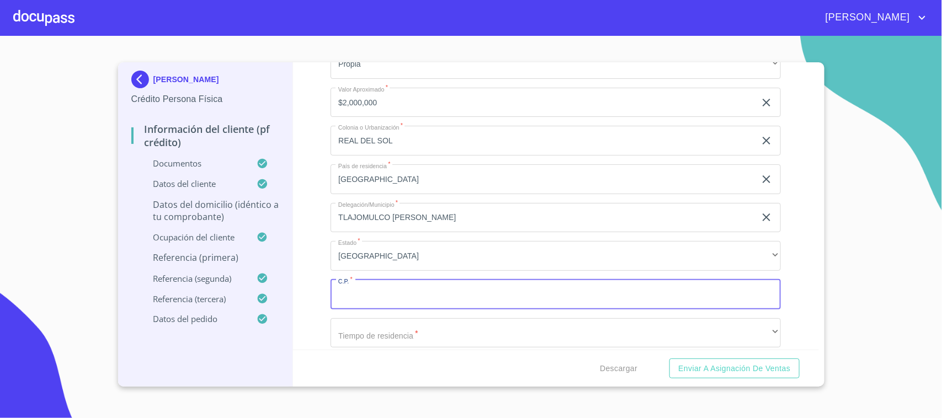
click at [368, 288] on input "Documento de identificación.   *" at bounding box center [556, 295] width 450 height 30
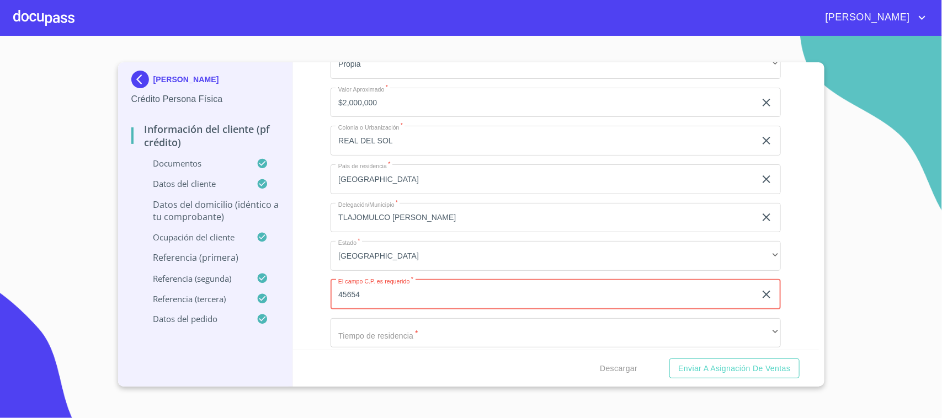
type input "45654"
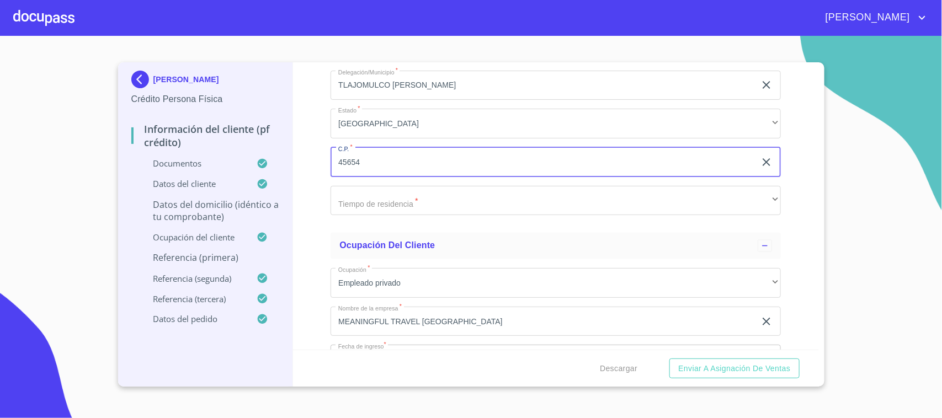
scroll to position [4554, 0]
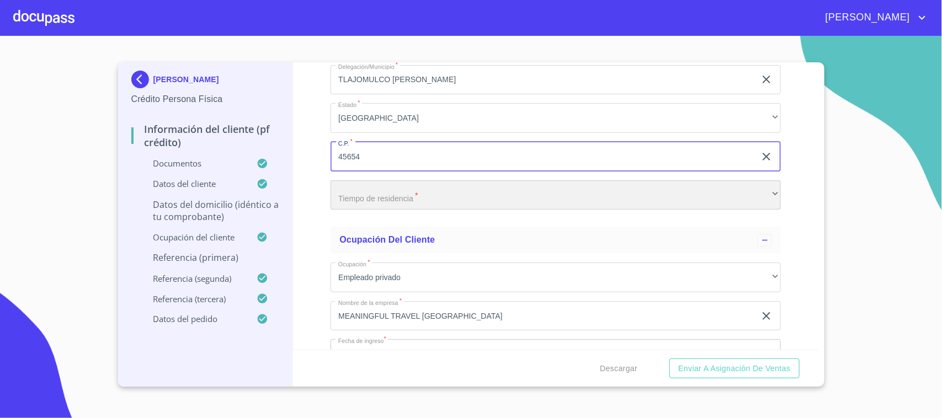
click at [388, 195] on div "​" at bounding box center [556, 195] width 450 height 30
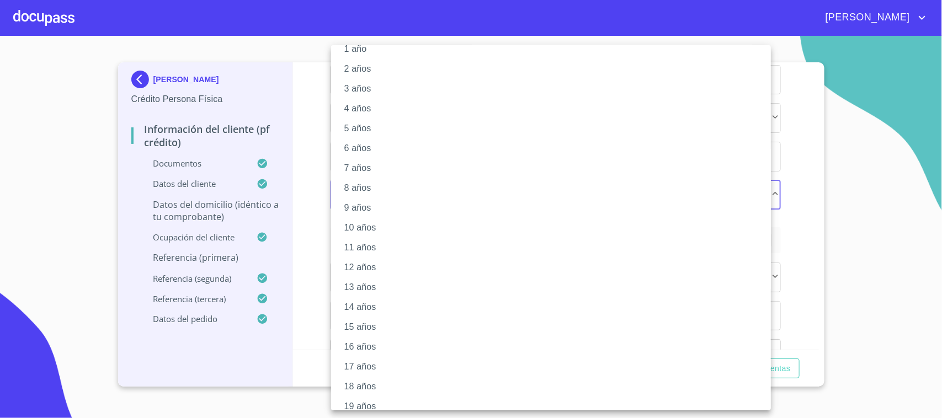
scroll to position [66, 0]
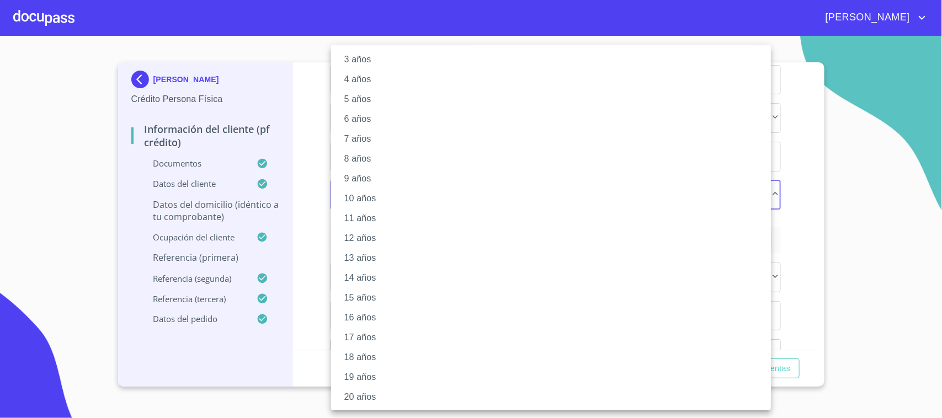
click at [378, 193] on li "10 años" at bounding box center [556, 199] width 450 height 20
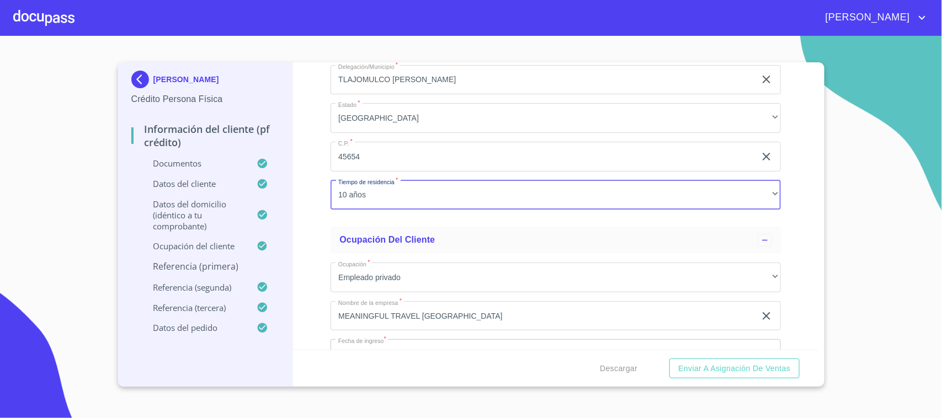
click at [327, 188] on div "Información del cliente (PF crédito) Documentos Documento de identificación.   …" at bounding box center [556, 206] width 526 height 288
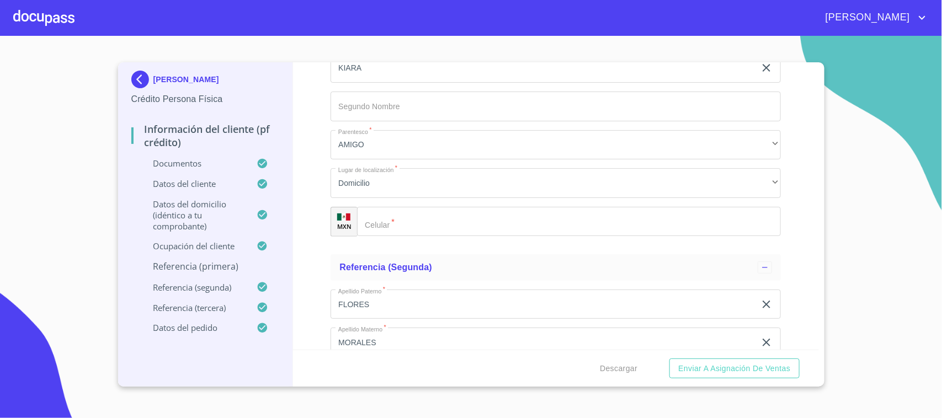
scroll to position [5692, 0]
click at [394, 225] on input "Documento de identificación.   *" at bounding box center [569, 221] width 424 height 30
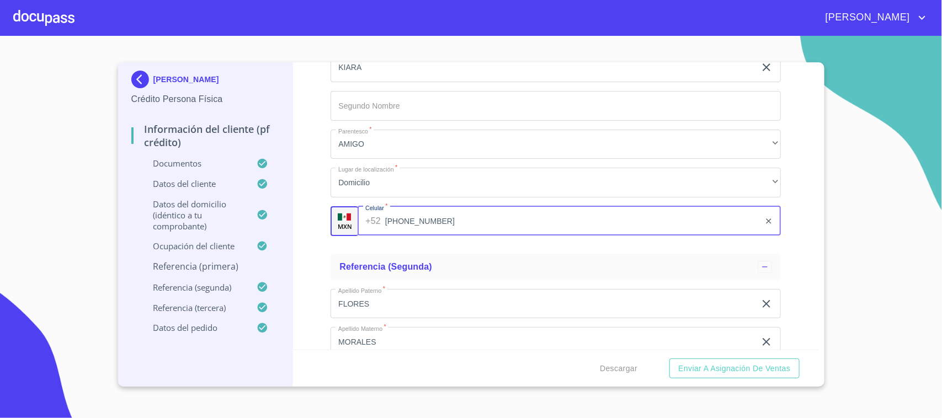
type input "[PHONE_NUMBER]"
click at [429, 238] on div "Apellido Paterno   * SARENS ​ Apellido Materno   * X ​ Nombre   * [PERSON_NAME]…" at bounding box center [556, 106] width 450 height 278
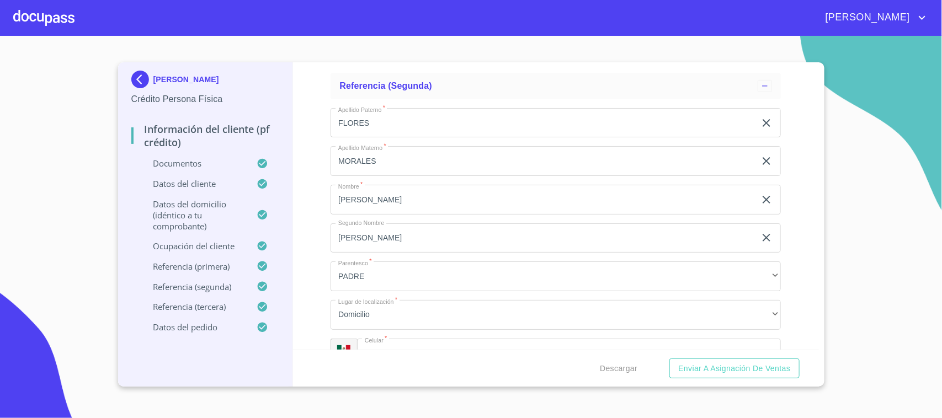
scroll to position [5899, 0]
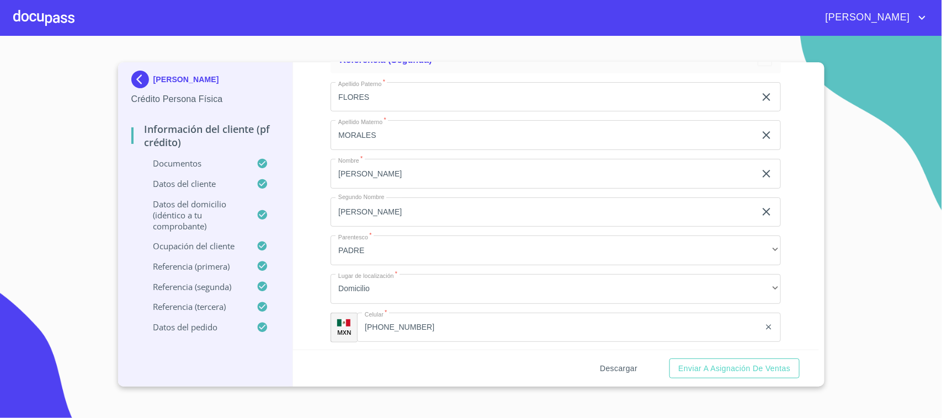
click at [608, 366] on span "Descargar" at bounding box center [619, 369] width 38 height 14
click at [911, 224] on section "[PERSON_NAME] Persona Física Información del cliente (PF crédito) Documentos Da…" at bounding box center [471, 227] width 942 height 382
click at [634, 368] on span "Descargar" at bounding box center [619, 369] width 38 height 14
click at [711, 365] on span "Enviar a Asignación de Ventas" at bounding box center [734, 369] width 112 height 14
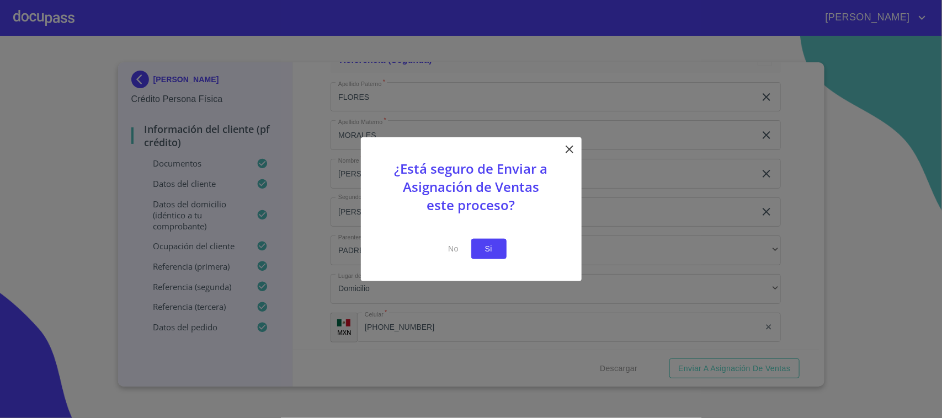
click at [493, 250] on span "Si" at bounding box center [489, 249] width 18 height 14
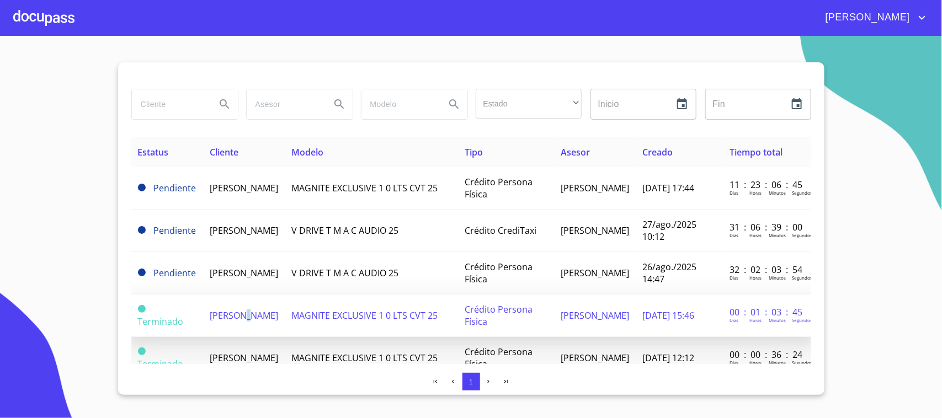
click at [238, 315] on span "[PERSON_NAME]" at bounding box center [244, 316] width 68 height 12
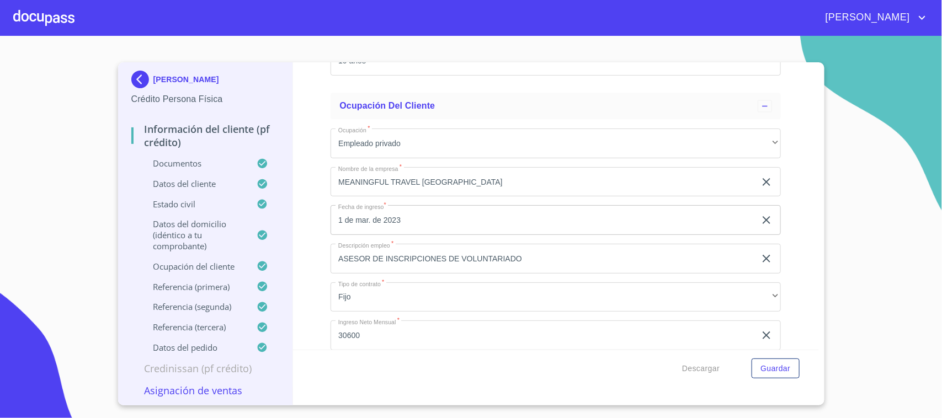
scroll to position [4705, 0]
